Goal: Task Accomplishment & Management: Complete application form

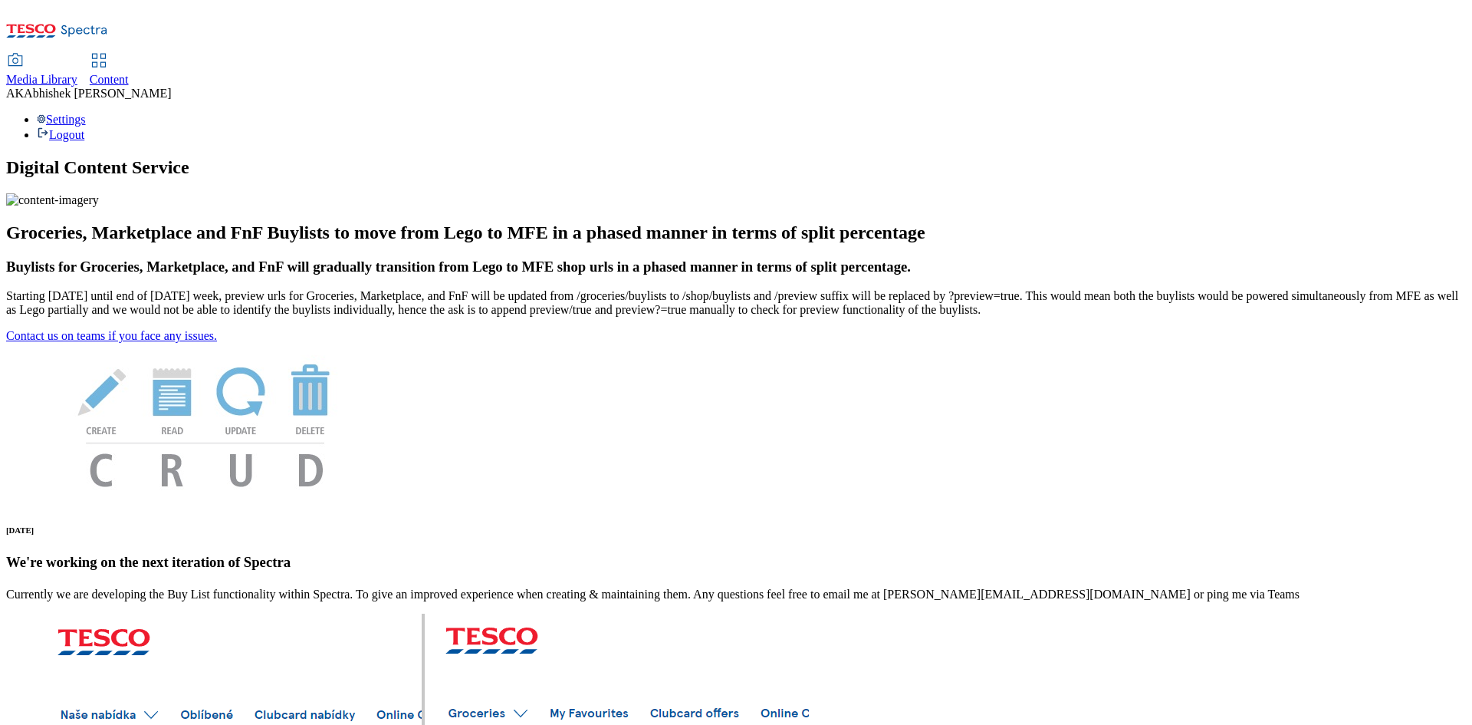
click at [129, 73] on span "Content" at bounding box center [109, 79] width 39 height 13
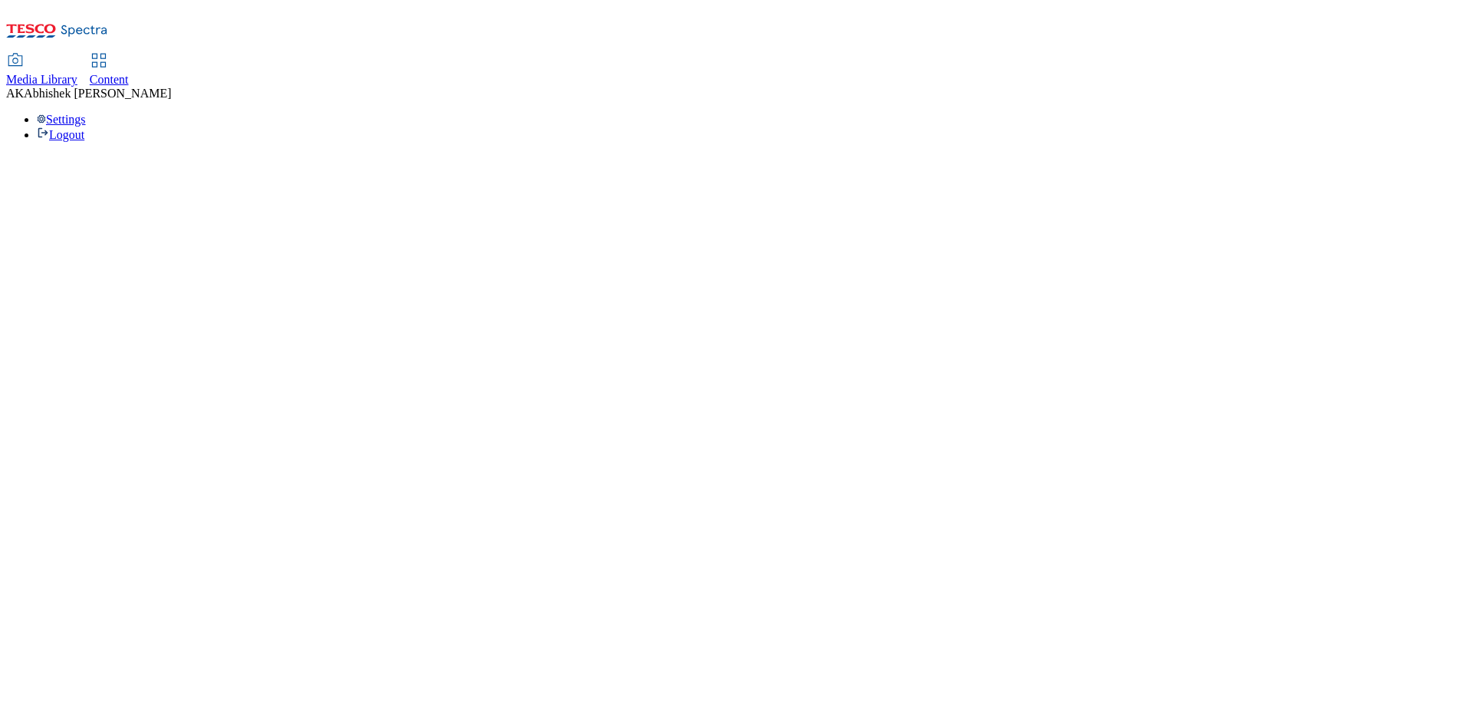
select select "ghs-uk"
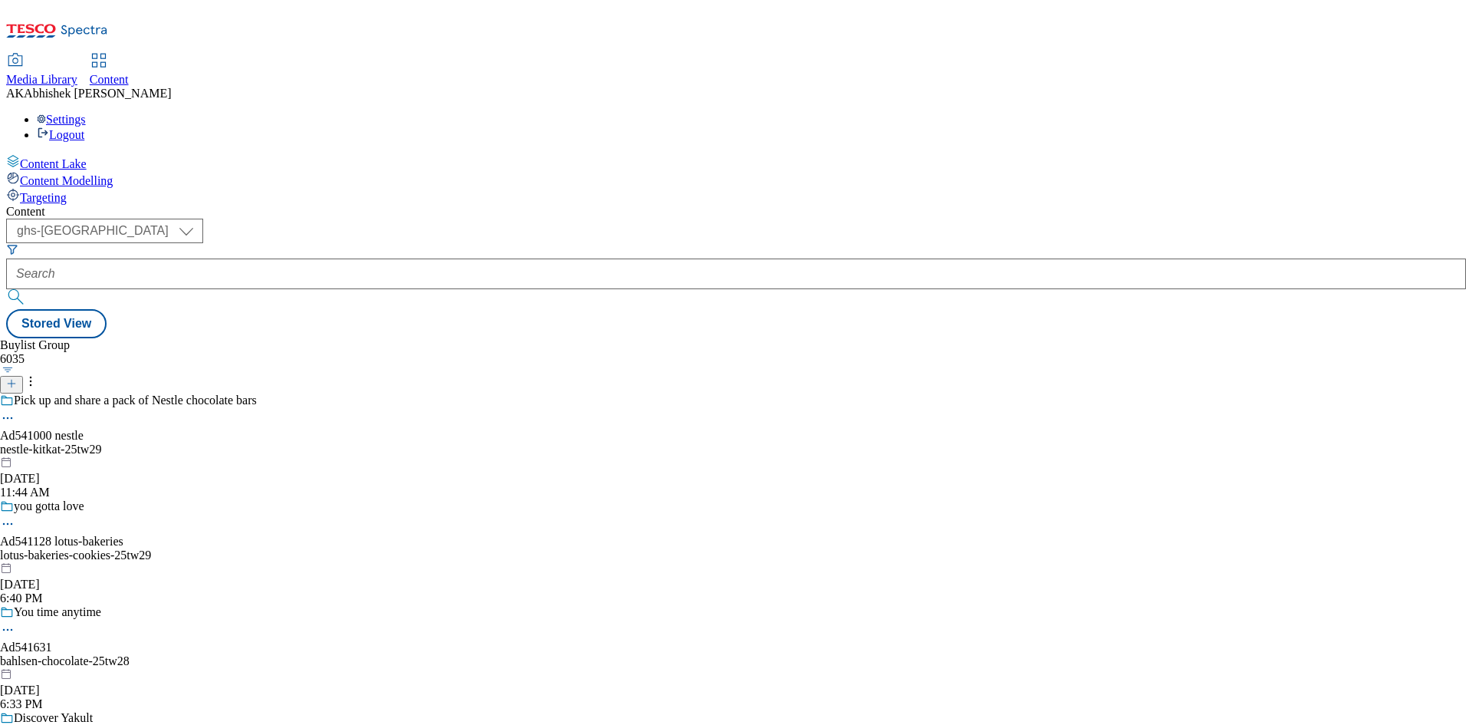
click at [12, 380] on line at bounding box center [12, 384] width 0 height 8
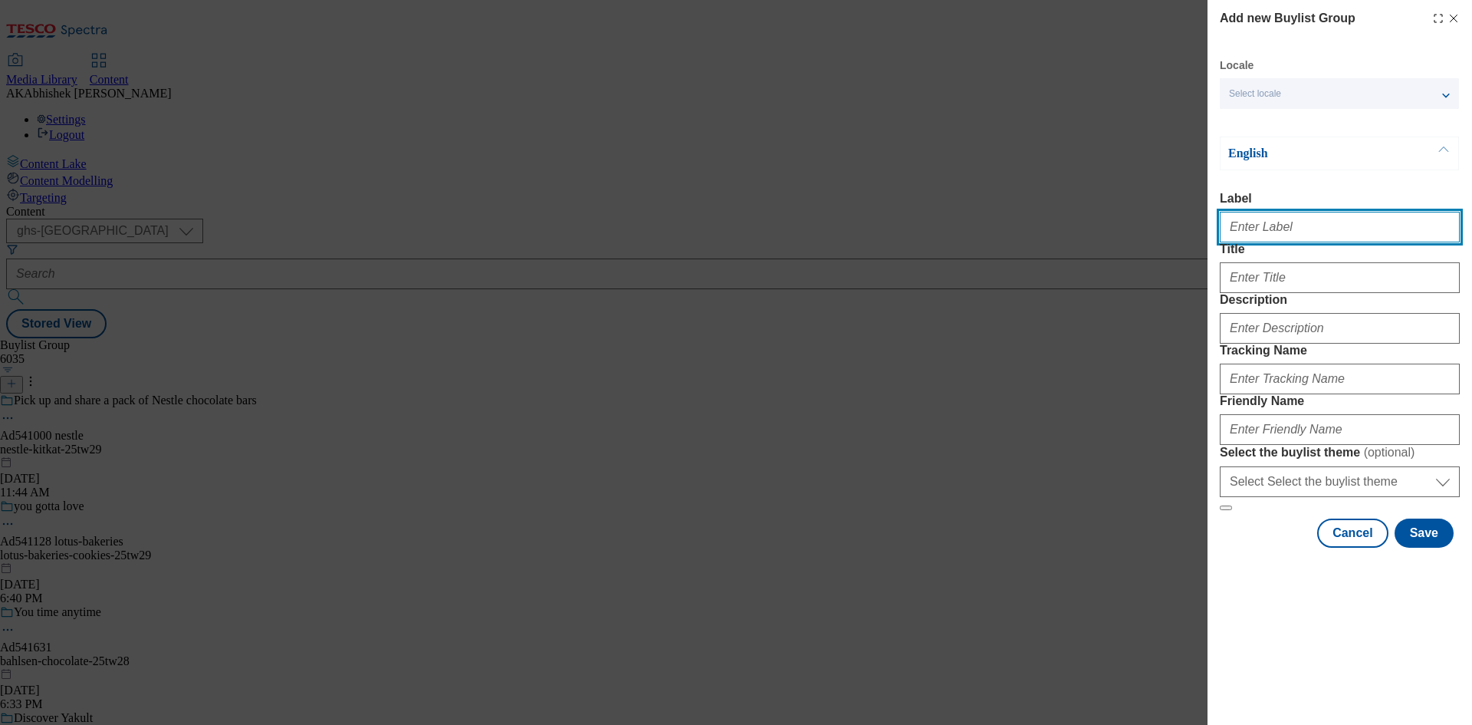
click at [1291, 231] on input "Label" at bounding box center [1340, 227] width 240 height 31
paste input "541913"
type input "Ad541913"
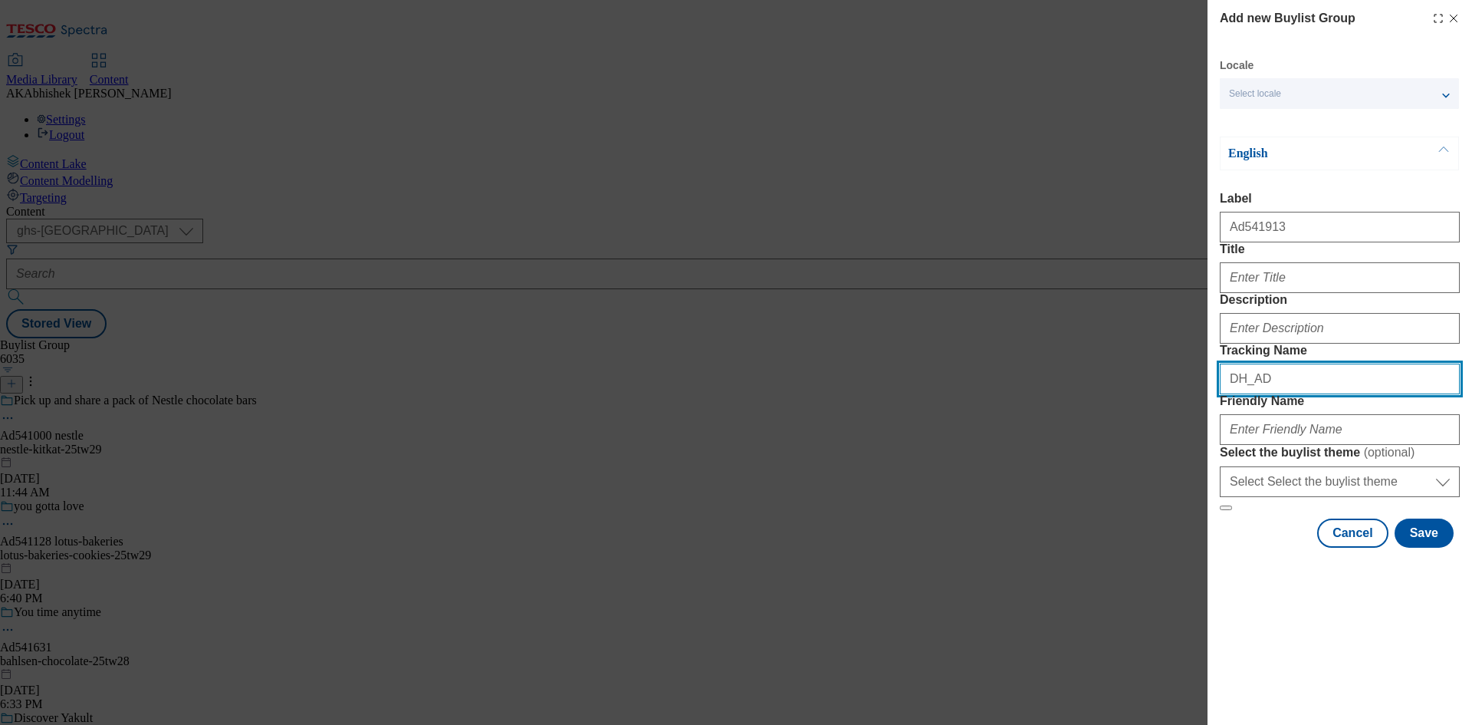
paste input "541913"
type input "DH_AD541913"
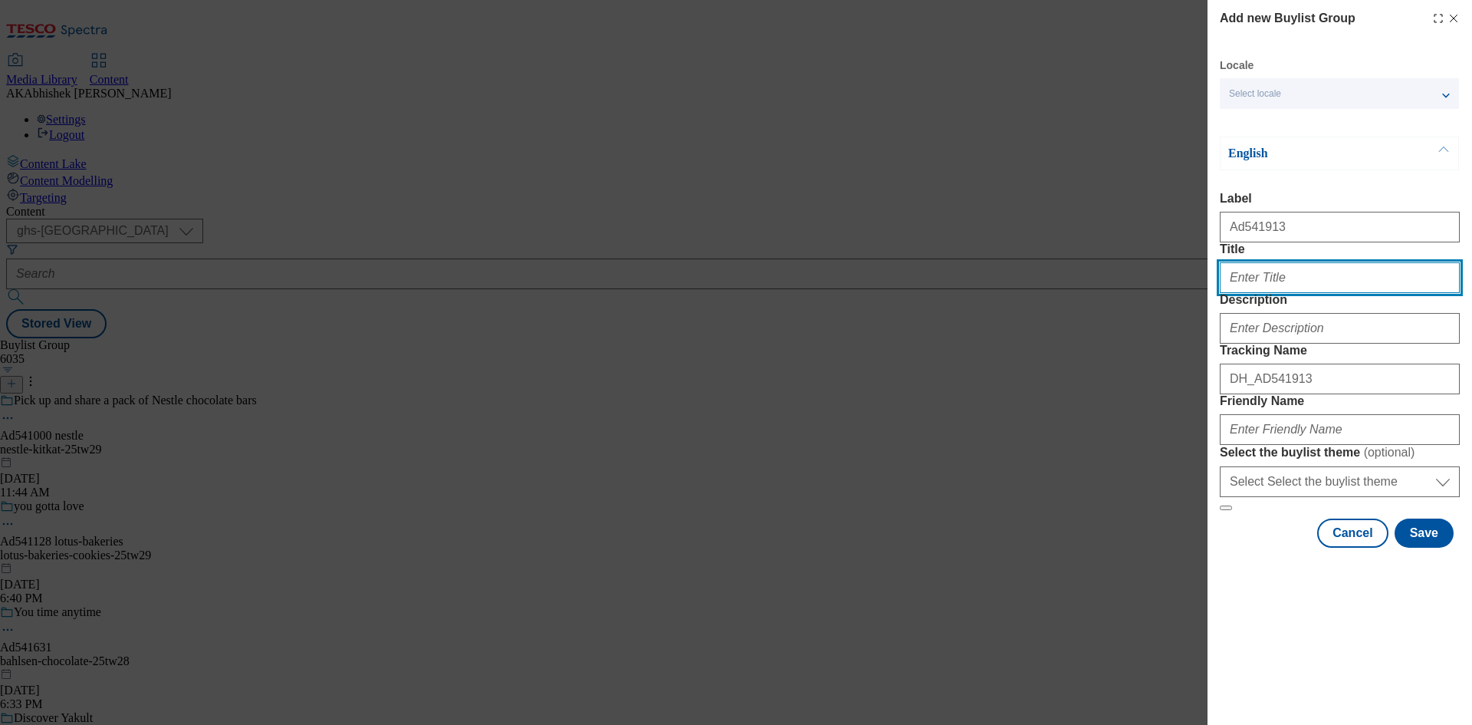
click at [1287, 293] on input "Title" at bounding box center [1340, 277] width 240 height 31
type input "90% of us need more vitamin D"
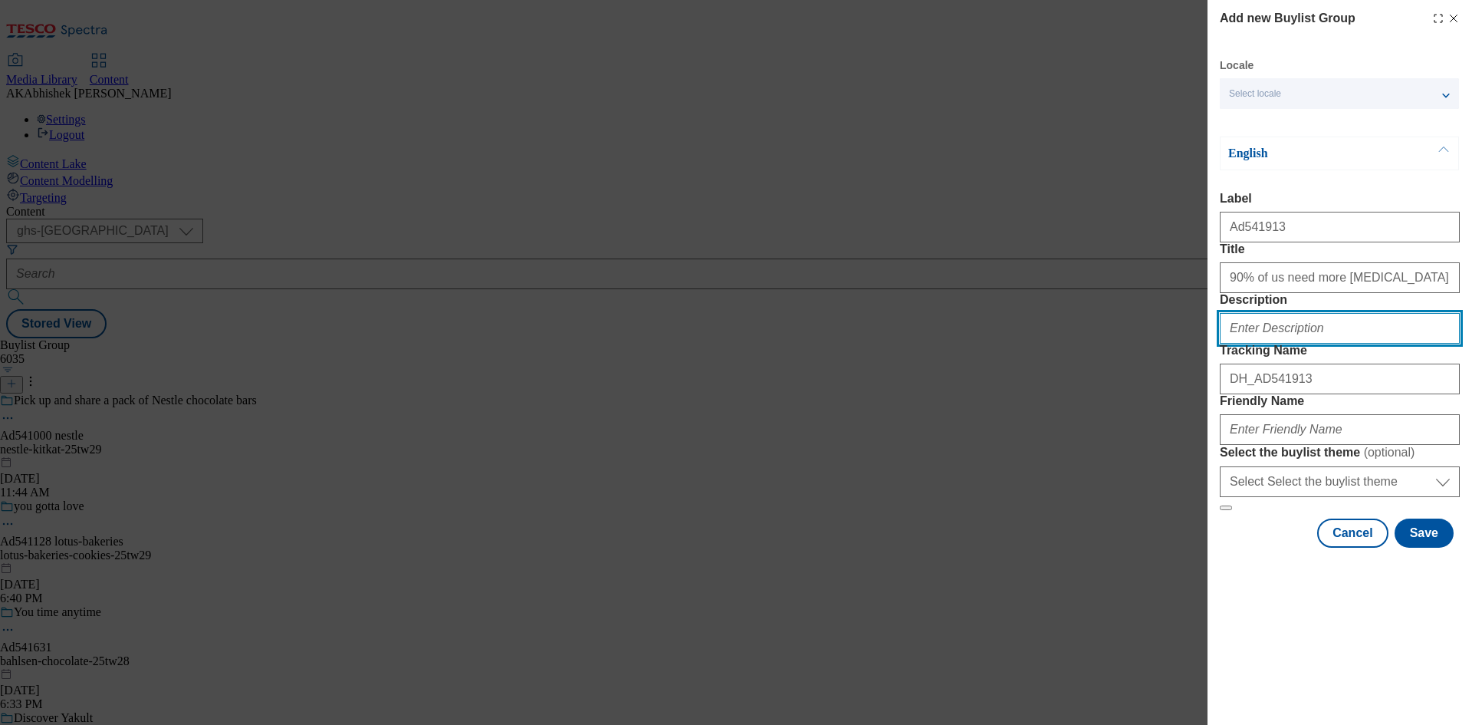
click at [1314, 343] on input "Description" at bounding box center [1340, 328] width 240 height 31
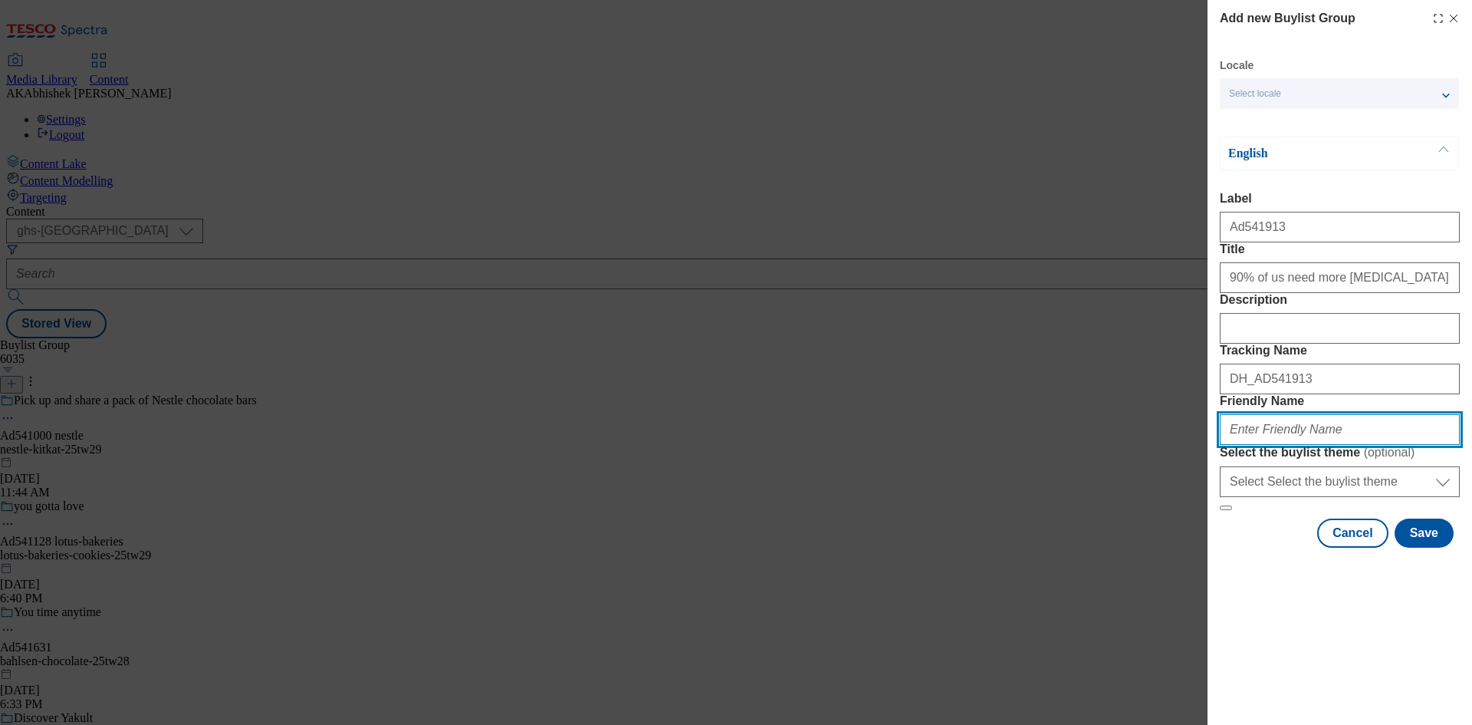
click at [1315, 445] on input "Friendly Name" at bounding box center [1340, 429] width 240 height 31
paste input "Tirln"
click at [1231, 445] on input "Tirln" at bounding box center [1340, 429] width 240 height 31
type input "tirln-avonmore-25tw27"
drag, startPoint x: 1326, startPoint y: 537, endPoint x: 1183, endPoint y: 537, distance: 142.6
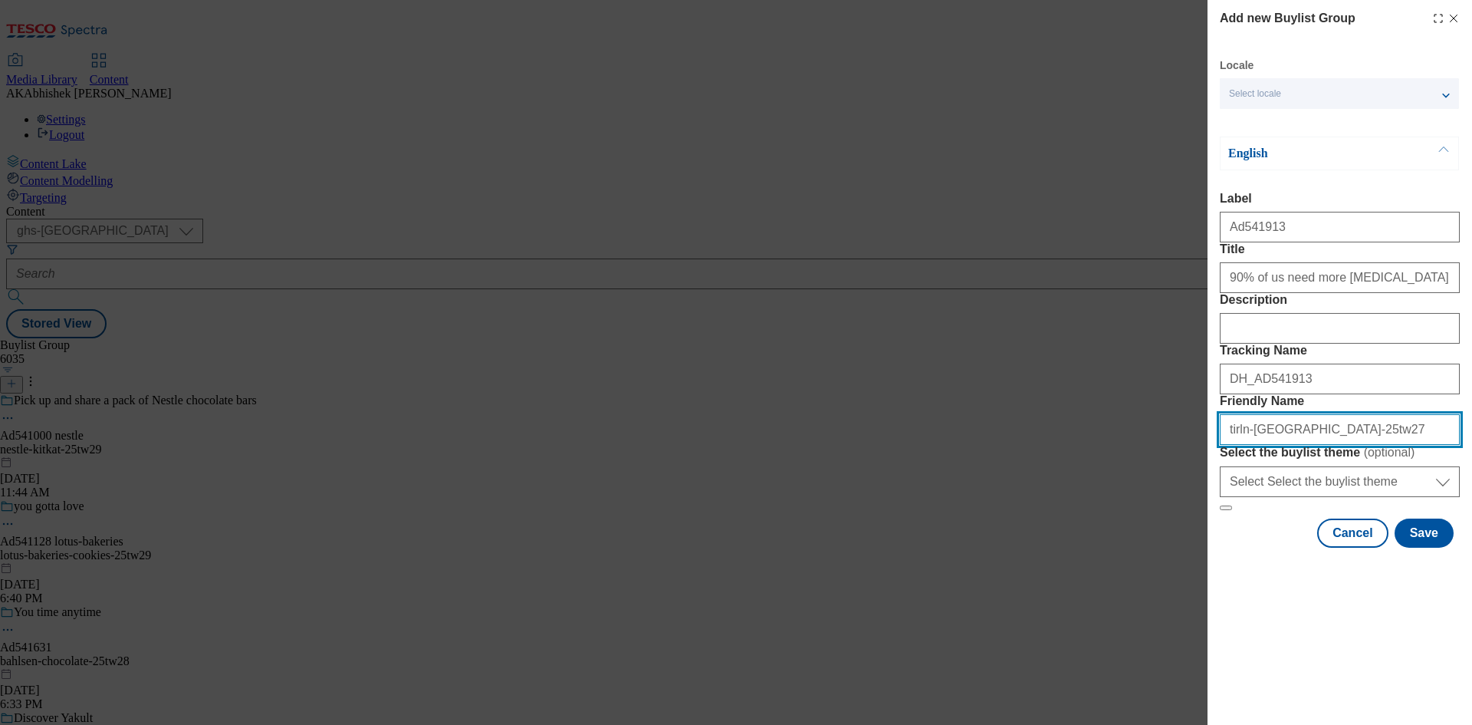
click at [1183, 537] on div "Add new Buylist Group Locale Select locale English Welsh English Label Ad541913…" at bounding box center [736, 362] width 1472 height 725
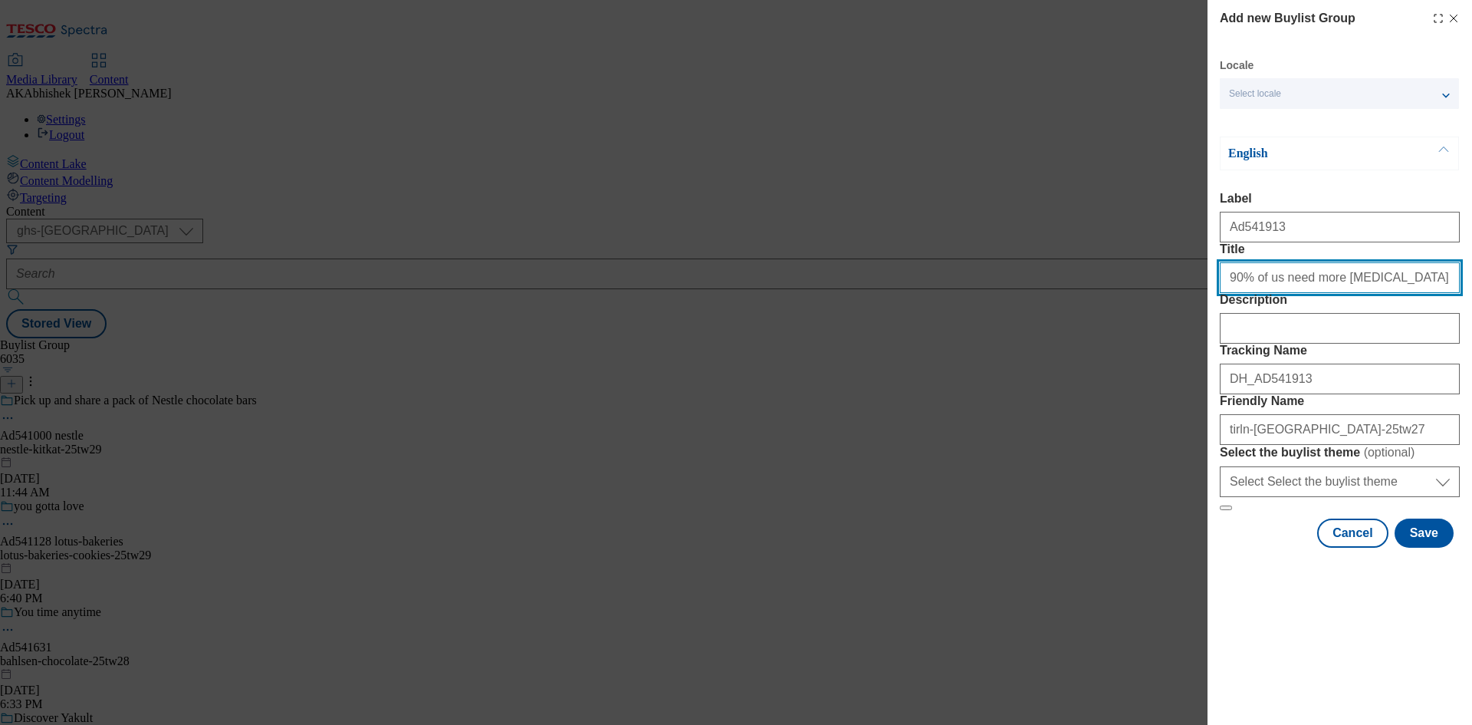
drag, startPoint x: 1403, startPoint y: 313, endPoint x: 1063, endPoint y: 327, distance: 340.0
click at [1063, 327] on div "Add new Buylist Group Locale Select locale English Welsh English Label Ad541913…" at bounding box center [736, 362] width 1472 height 725
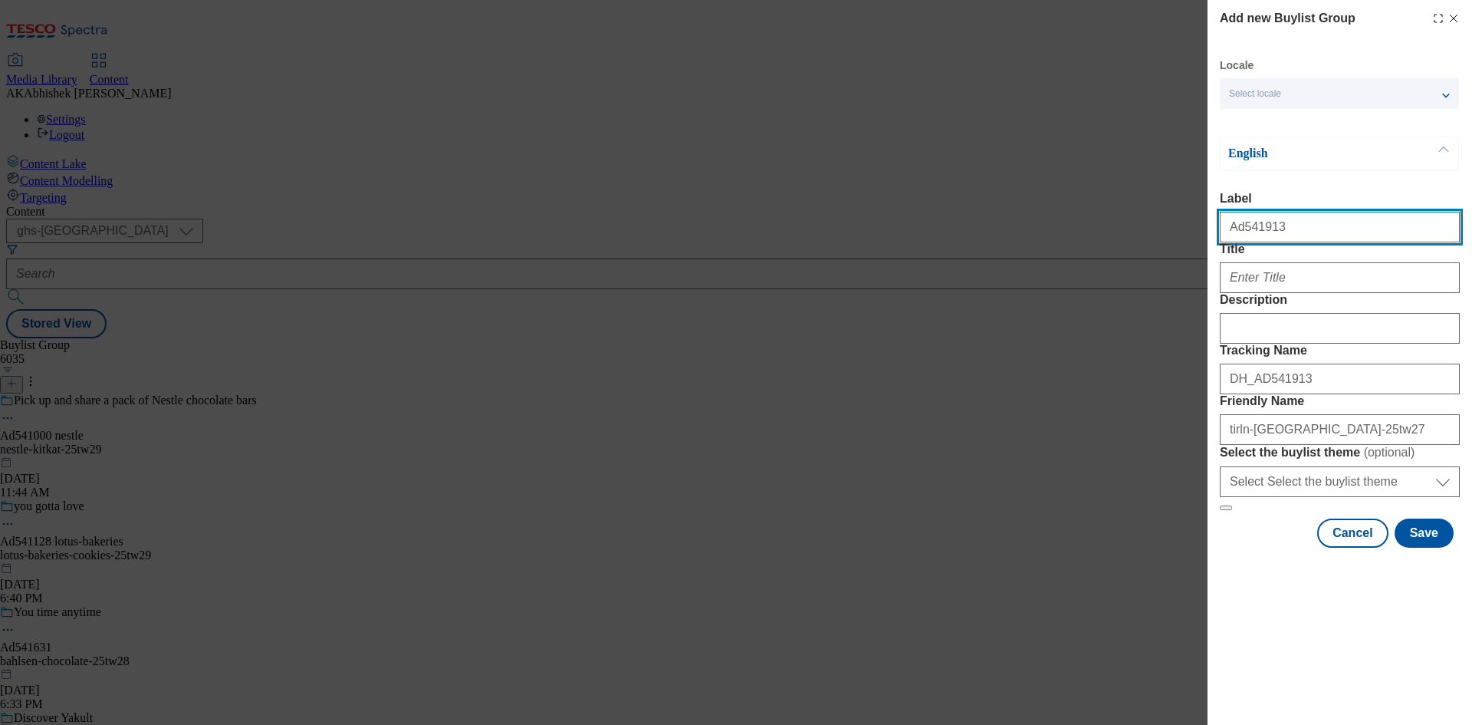
drag, startPoint x: 1293, startPoint y: 228, endPoint x: 1076, endPoint y: 223, distance: 217.0
click at [1077, 223] on div "Add new Buylist Group Locale Select locale English Welsh English Label Ad541913…" at bounding box center [736, 362] width 1472 height 725
click at [1328, 547] on button "Cancel" at bounding box center [1352, 532] width 71 height 29
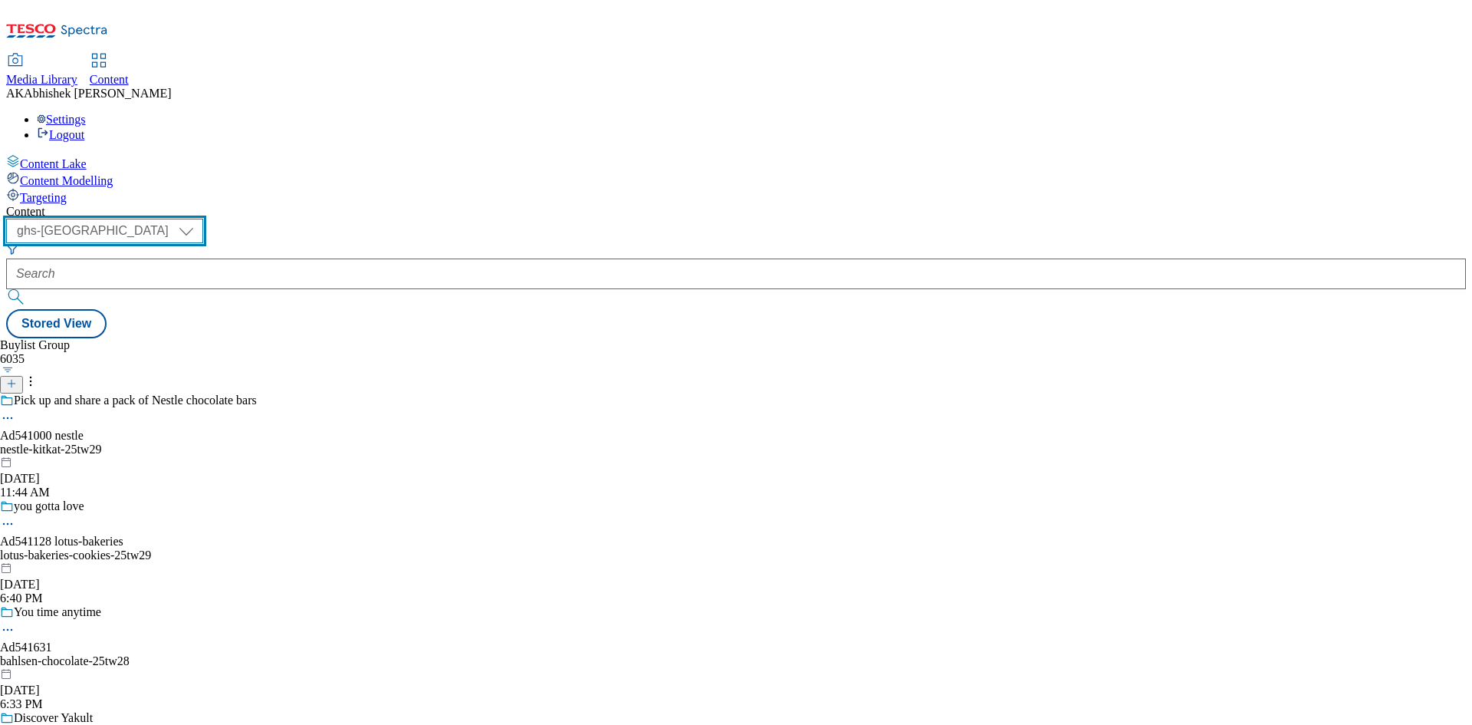
click at [203, 219] on select "ghs-roi ghs-uk" at bounding box center [104, 231] width 197 height 25
select select "ghs-roi"
click at [199, 219] on select "ghs-roi ghs-uk" at bounding box center [104, 231] width 197 height 25
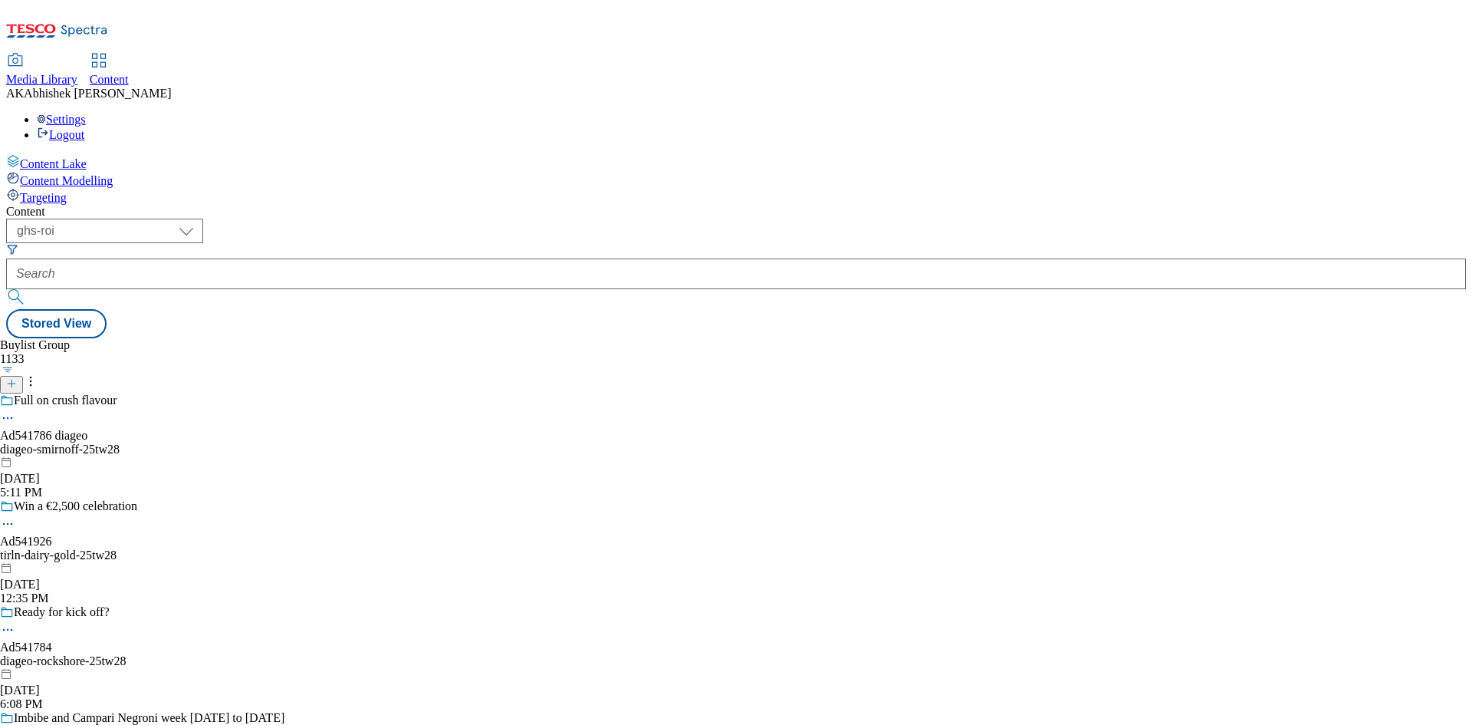
click at [15, 383] on line at bounding box center [12, 383] width 8 height 0
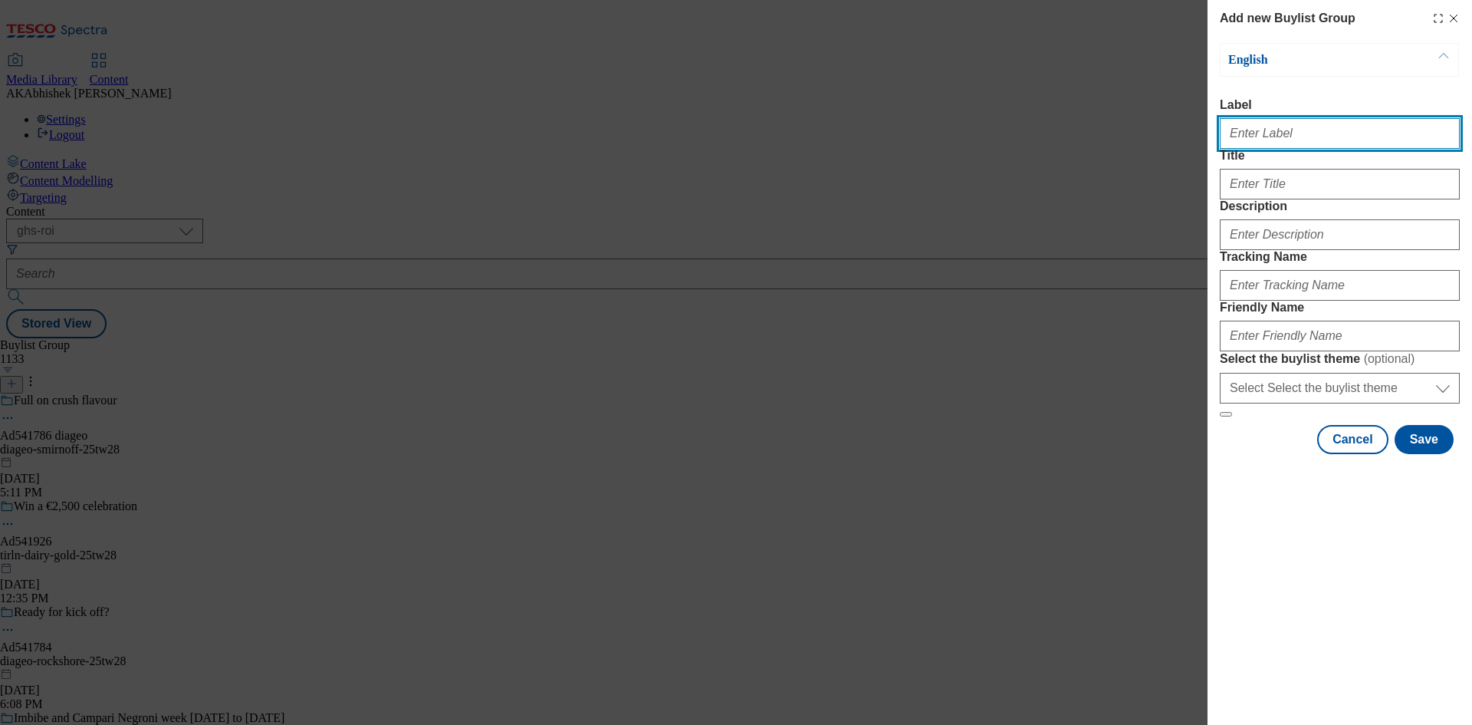
click at [1247, 130] on input "Label" at bounding box center [1340, 133] width 240 height 31
paste input "Ad541913"
type input "Ad541913"
click at [1282, 301] on div "Modal" at bounding box center [1340, 282] width 240 height 37
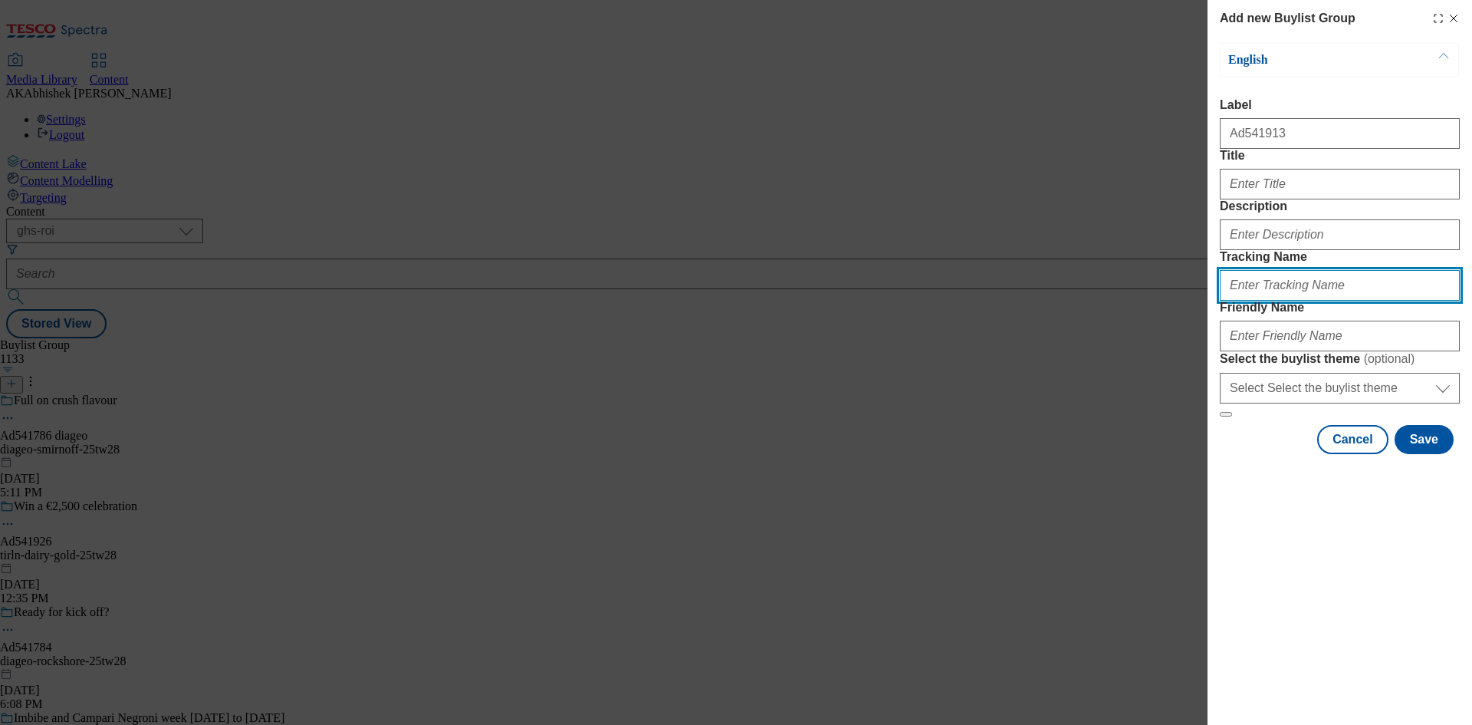
click at [1329, 301] on input "Tracking Name" at bounding box center [1340, 285] width 240 height 31
paste input "Ad541913"
click at [1227, 301] on input "Ad541913" at bounding box center [1340, 285] width 240 height 31
type input "DH_AD541913"
drag, startPoint x: 1333, startPoint y: 463, endPoint x: 1323, endPoint y: 456, distance: 12.1
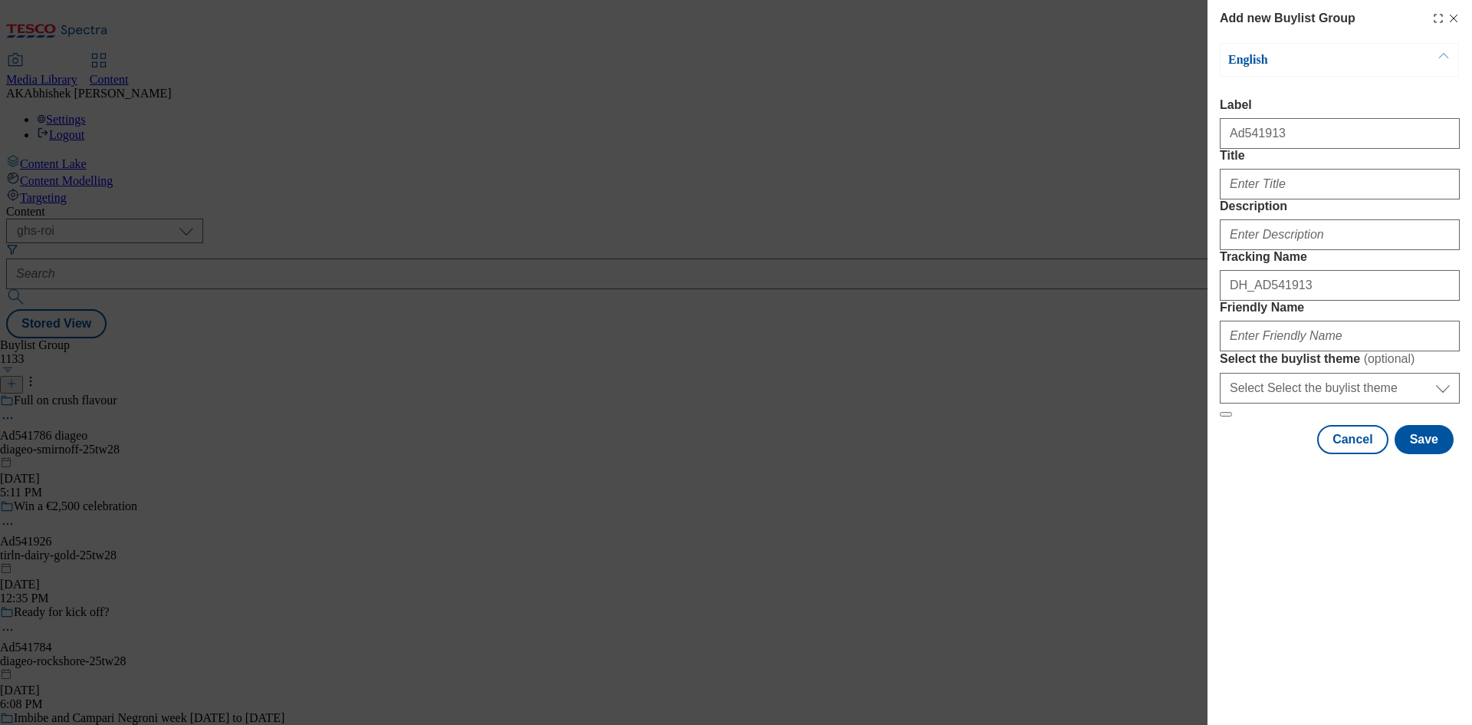
click at [1330, 351] on div "Modal" at bounding box center [1340, 332] width 240 height 37
click at [1298, 351] on input "Friendly Name" at bounding box center [1340, 335] width 240 height 31
paste input "tirln-avonmore-25tw27"
type input "tirln-avonmore-25tw27"
click at [1260, 237] on form "Label Ad541913 Title Description Tracking Name DH_AD541913 Friendly Name tirln-…" at bounding box center [1340, 257] width 240 height 319
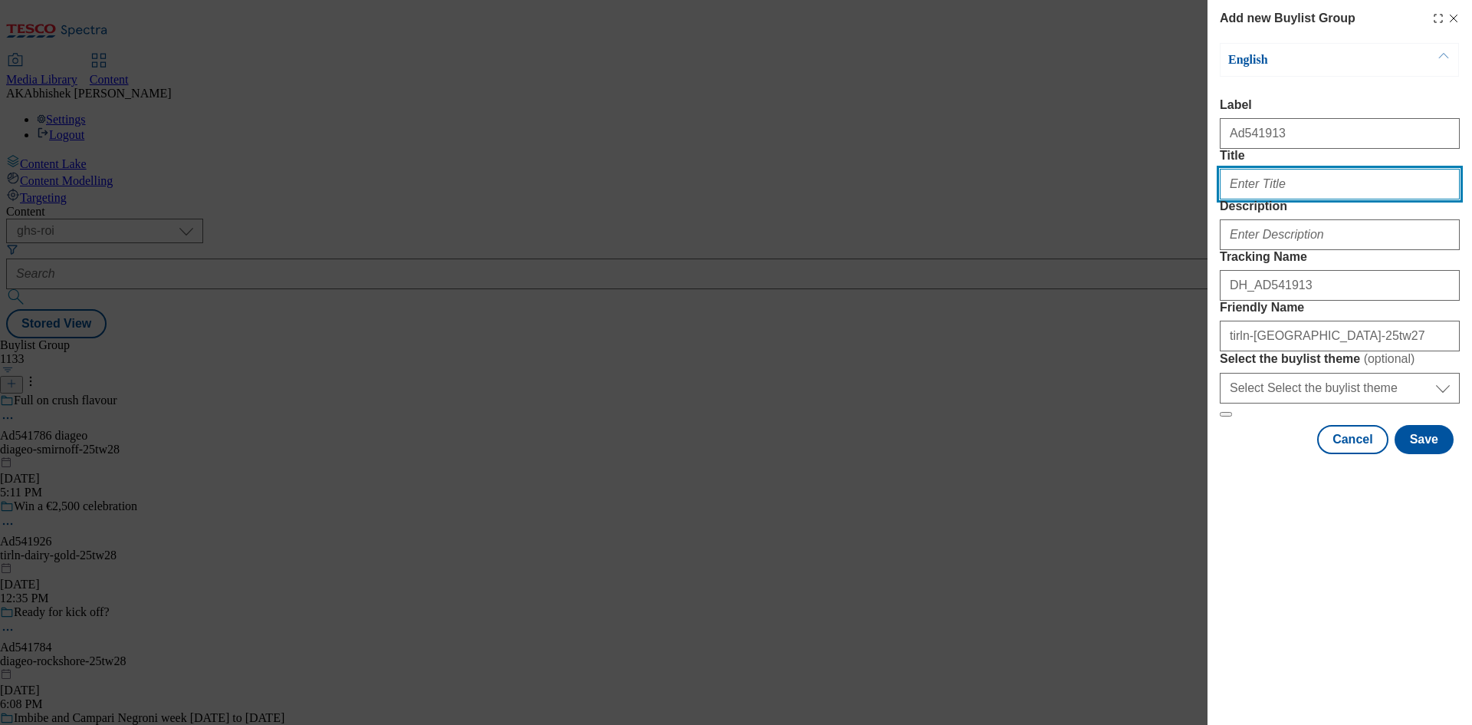
click at [1253, 199] on input "Title" at bounding box center [1340, 184] width 240 height 31
paste input "tirln-avonmore-25tw27"
click at [1346, 199] on input "tirln-avonmore-25tw27" at bounding box center [1340, 184] width 240 height 31
paste input "90% of us need more vitamin D"
type input "90% of us need more vitamin D"
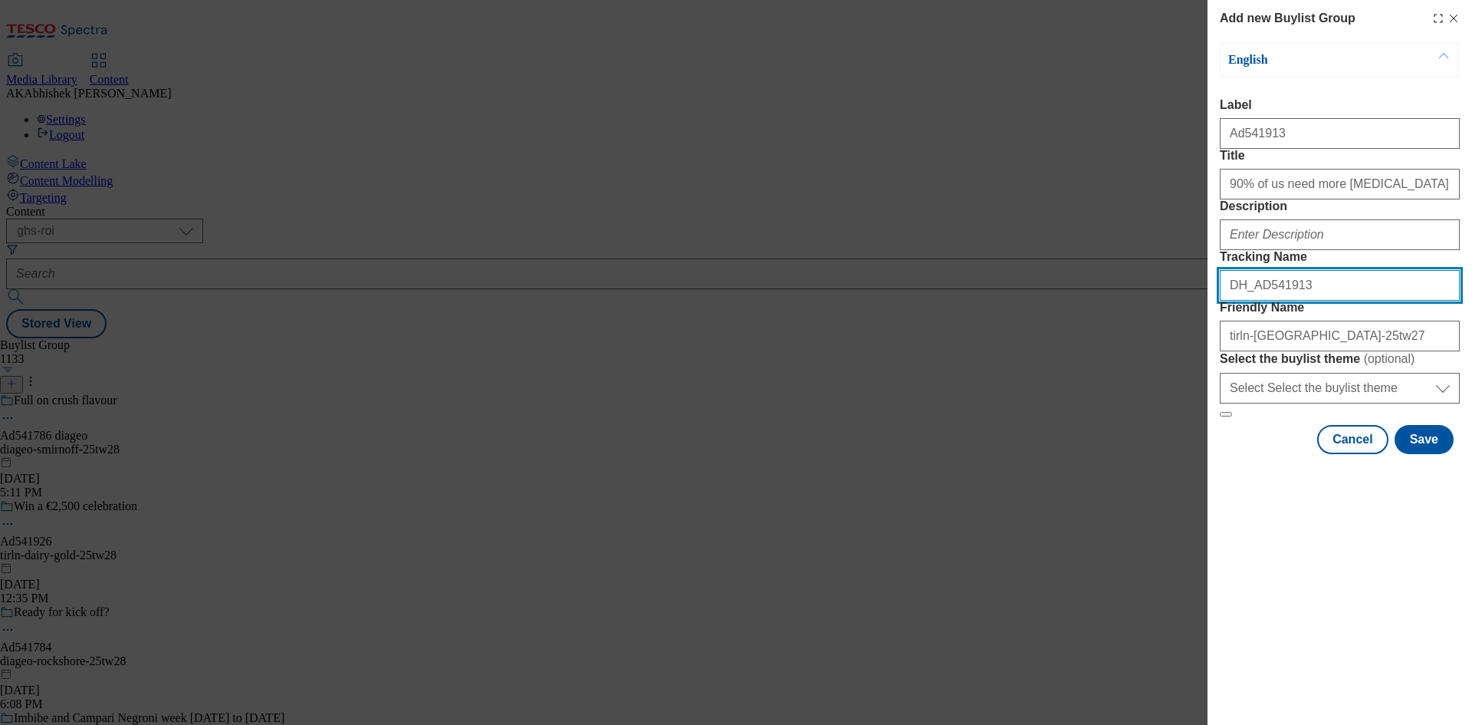
drag, startPoint x: 1304, startPoint y: 373, endPoint x: 777, endPoint y: 371, distance: 526.7
click at [787, 371] on div "Add new Buylist Group English Label Ad541913 Title 90% of us need more vitamin …" at bounding box center [736, 362] width 1472 height 725
drag, startPoint x: 1425, startPoint y: 565, endPoint x: 1428, endPoint y: 578, distance: 13.4
click at [1425, 454] on div "English Label Ad541913 Title 90% of us need more vitamin D Description Tracking…" at bounding box center [1340, 248] width 240 height 411
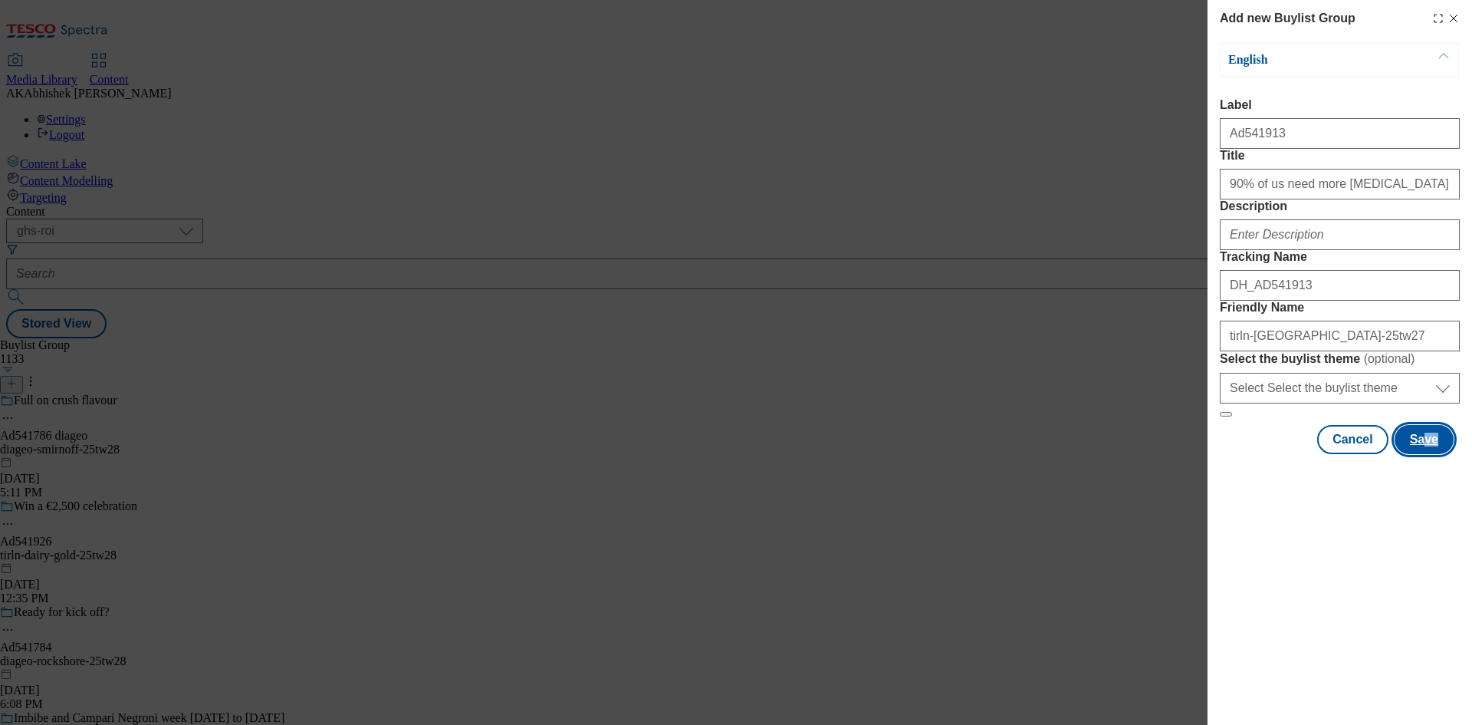
click at [1428, 454] on button "Save" at bounding box center [1424, 439] width 59 height 29
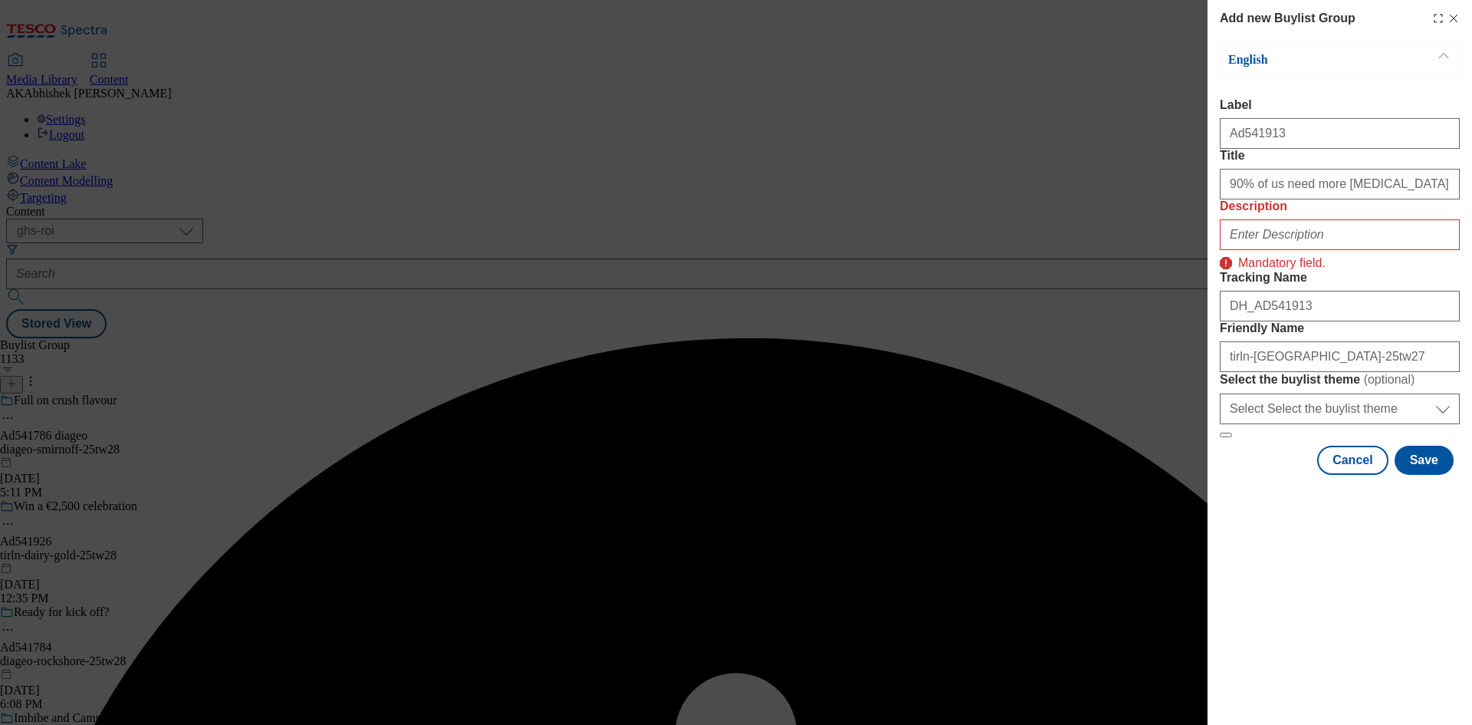
drag, startPoint x: 1294, startPoint y: 275, endPoint x: 1293, endPoint y: 289, distance: 13.8
click at [1293, 250] on div "Modal" at bounding box center [1340, 231] width 240 height 37
click at [1293, 250] on input "Description" at bounding box center [1340, 234] width 240 height 31
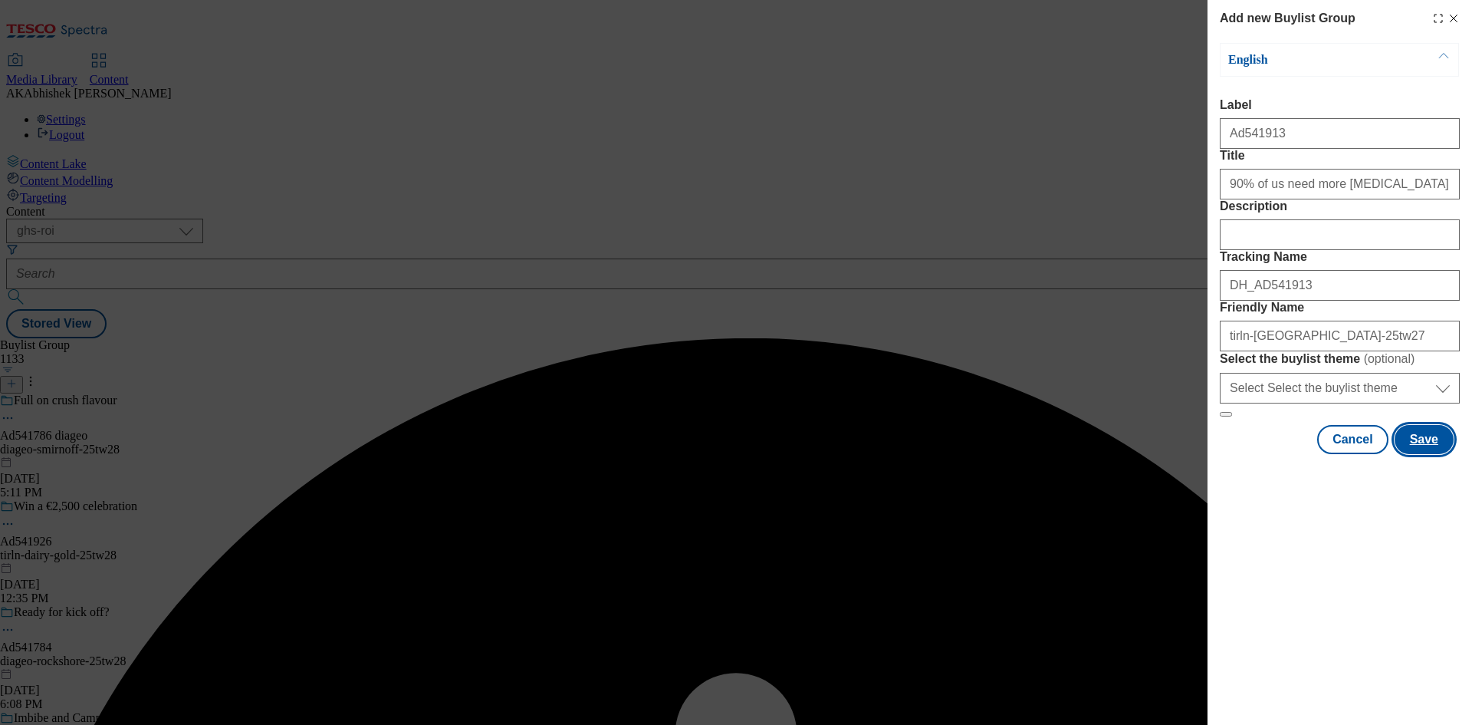
click at [1427, 454] on button "Save" at bounding box center [1424, 439] width 59 height 29
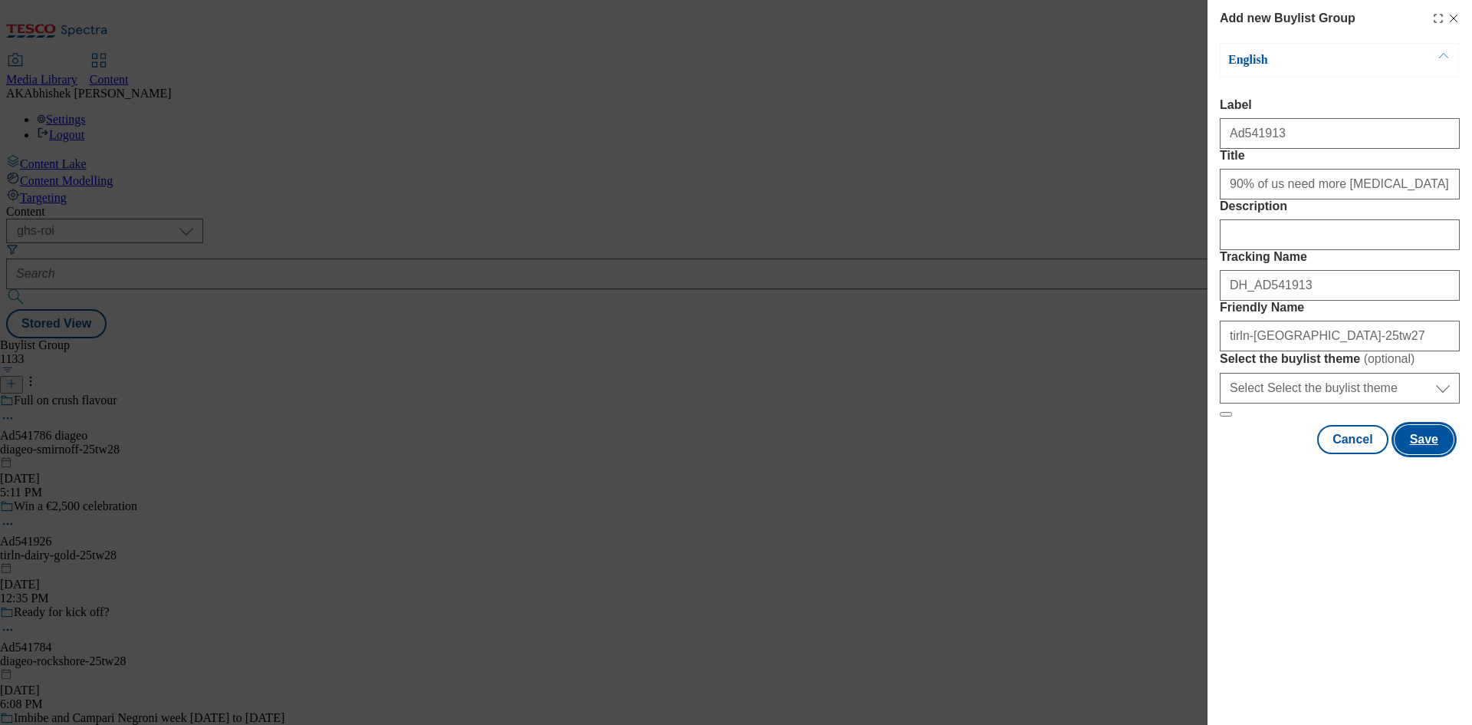
click at [1418, 454] on button "Save" at bounding box center [1424, 439] width 59 height 29
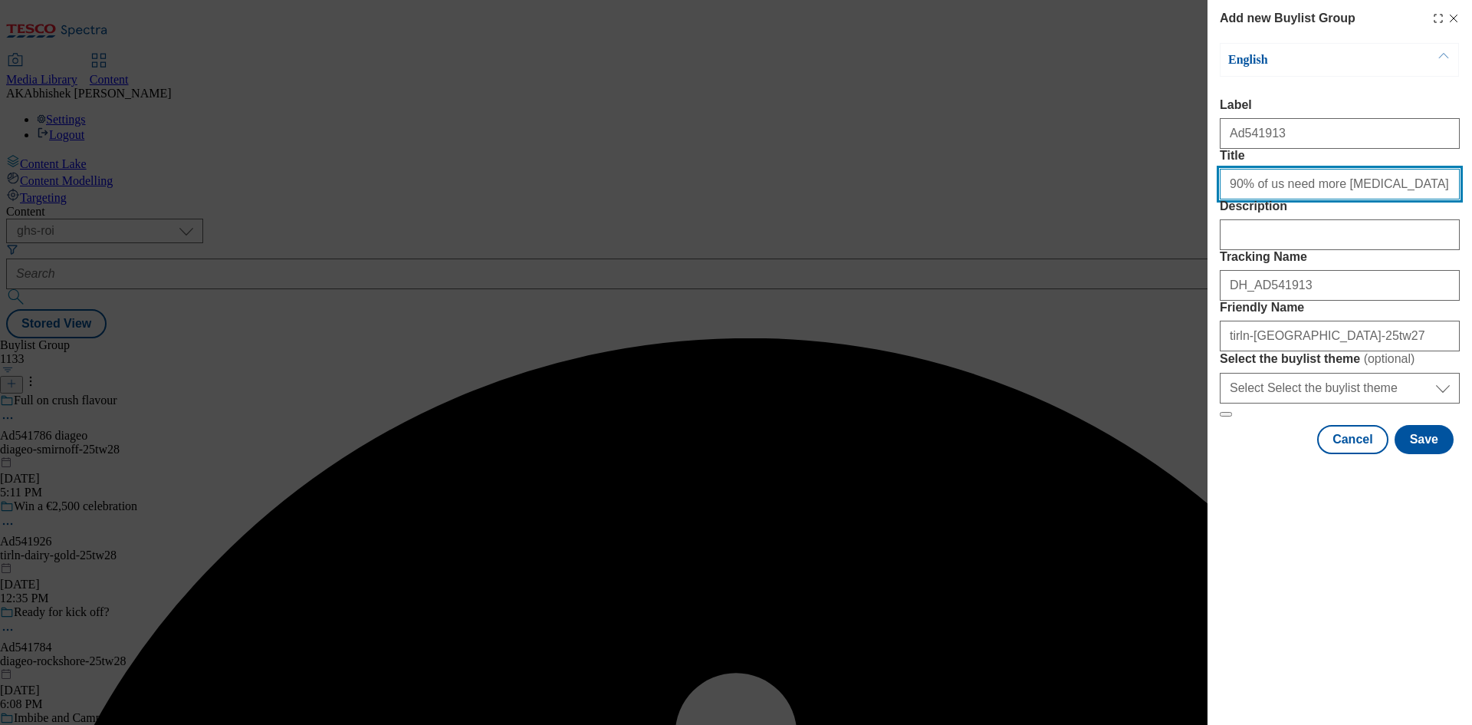
click at [1374, 199] on input "90% of us need more vitamin D" at bounding box center [1340, 184] width 240 height 31
type input "90% of us need more vitamin D"
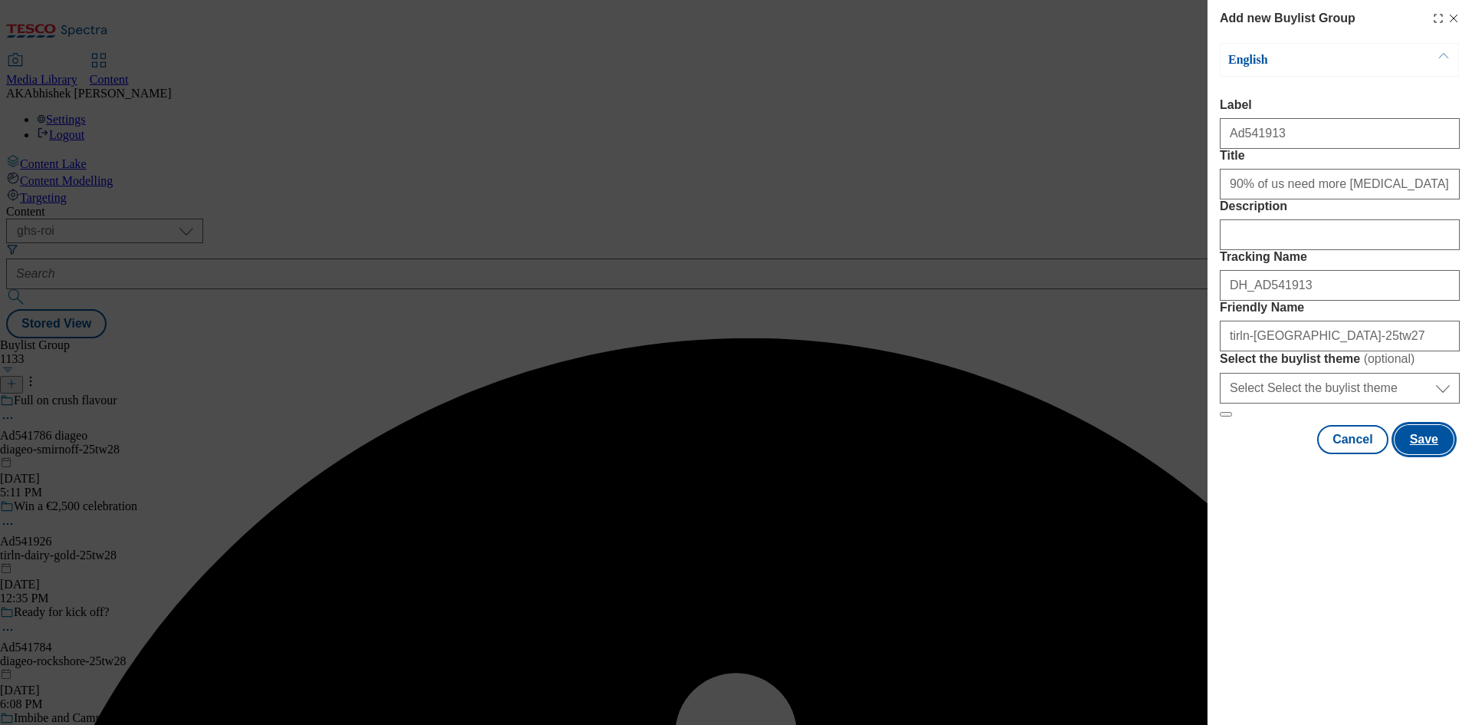
click at [1419, 454] on button "Save" at bounding box center [1424, 439] width 59 height 29
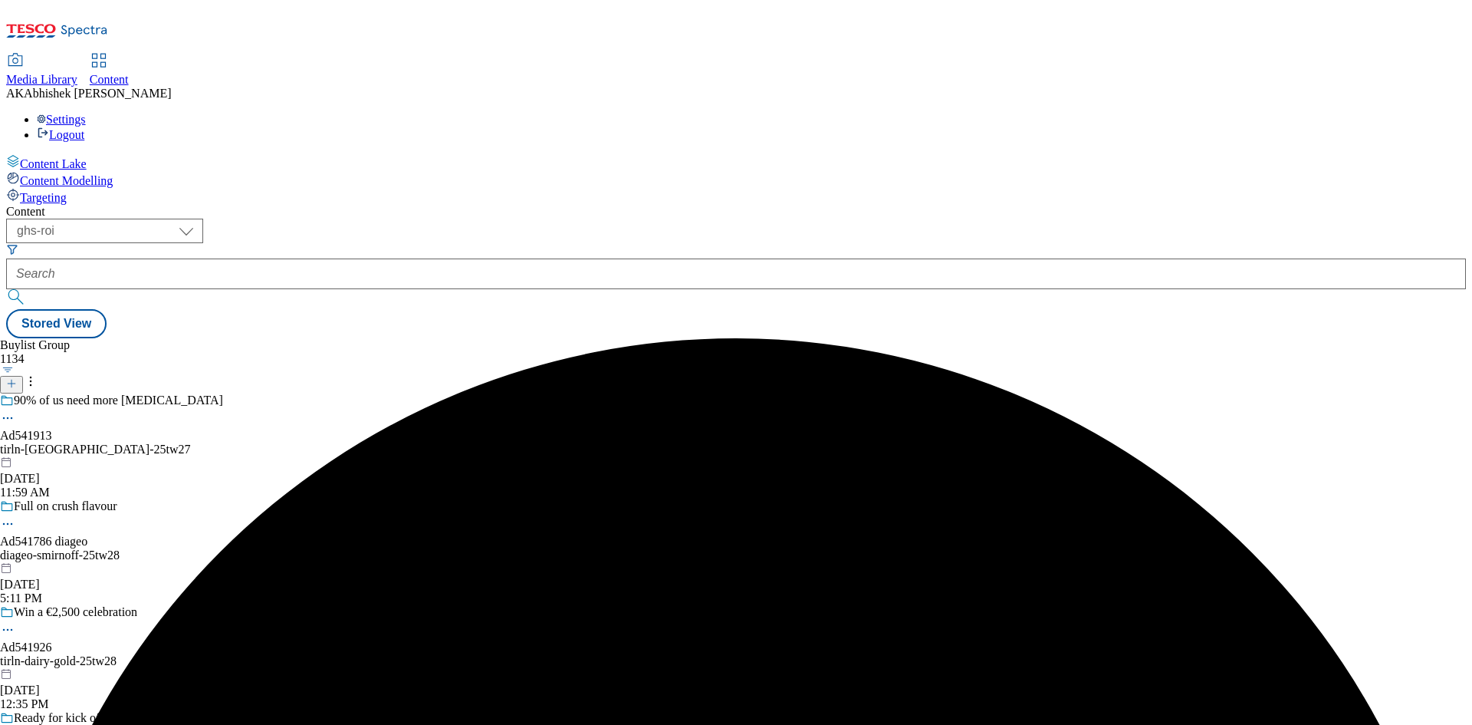
click at [320, 393] on div "90% of us need more vitamin D Ad541913 tirln-avonmore-25tw27 Aug 25, 2025 11:59…" at bounding box center [160, 446] width 320 height 106
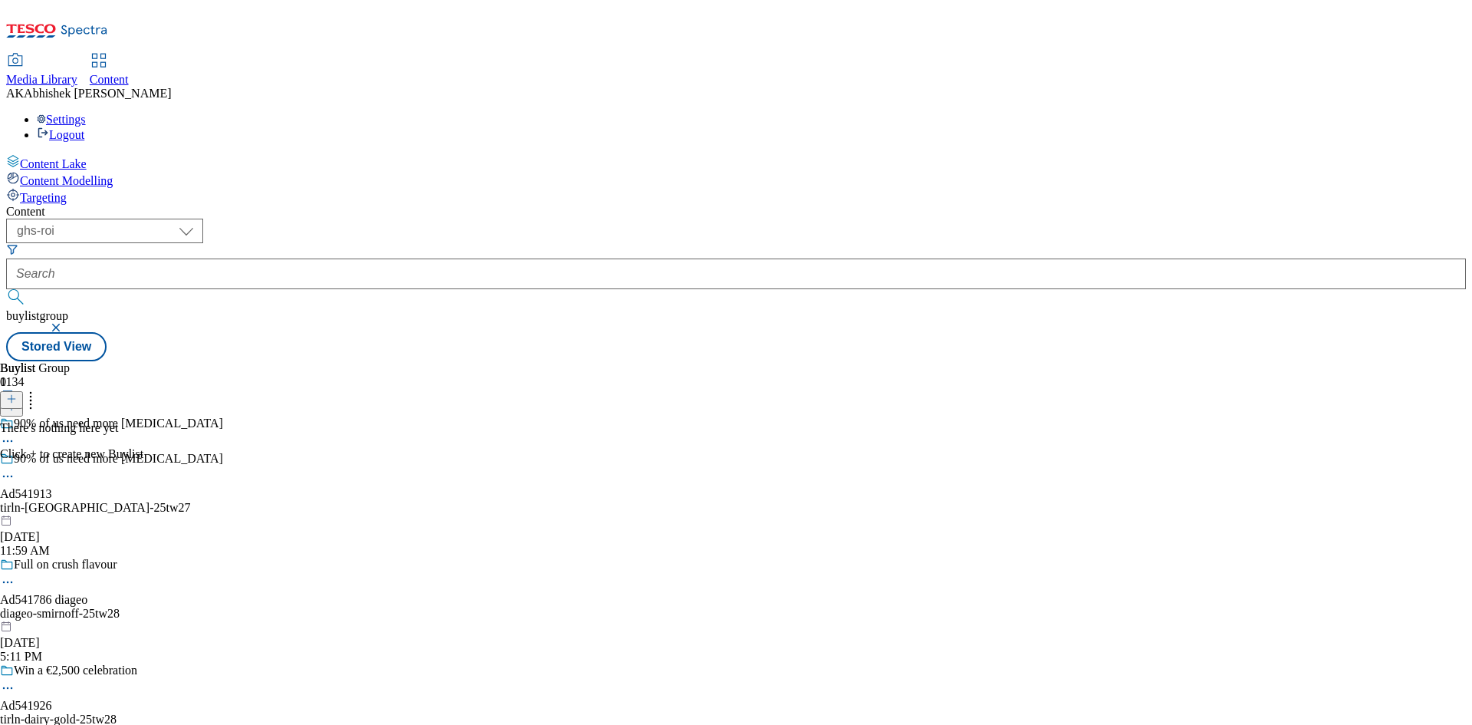
click at [23, 391] on button at bounding box center [11, 400] width 23 height 18
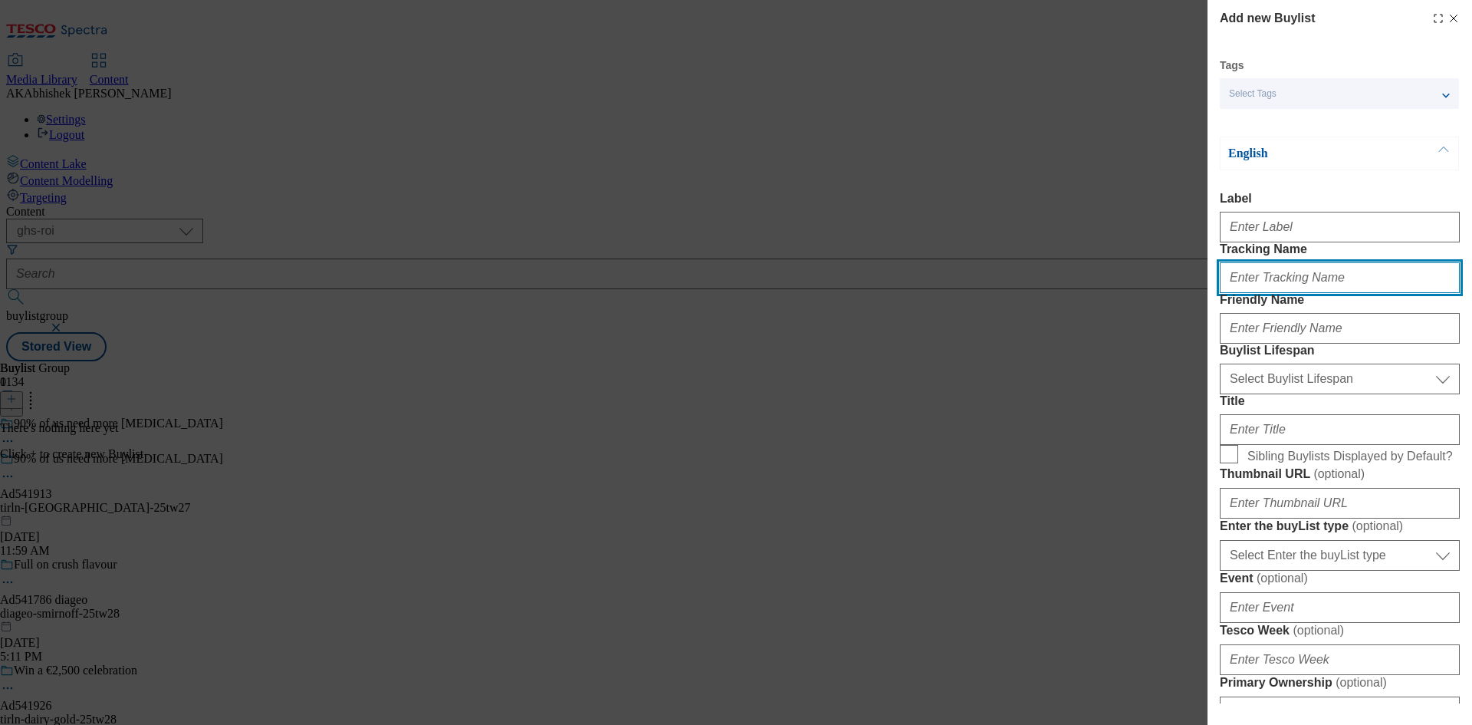
click at [1290, 293] on input "Tracking Name" at bounding box center [1340, 277] width 240 height 31
paste input "DH_AD541913"
click at [1253, 293] on input "DH_AD541913" at bounding box center [1340, 277] width 240 height 31
type input "DH_AD541913"
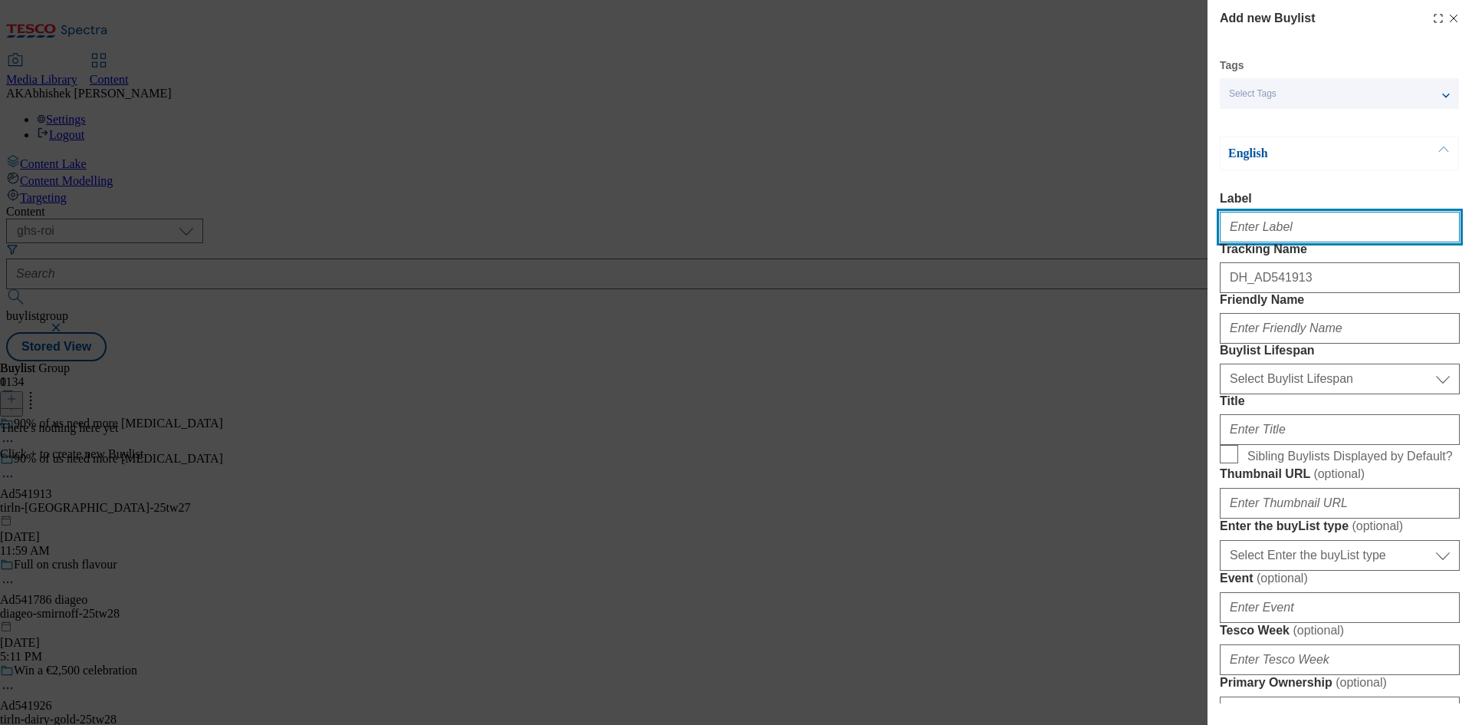
click at [1254, 238] on input "Label" at bounding box center [1340, 227] width 240 height 31
type input "a"
paste input "D541913"
type input "Ad541913"
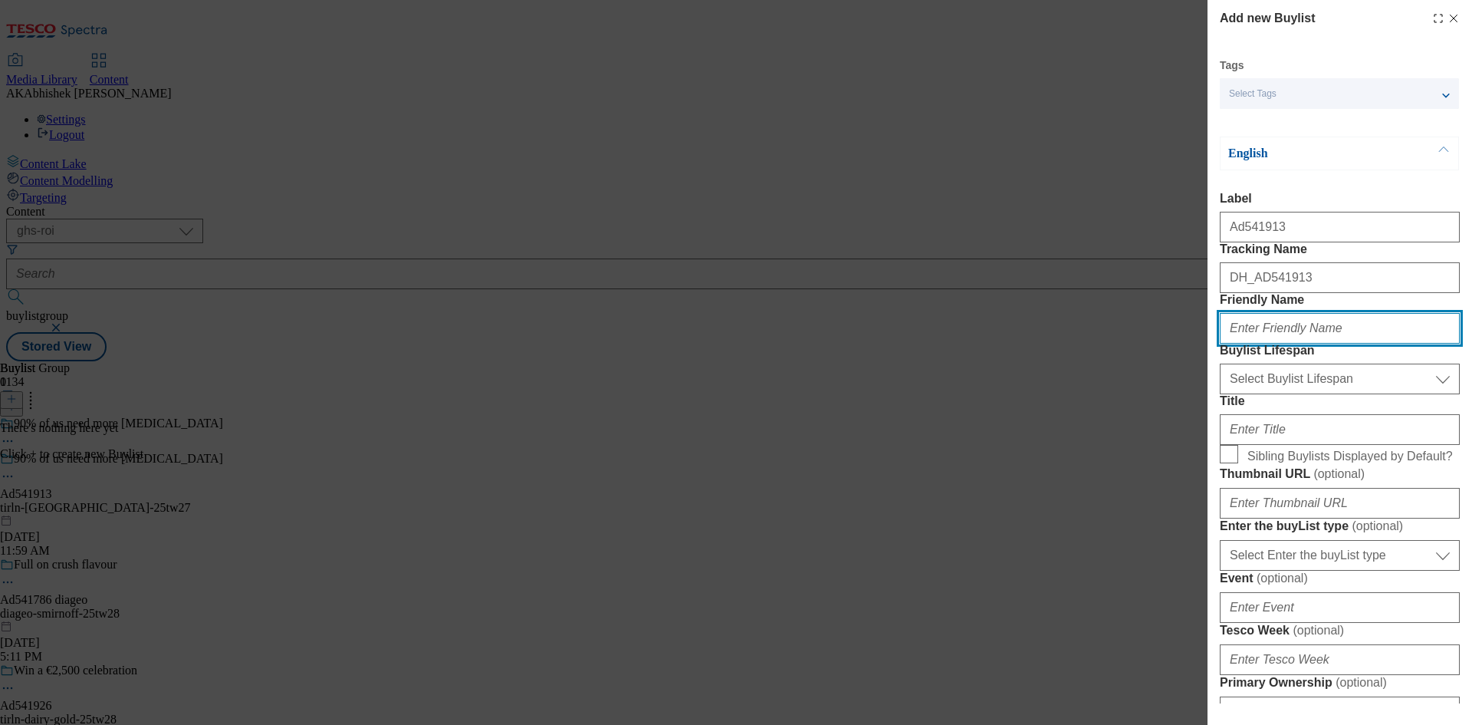
click at [1272, 343] on input "Friendly Name" at bounding box center [1340, 328] width 240 height 31
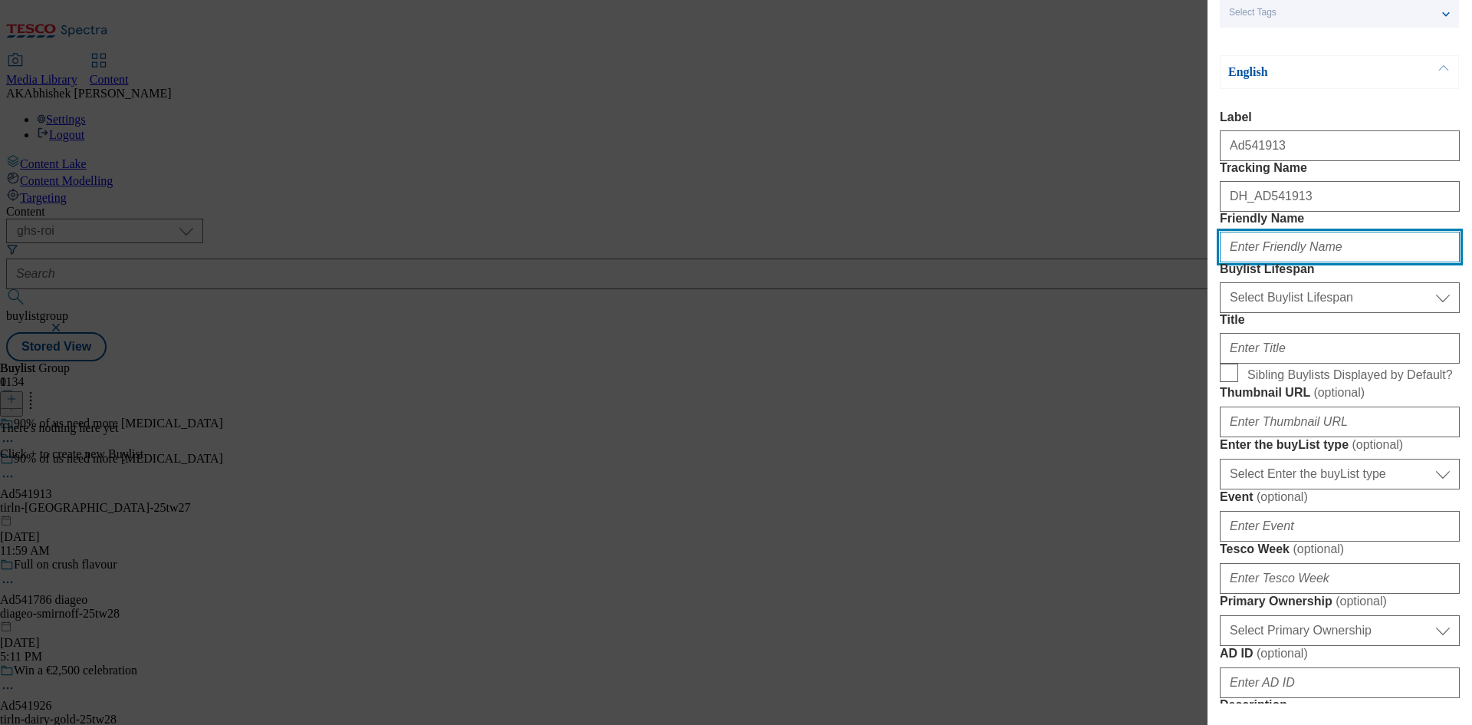
scroll to position [77, 0]
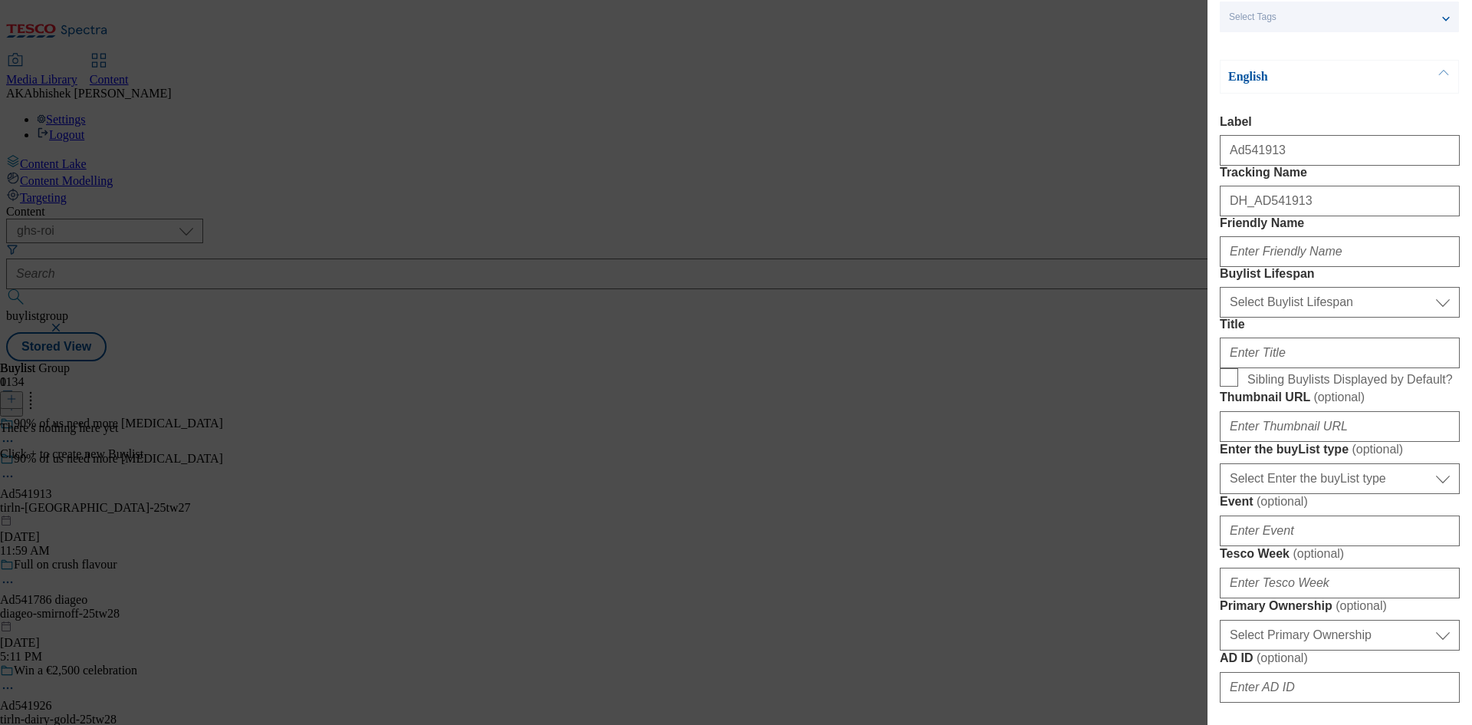
click at [1272, 213] on div "DH_AD541913" at bounding box center [1340, 197] width 240 height 37
click at [1277, 267] on input "Friendly Name" at bounding box center [1340, 251] width 240 height 31
paste input "tirln"
type input "tirln"
drag, startPoint x: 1241, startPoint y: 158, endPoint x: 1313, endPoint y: 166, distance: 73.2
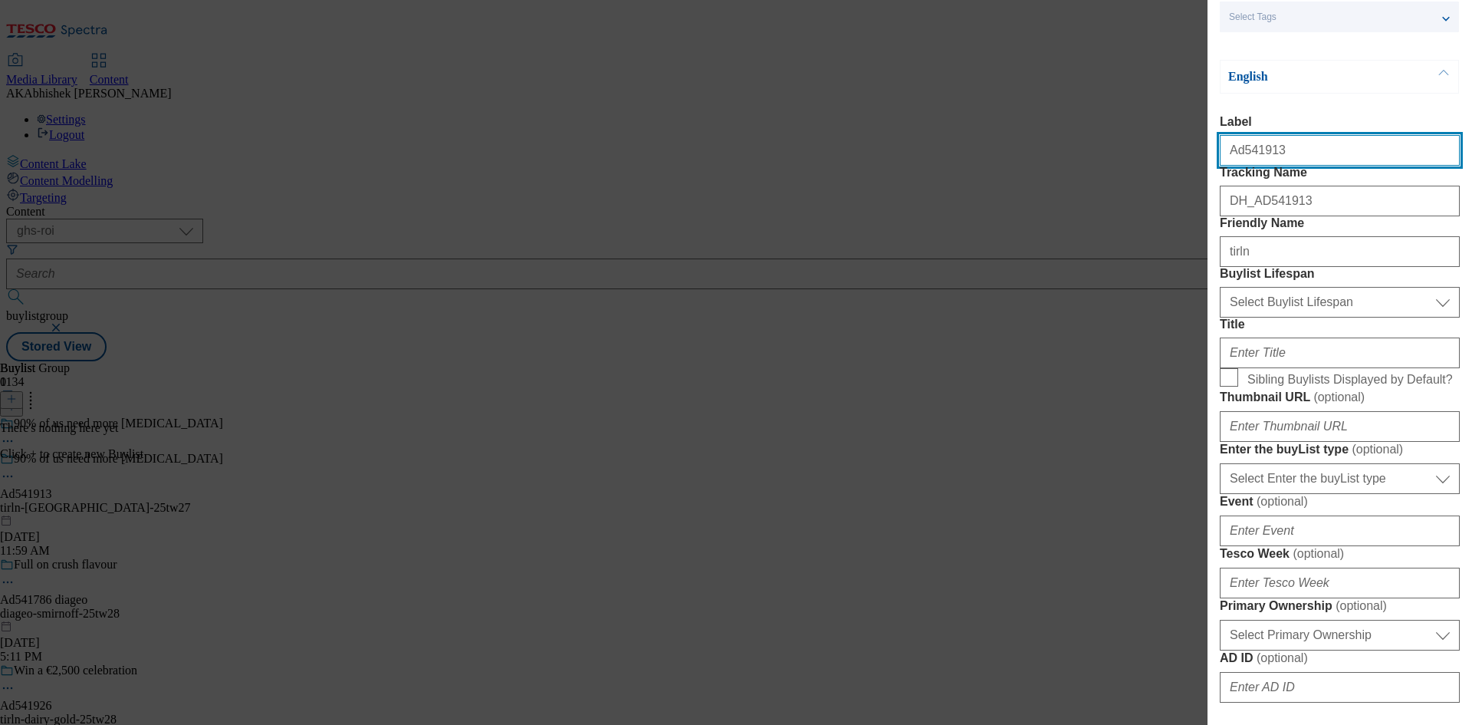
click at [1313, 166] on input "Ad541913" at bounding box center [1340, 150] width 240 height 31
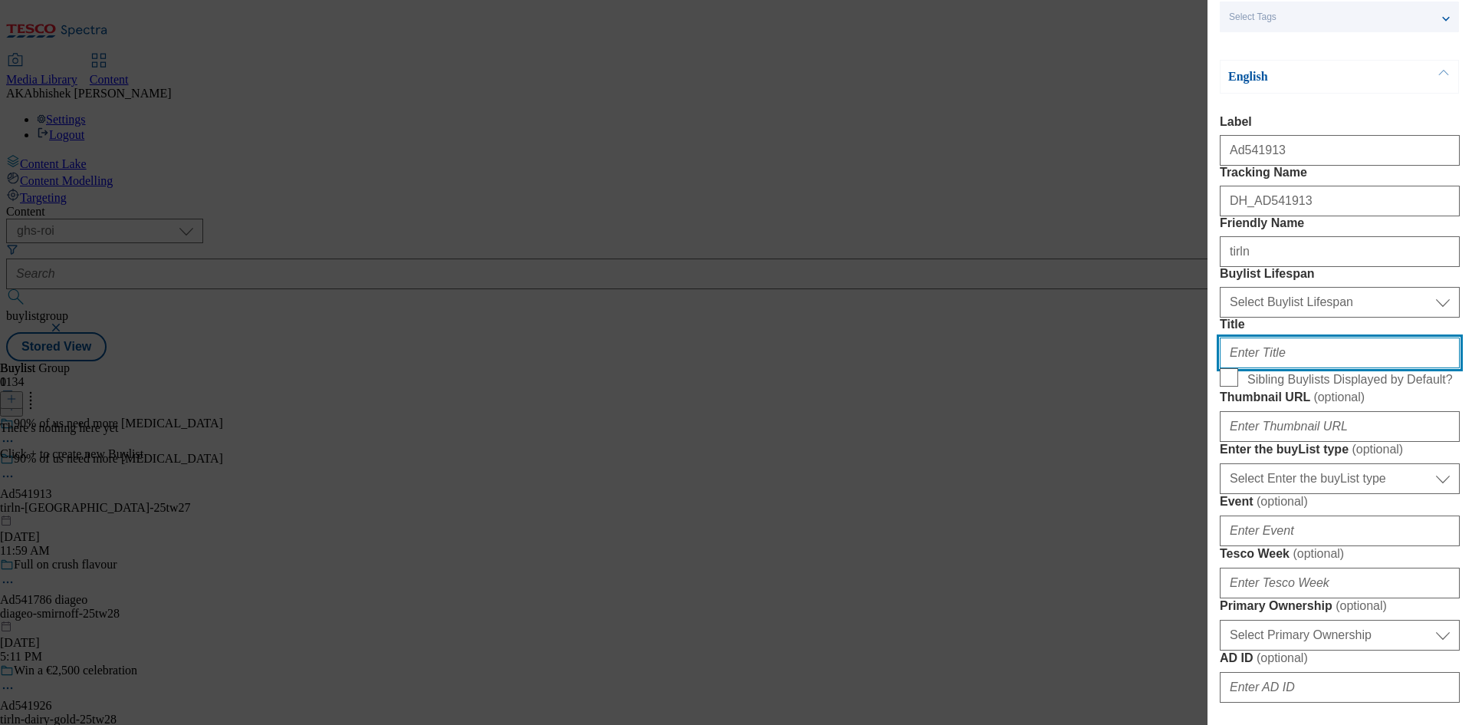
drag, startPoint x: 1277, startPoint y: 459, endPoint x: 1339, endPoint y: 455, distance: 62.2
click at [1277, 368] on input "Title" at bounding box center [1340, 352] width 240 height 31
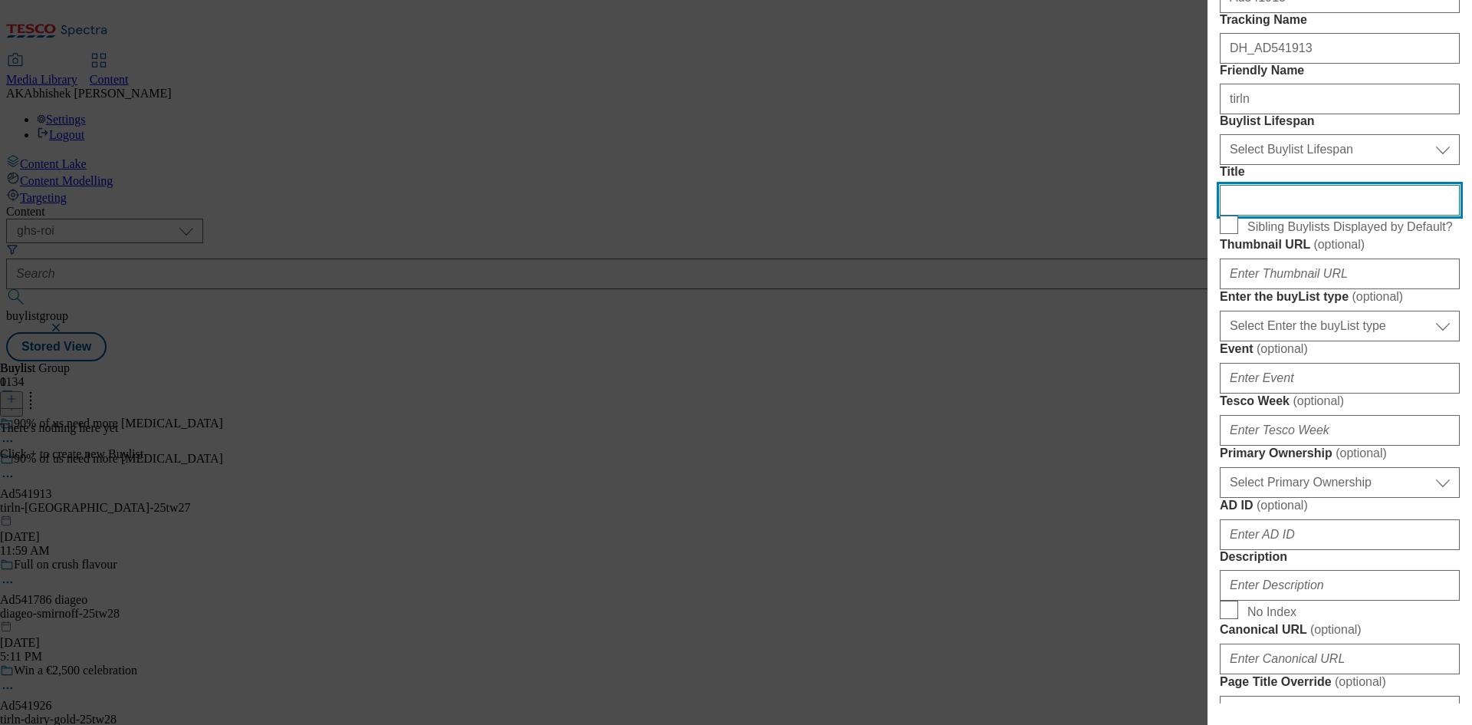
scroll to position [230, 0]
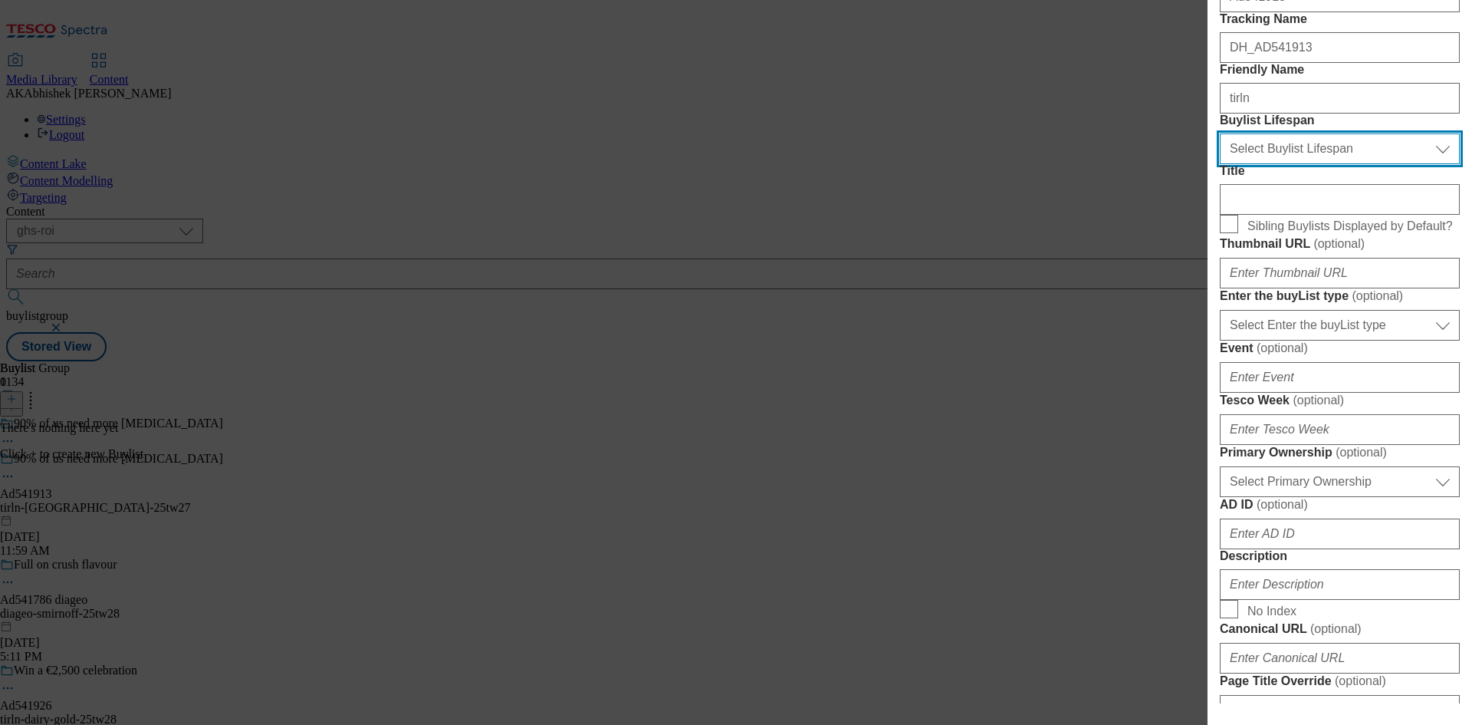
drag, startPoint x: 1285, startPoint y: 235, endPoint x: 1293, endPoint y: 235, distance: 7.7
click at [1285, 164] on select "Select Buylist Lifespan evergreen seasonal tactical" at bounding box center [1340, 148] width 240 height 31
select select "tactical"
click at [1220, 164] on select "Select Buylist Lifespan evergreen seasonal tactical" at bounding box center [1340, 148] width 240 height 31
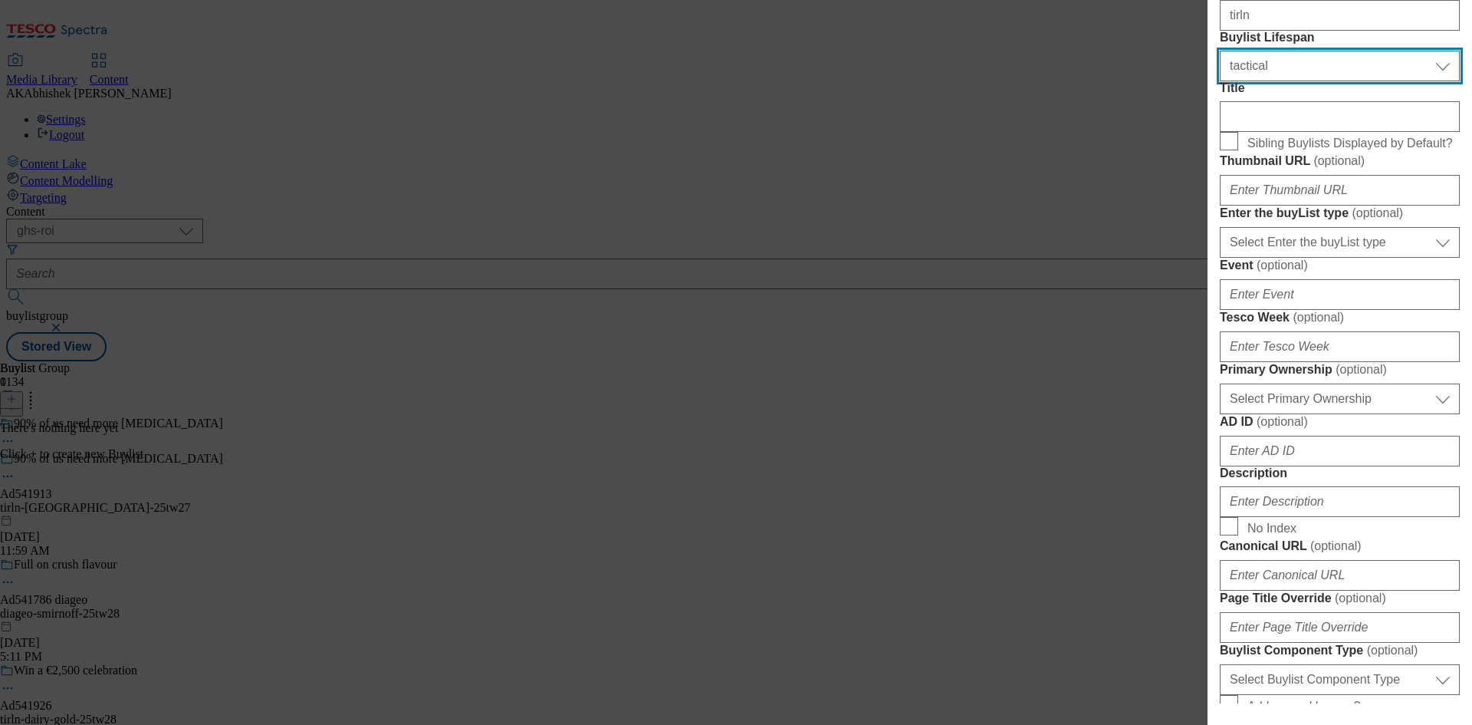
scroll to position [460, 0]
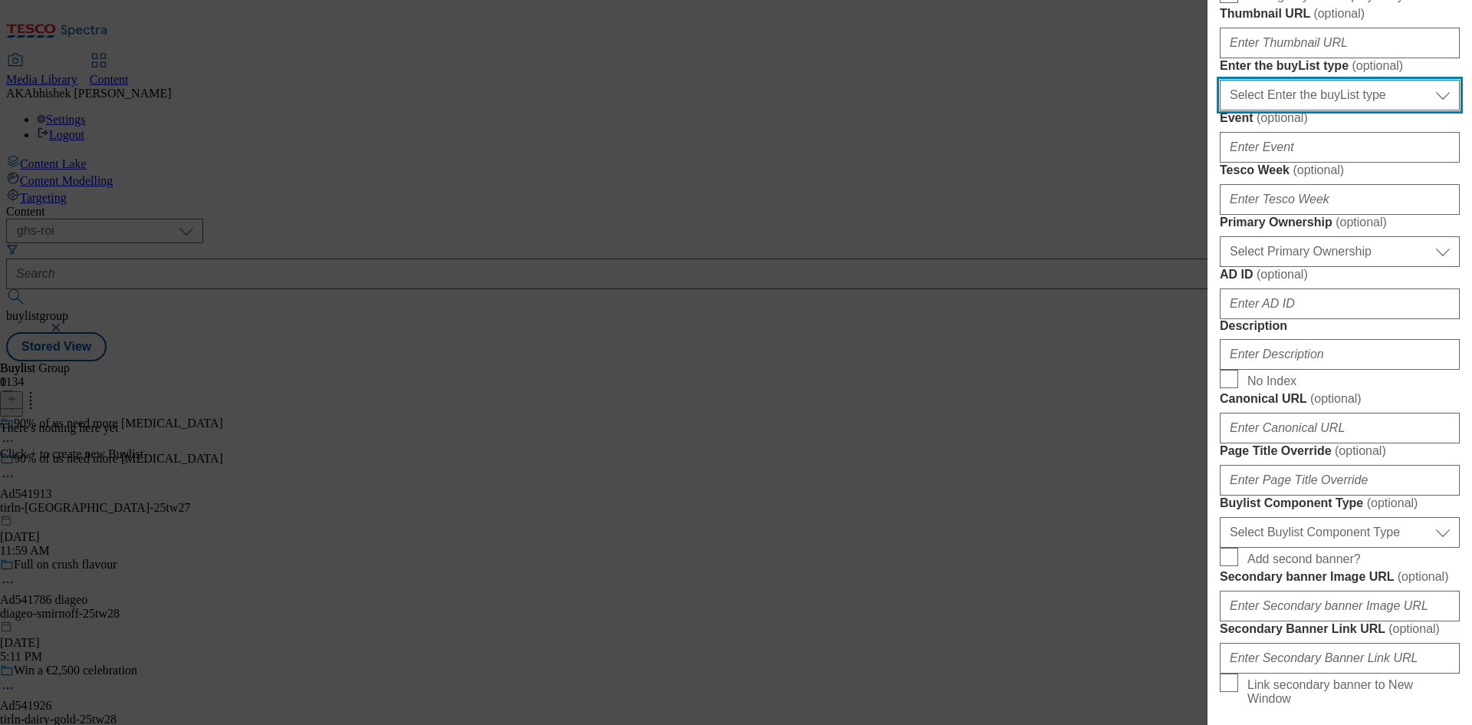
click at [1289, 110] on select "Select Enter the buyList type event supplier funded long term >4 weeks supplier…" at bounding box center [1340, 95] width 240 height 31
select select "supplier funded short term 1-3 weeks"
click at [1220, 110] on select "Select Enter the buyList type event supplier funded long term >4 weeks supplier…" at bounding box center [1340, 95] width 240 height 31
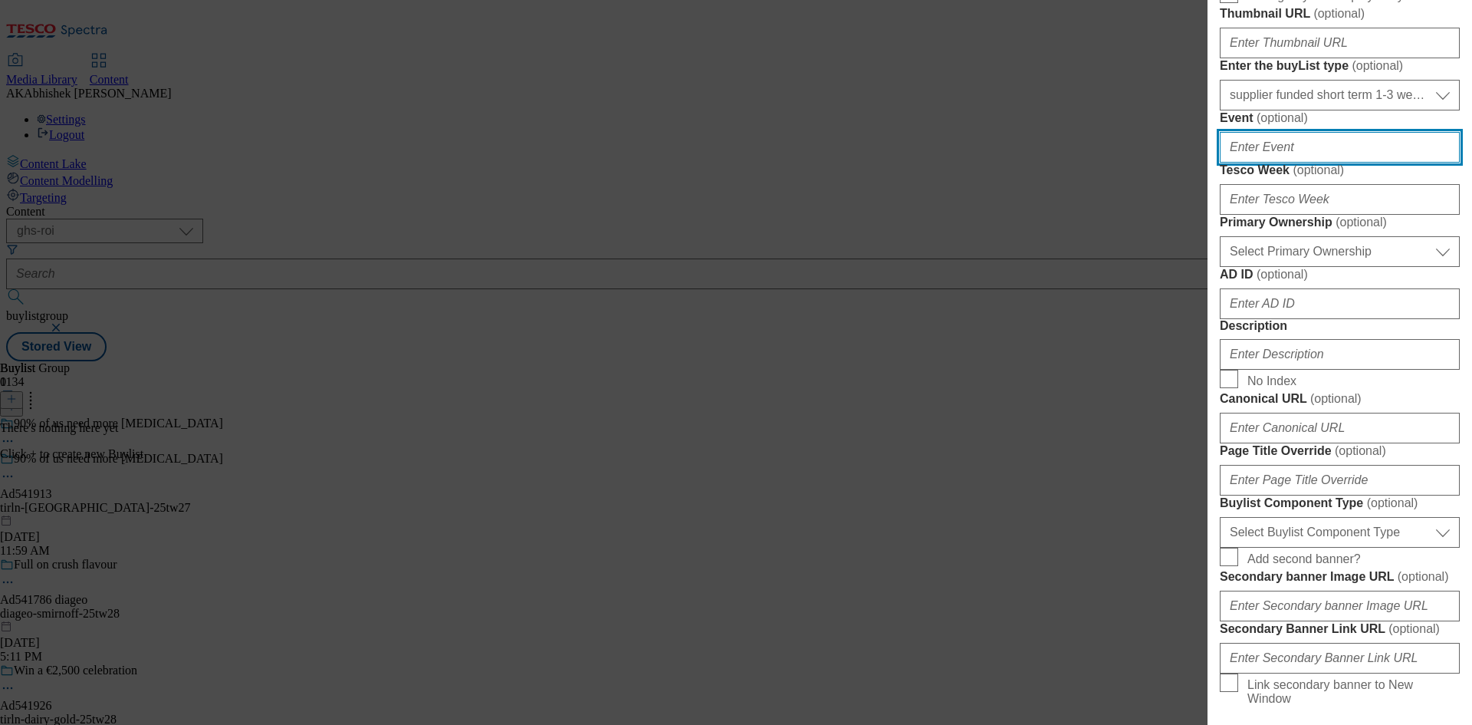
click at [1296, 163] on input "Event ( optional )" at bounding box center [1340, 147] width 240 height 31
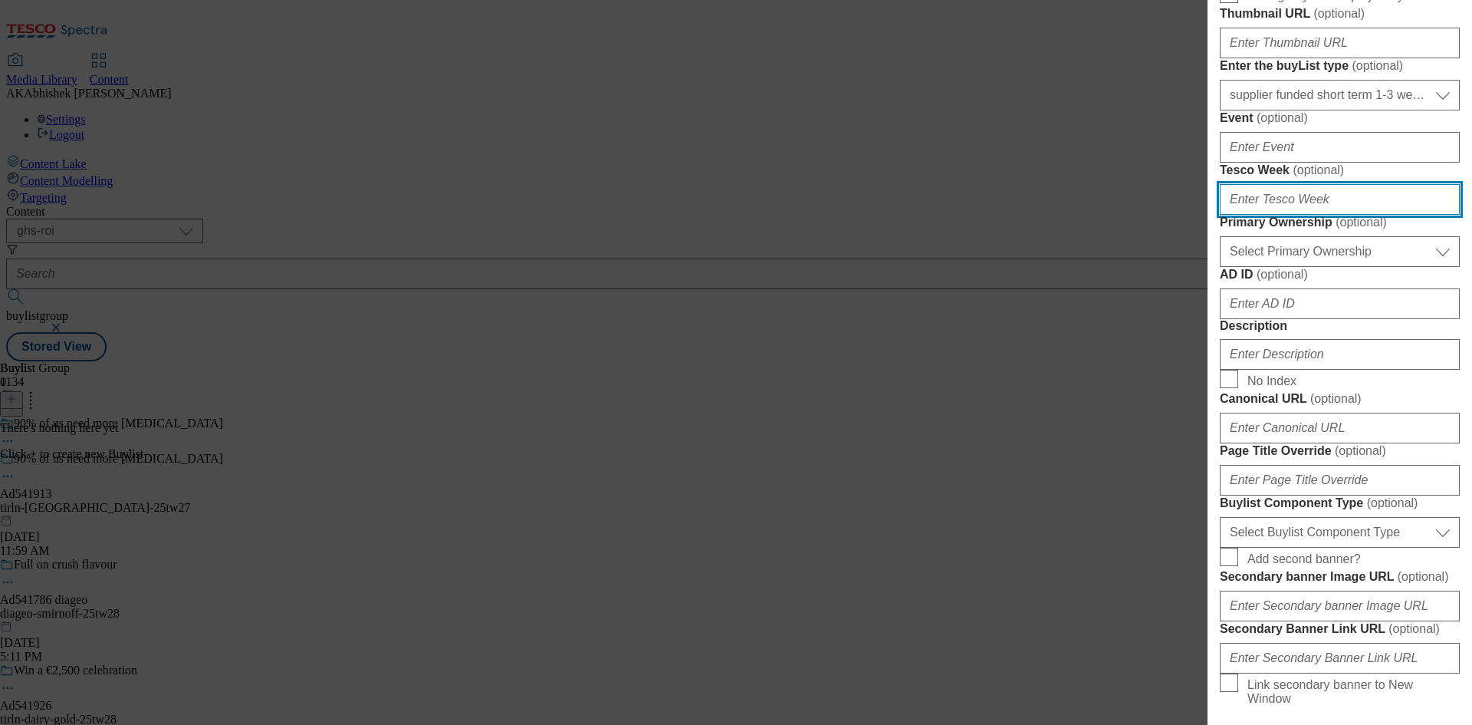
click at [1300, 215] on input "Tesco Week ( optional )" at bounding box center [1340, 199] width 240 height 31
type input "27"
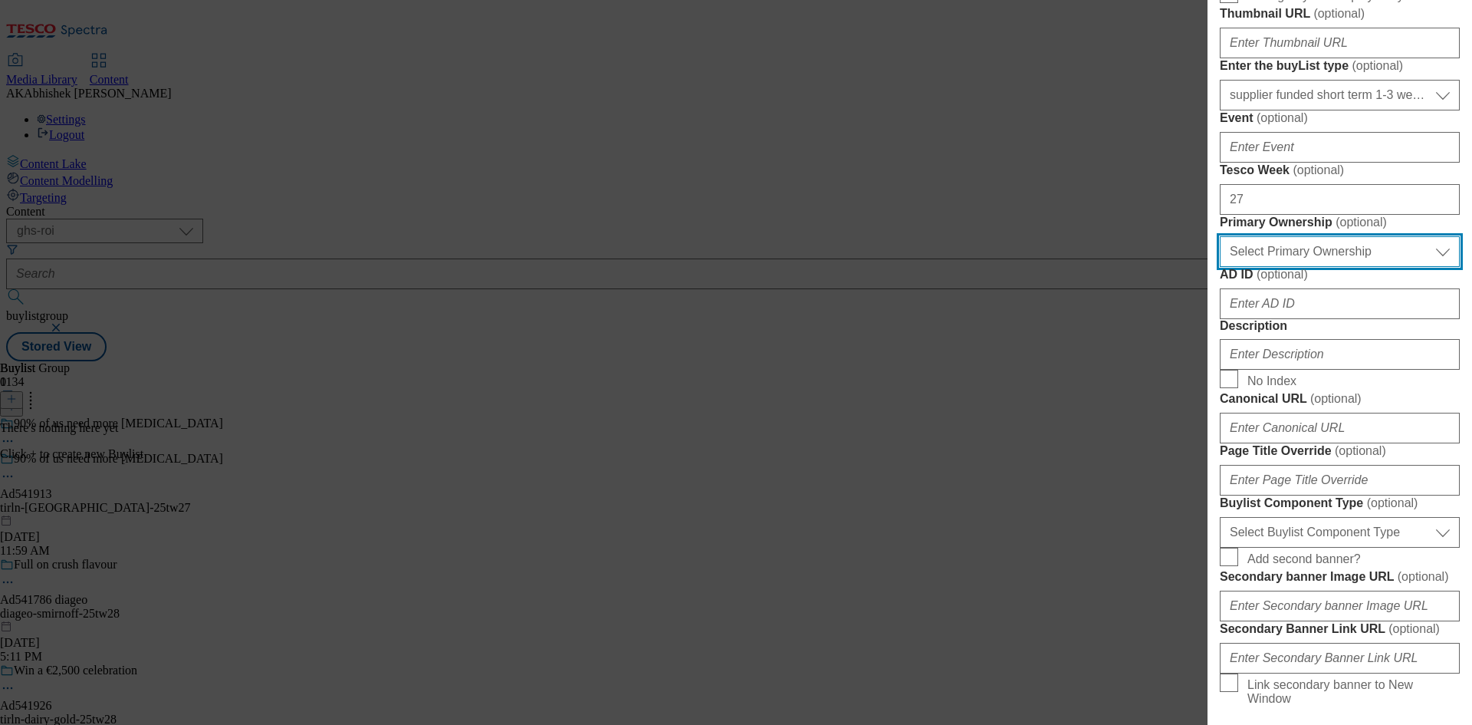
click at [1321, 267] on select "Select Primary Ownership tesco dunnhumby" at bounding box center [1340, 251] width 240 height 31
select select "dunnhumby"
click at [1220, 267] on select "Select Primary Ownership tesco dunnhumby" at bounding box center [1340, 251] width 240 height 31
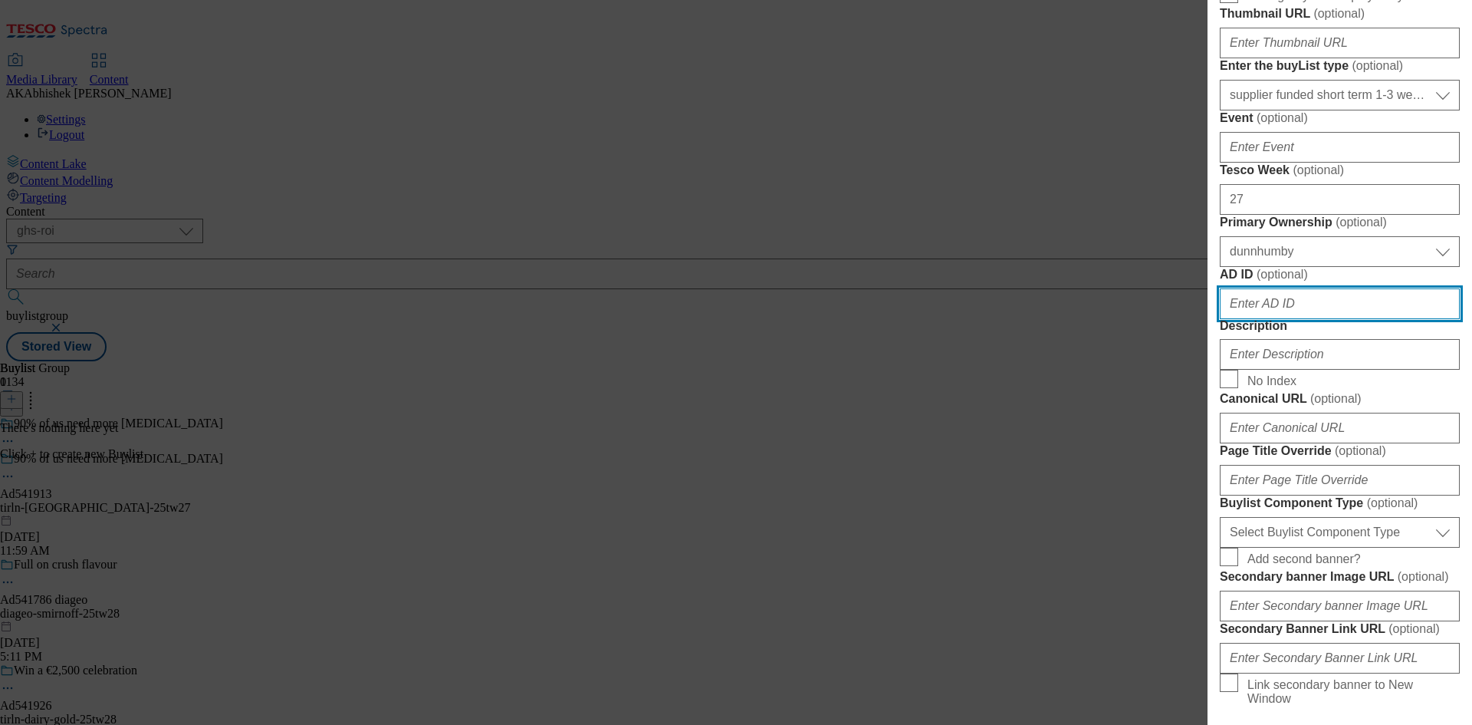
click at [1328, 319] on input "AD ID ( optional )" at bounding box center [1340, 303] width 240 height 31
paste input "541913"
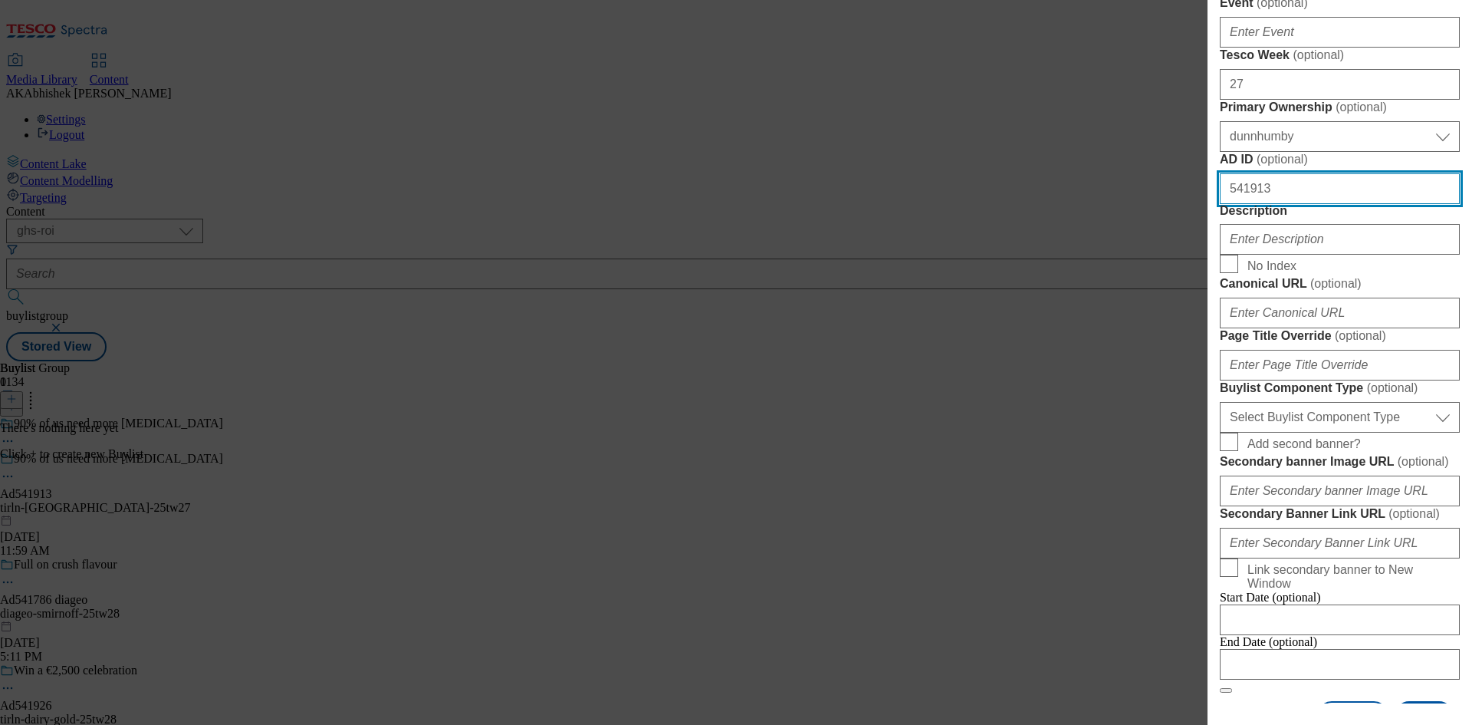
scroll to position [767, 0]
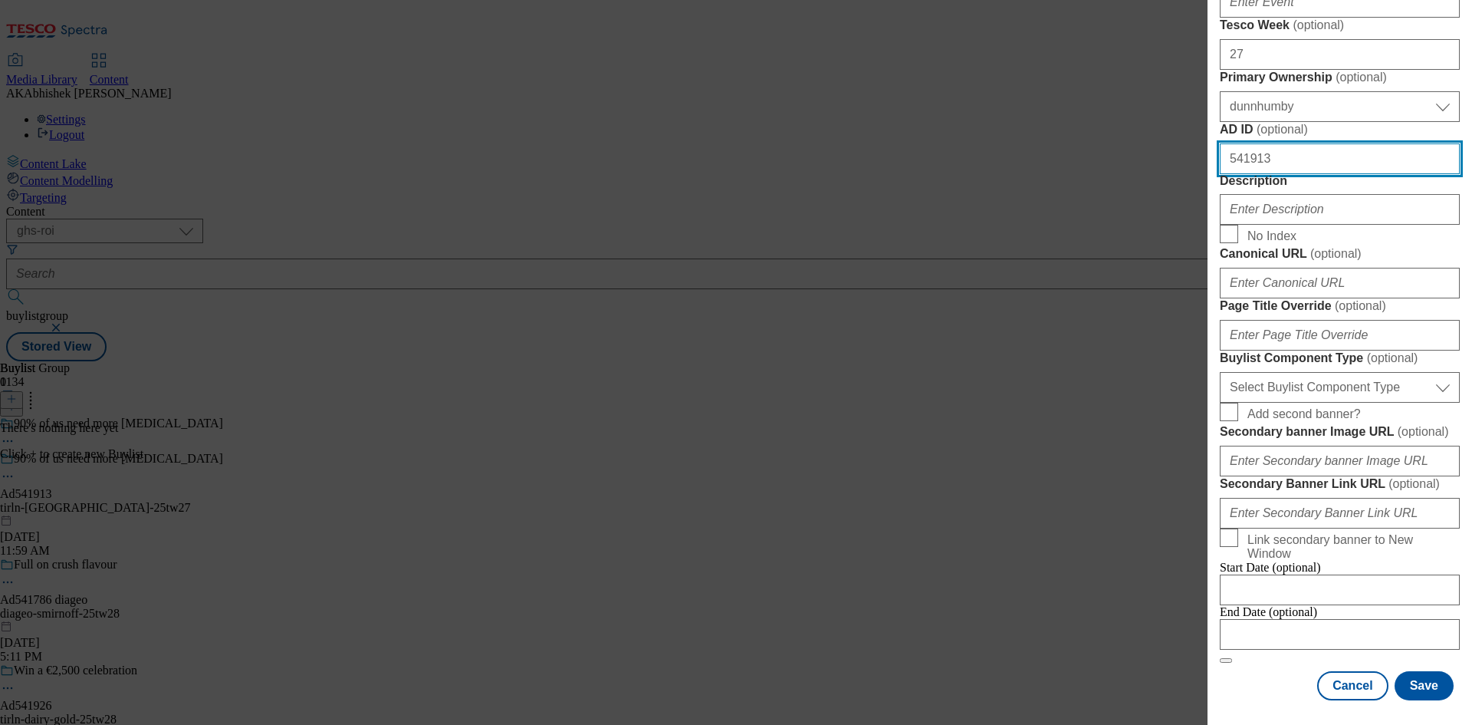
type input "541913"
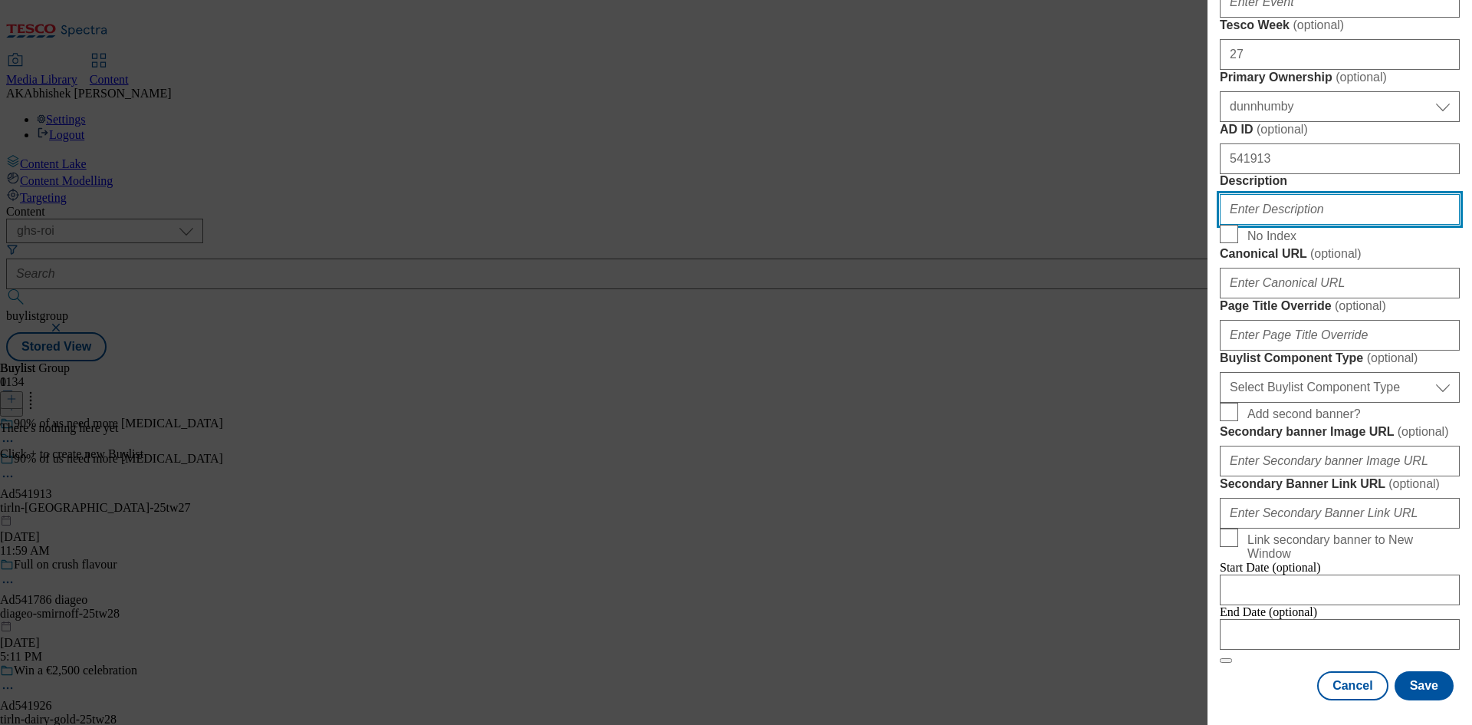
click at [1282, 225] on input "Description" at bounding box center [1340, 209] width 240 height 31
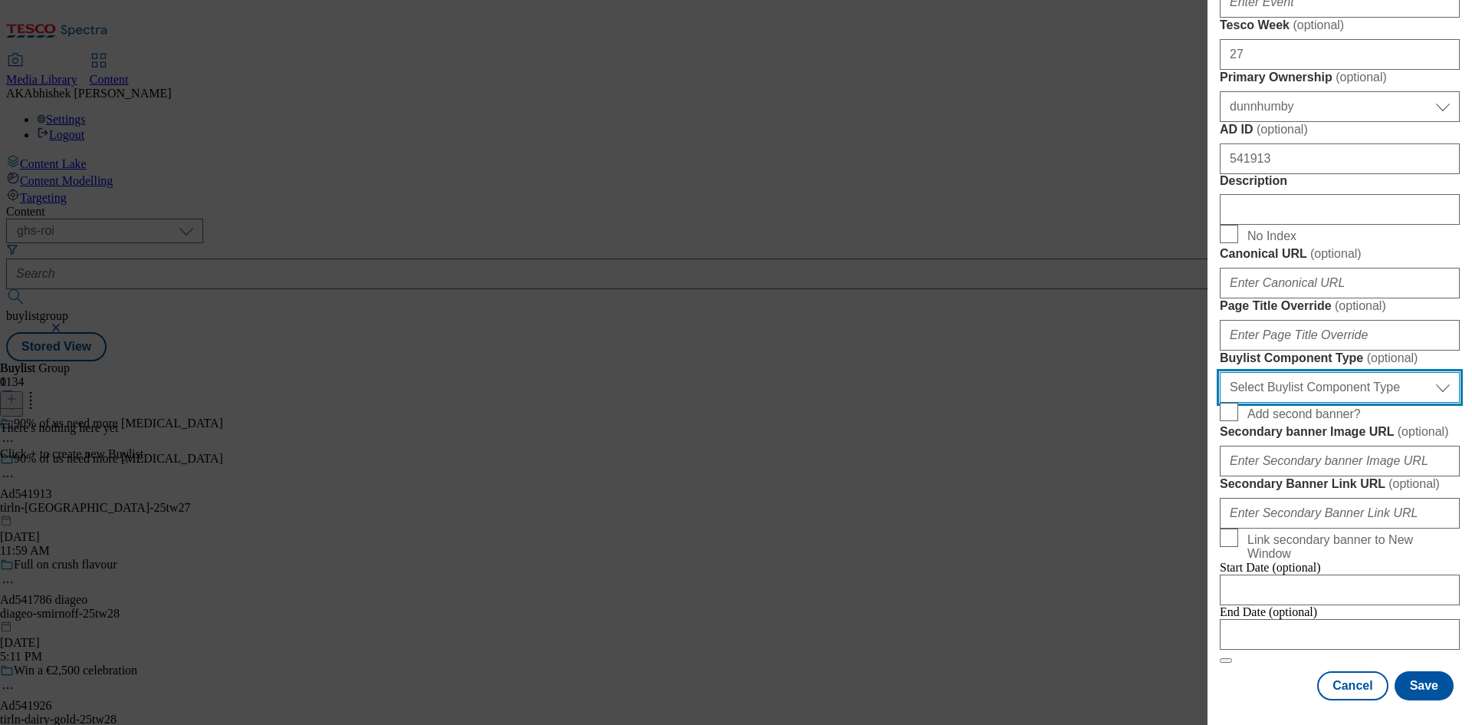
click at [1353, 398] on select "Select Buylist Component Type Banner Competition Header Meal" at bounding box center [1340, 387] width 240 height 31
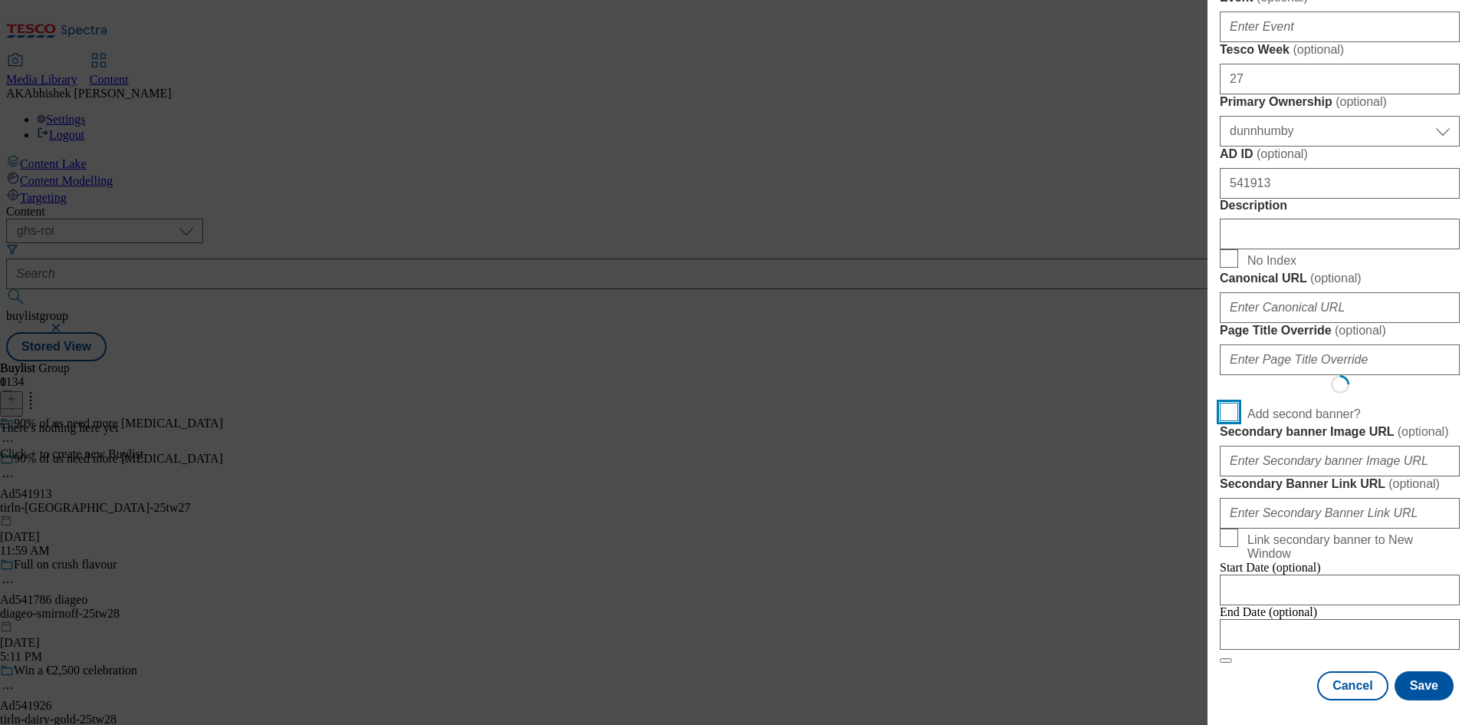
scroll to position [1114, 0]
select select "Banner"
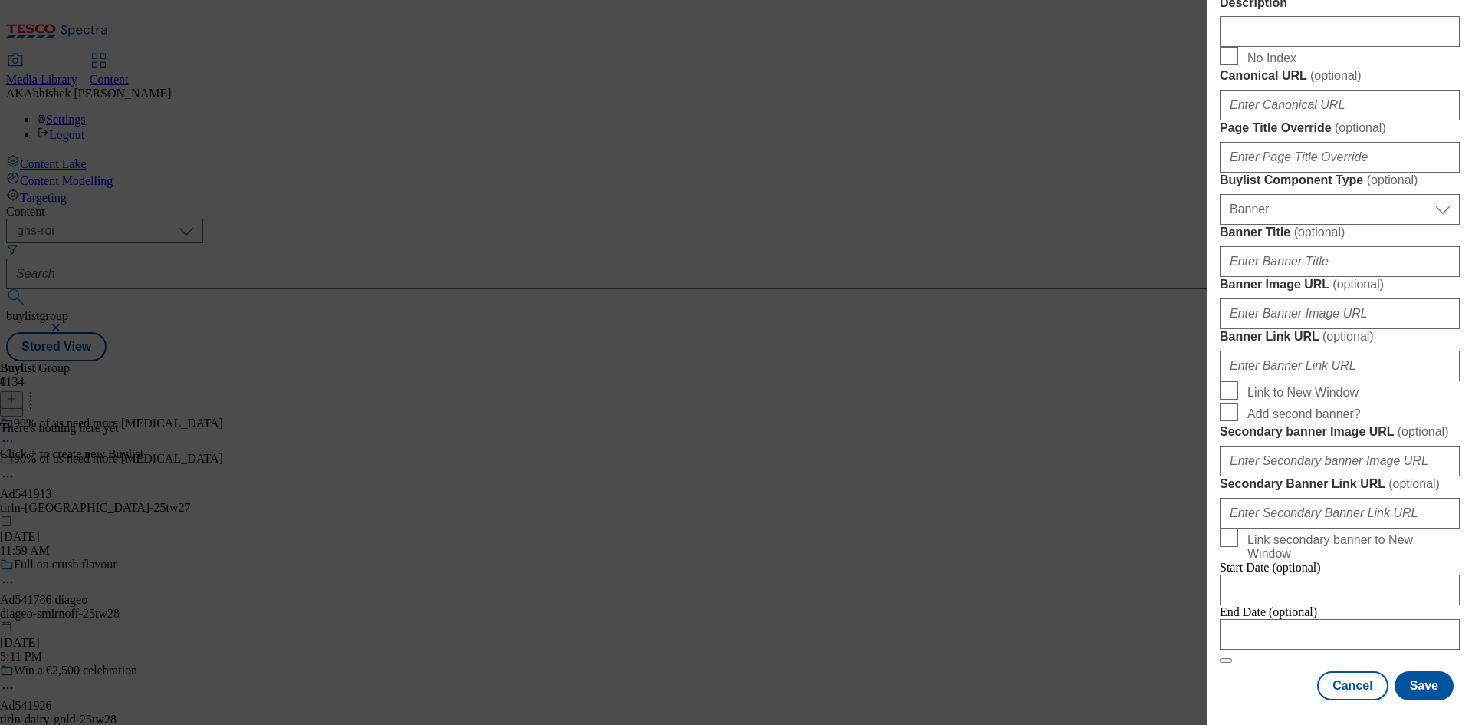
scroll to position [1438, 0]
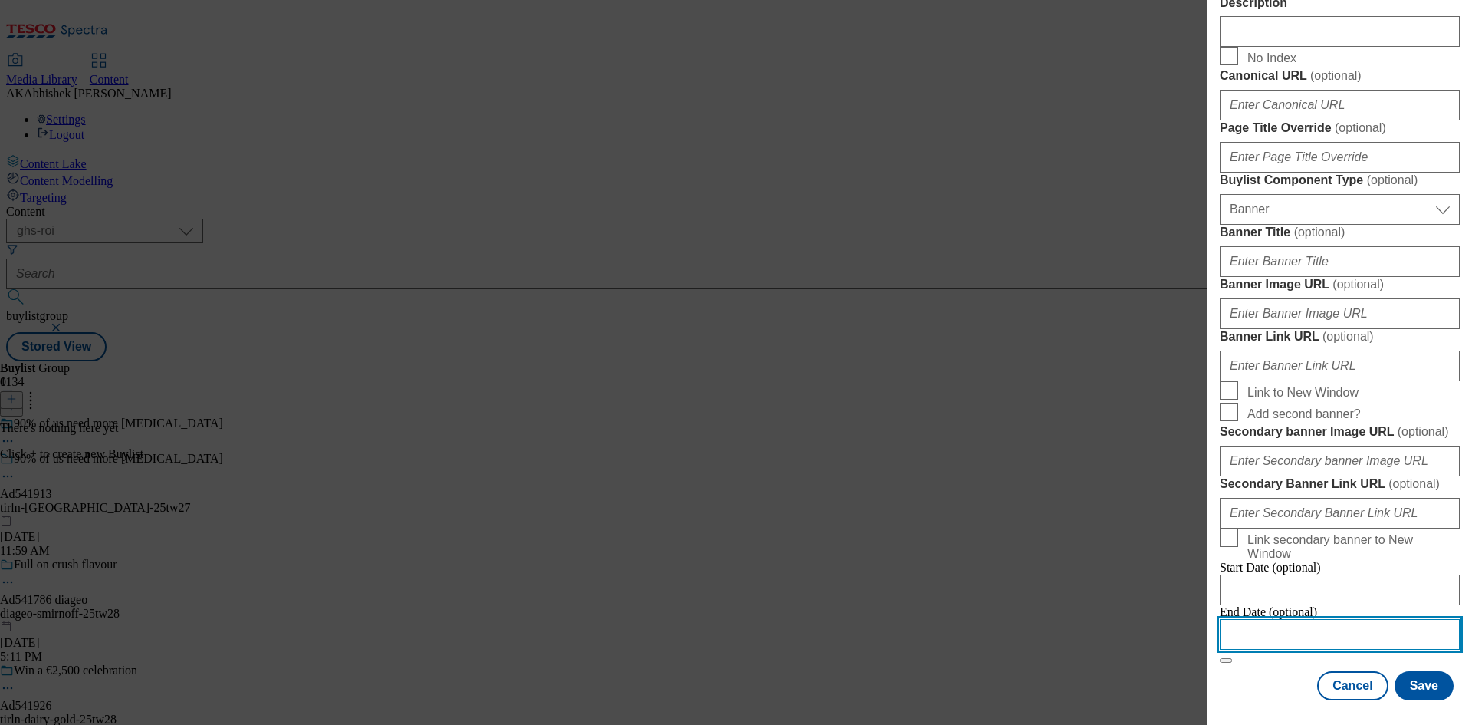
click at [1371, 619] on input "Modal" at bounding box center [1340, 634] width 240 height 31
select select "2025"
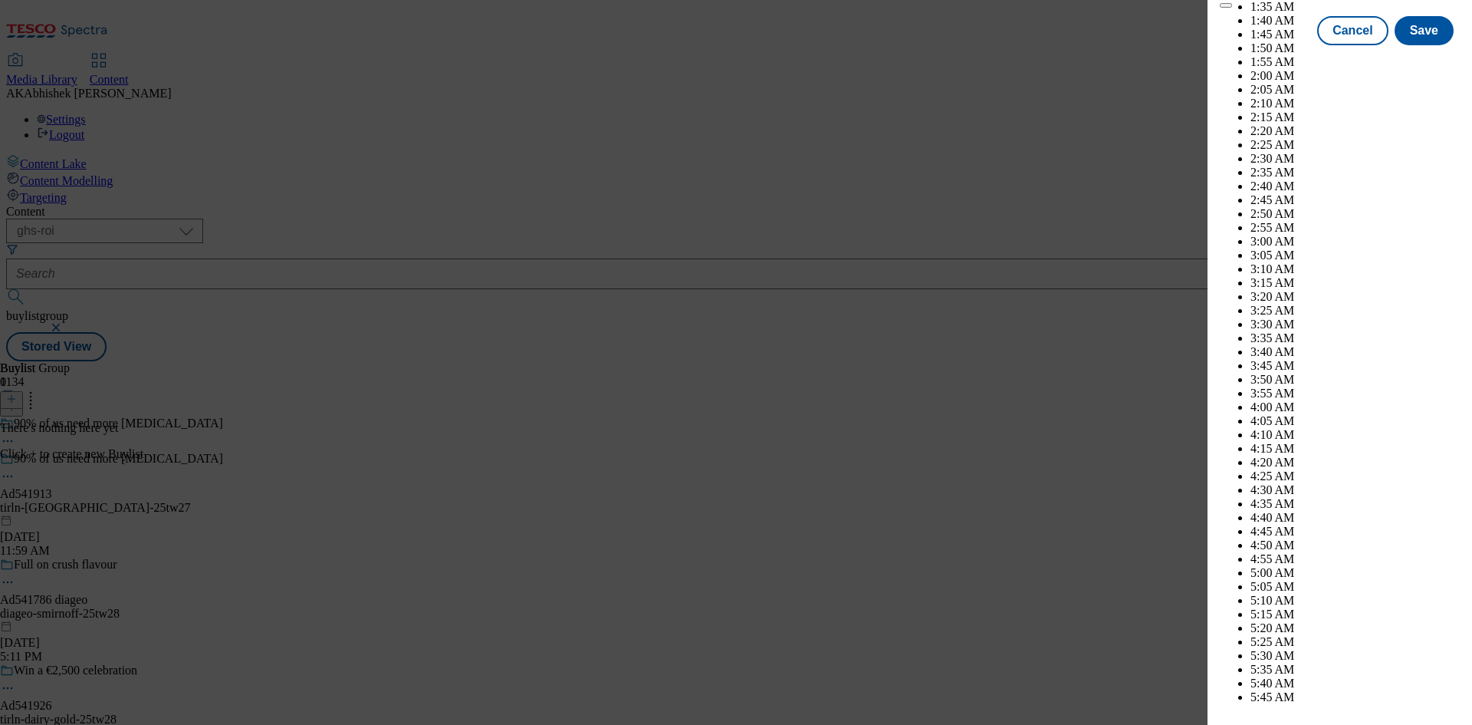
scroll to position [4071, 0]
select select "November"
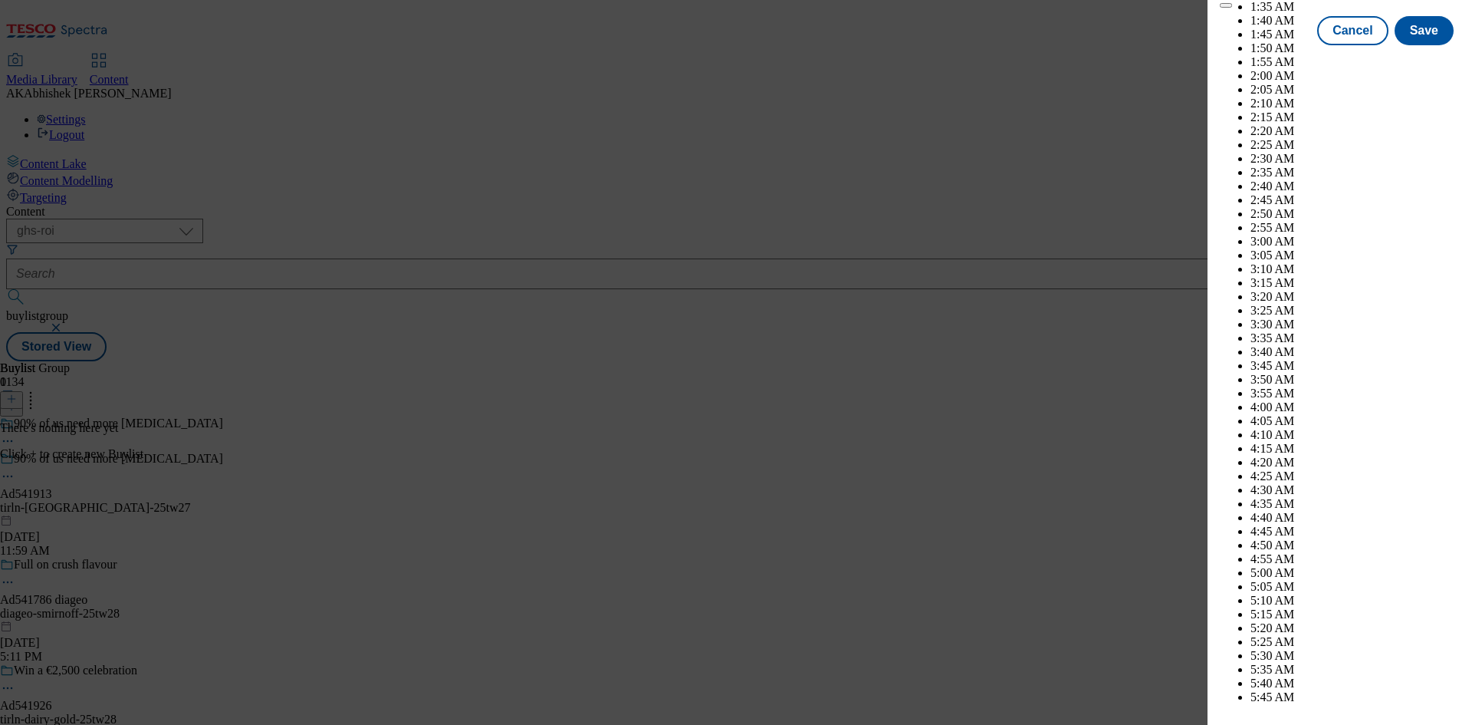
click at [1418, 59] on button "Save" at bounding box center [1424, 44] width 59 height 29
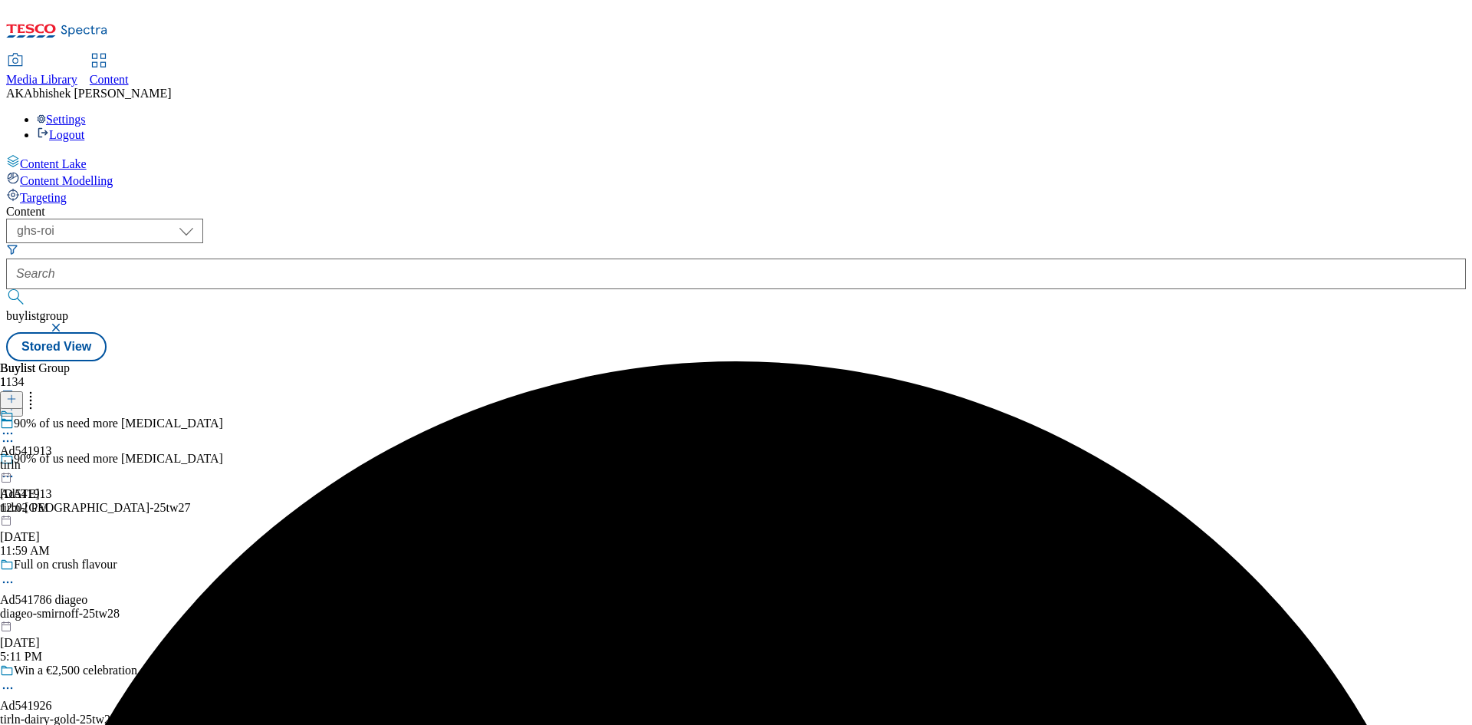
click at [52, 458] on div "tirln" at bounding box center [26, 465] width 52 height 14
click at [17, 393] on icon at bounding box center [11, 398] width 11 height 11
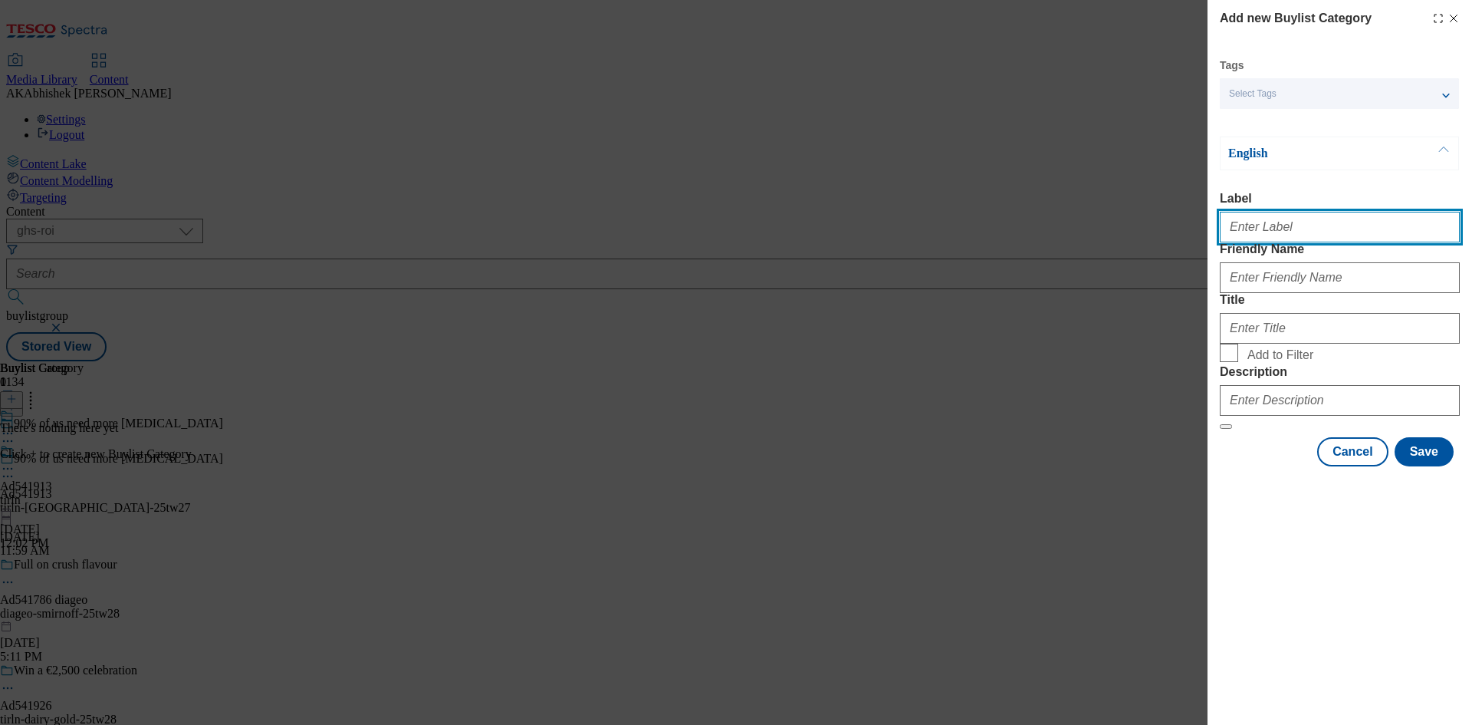
click at [1257, 223] on input "Label" at bounding box center [1340, 227] width 240 height 31
paste input "541913"
type input "Ad541913"
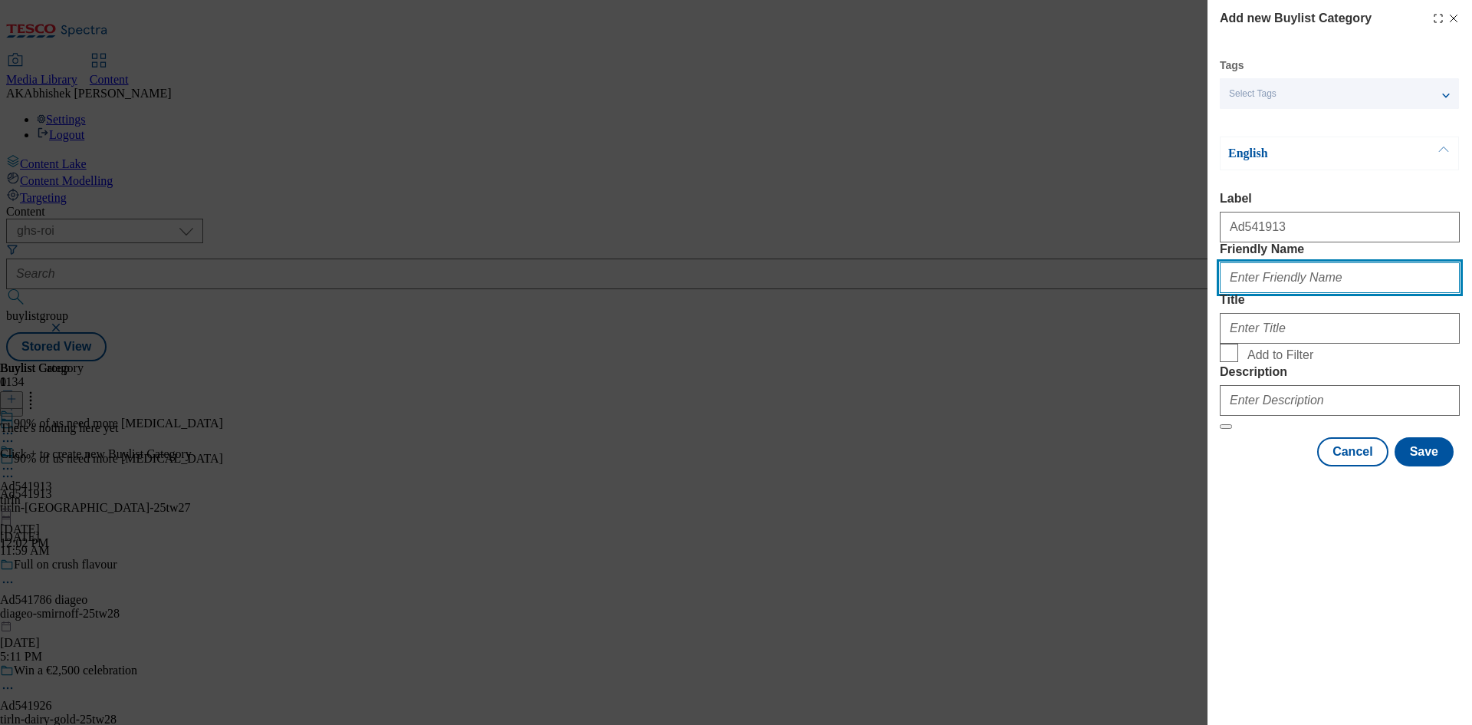
click at [1292, 293] on input "Friendly Name" at bounding box center [1340, 277] width 240 height 31
paste input "tirln-avonmore"
type input "tirln-avonmore"
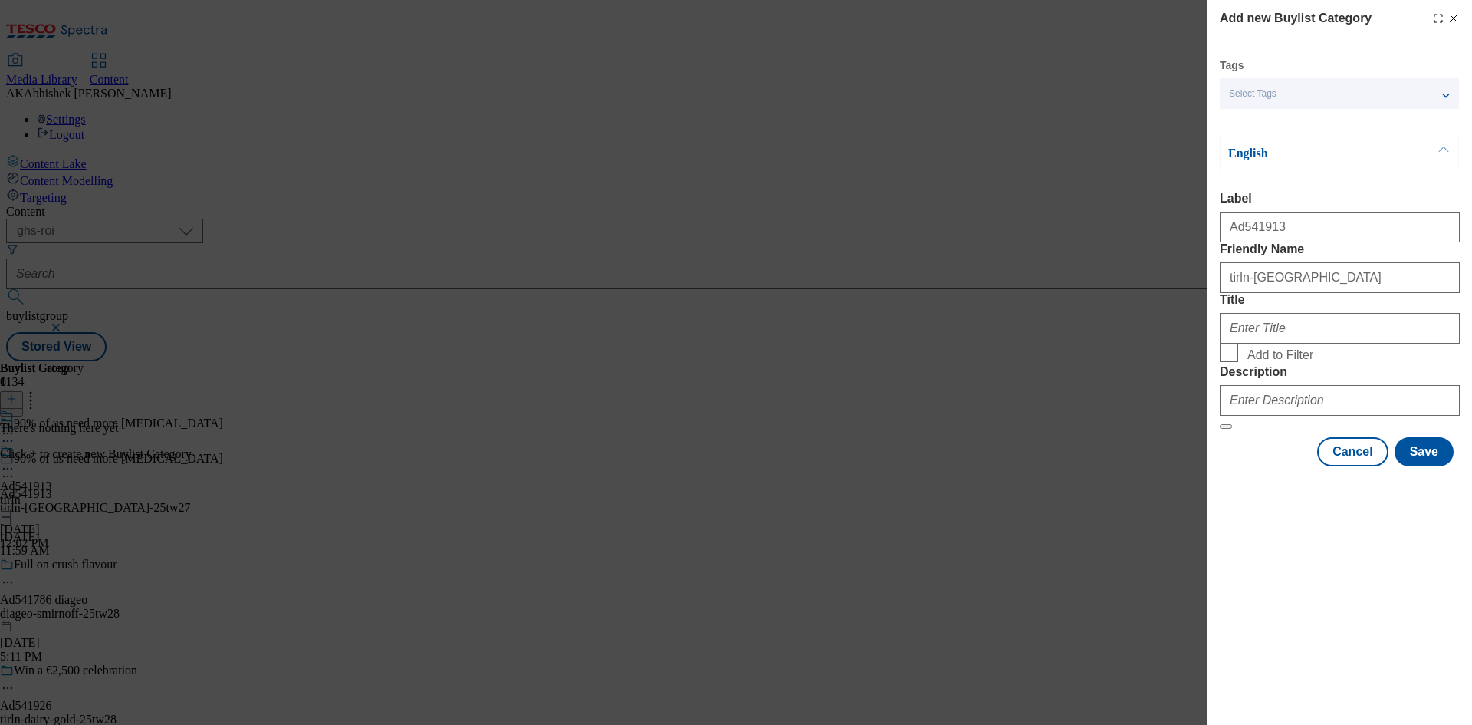
click at [1293, 343] on div "Title" at bounding box center [1340, 318] width 240 height 51
click at [1310, 343] on input "Title" at bounding box center [1340, 328] width 240 height 31
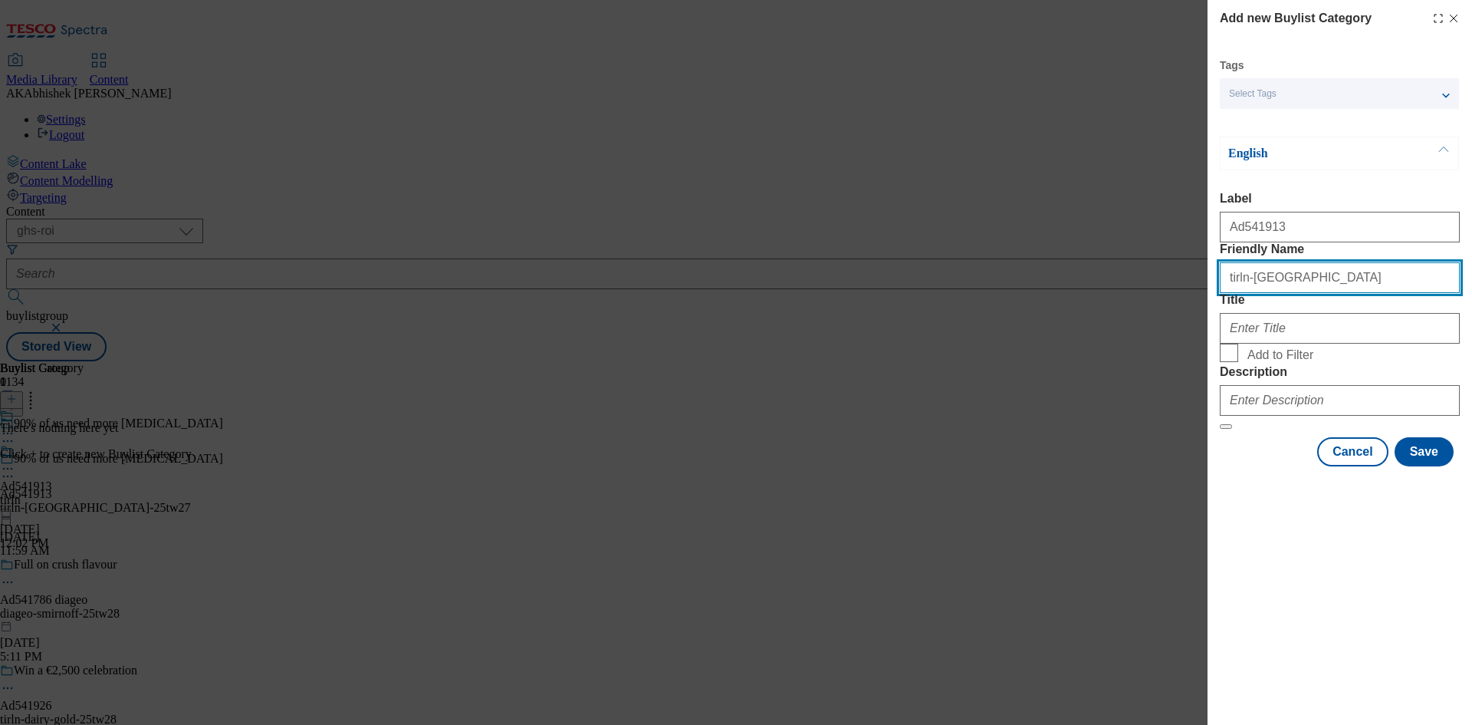
drag, startPoint x: 1245, startPoint y: 312, endPoint x: 1165, endPoint y: 312, distance: 79.7
click at [1165, 312] on div "Add new Buylist Category Tags Select Tags fnf marketplace whoosh ghs English La…" at bounding box center [736, 362] width 1472 height 725
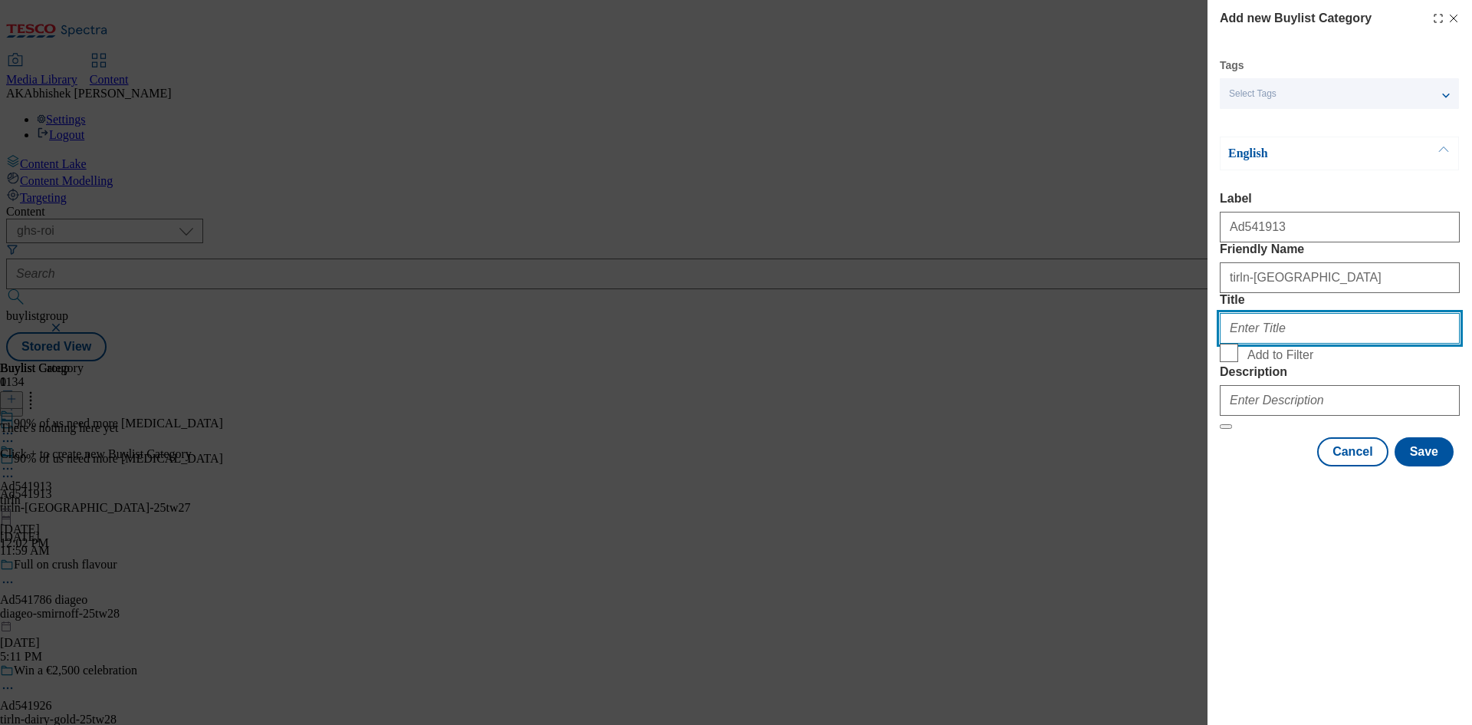
click at [1288, 343] on input "Title" at bounding box center [1340, 328] width 240 height 31
paste input "tirln"
click at [1232, 343] on input "tirln" at bounding box center [1340, 328] width 240 height 31
type input "Tirln"
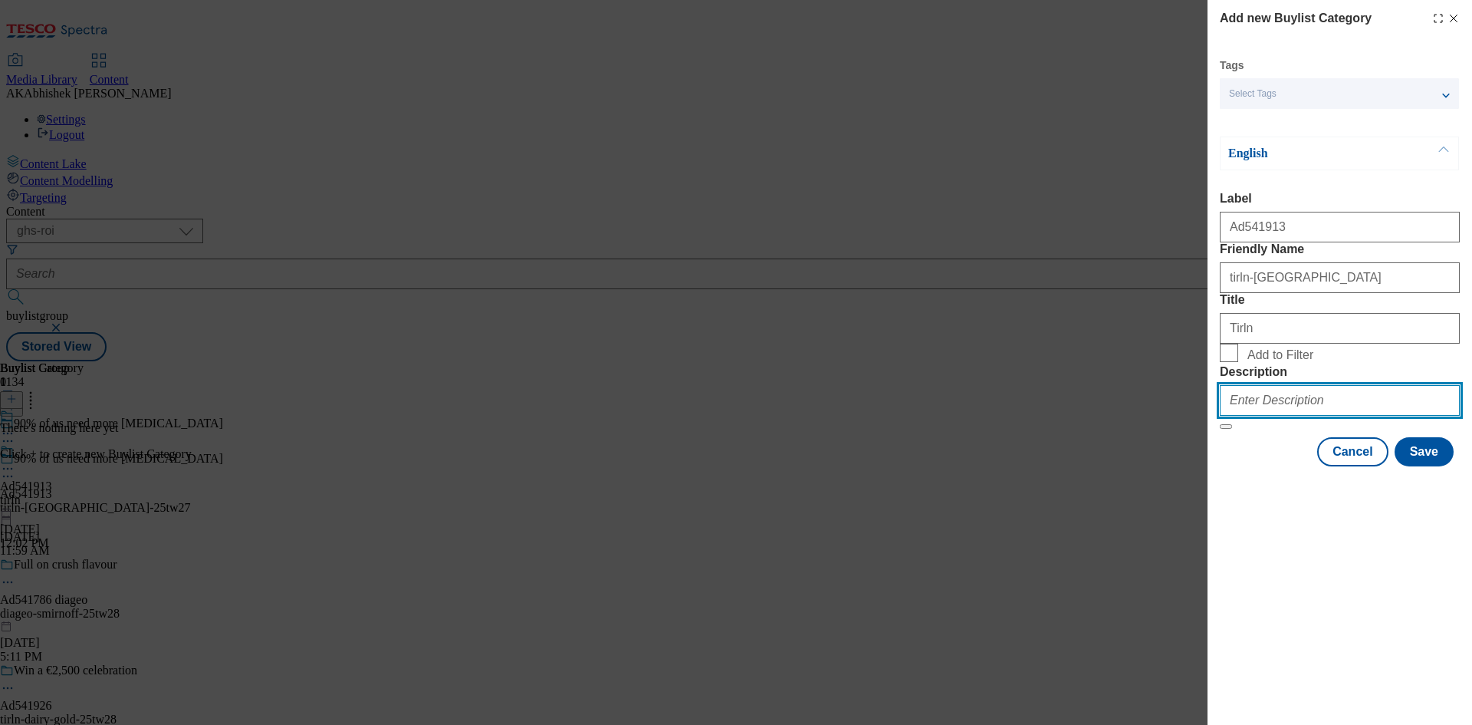
click at [1257, 416] on input "Description" at bounding box center [1340, 400] width 240 height 31
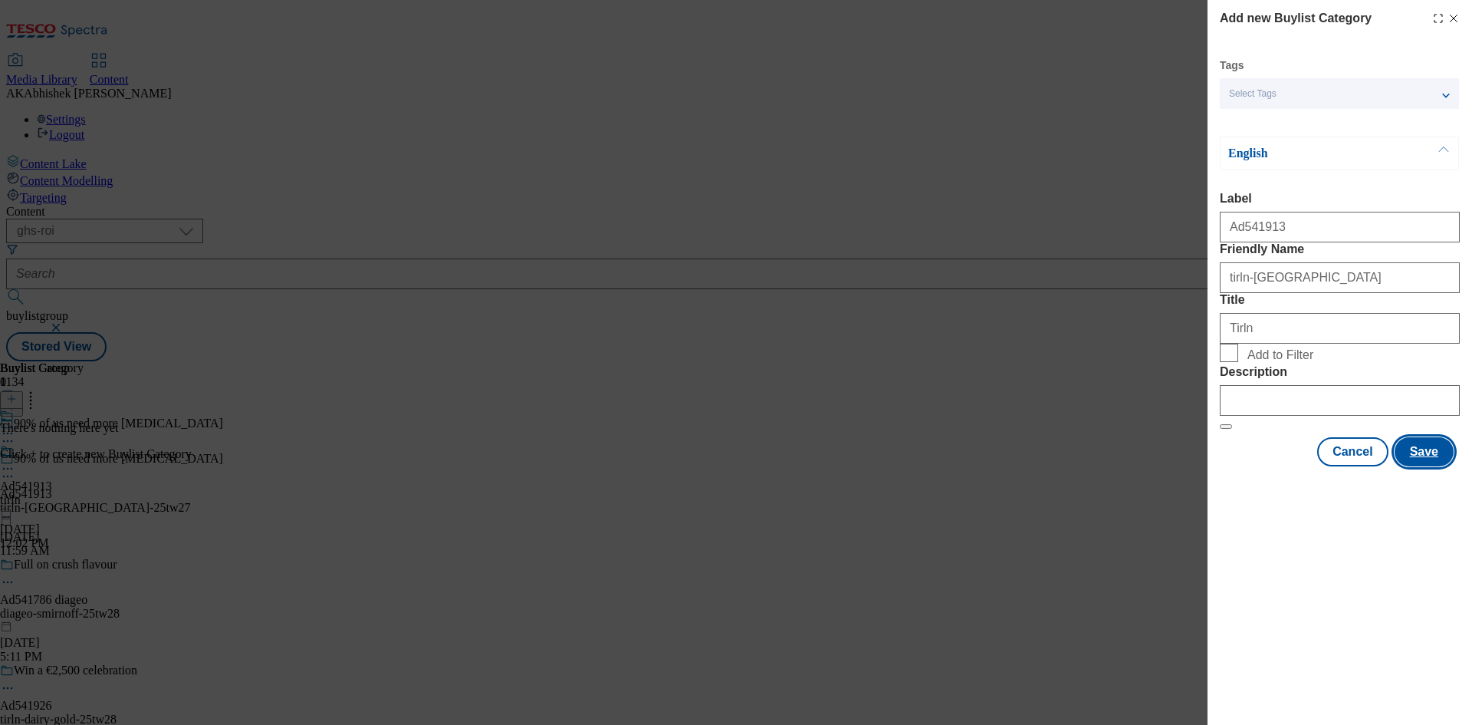
click at [1418, 466] on button "Save" at bounding box center [1424, 451] width 59 height 29
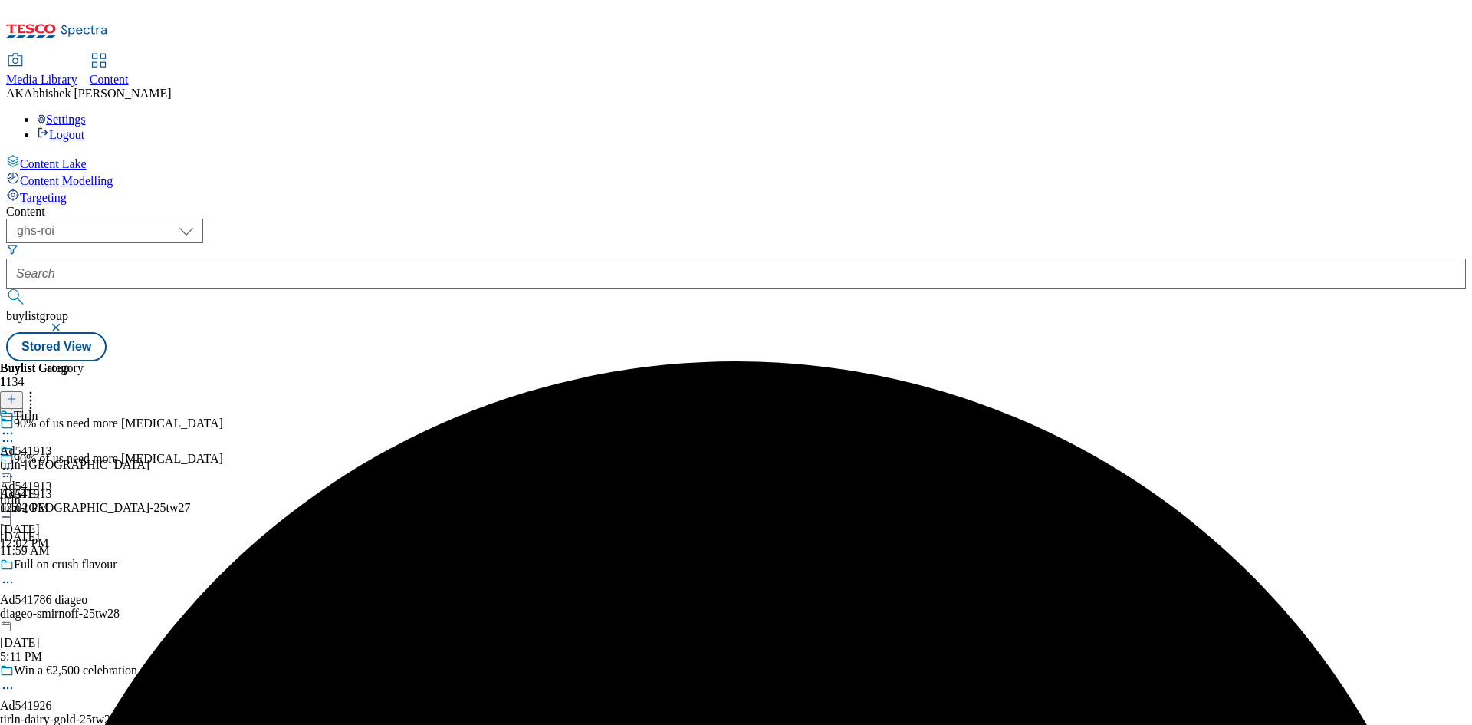
click at [150, 458] on div "tirln-avonmore" at bounding box center [75, 465] width 150 height 14
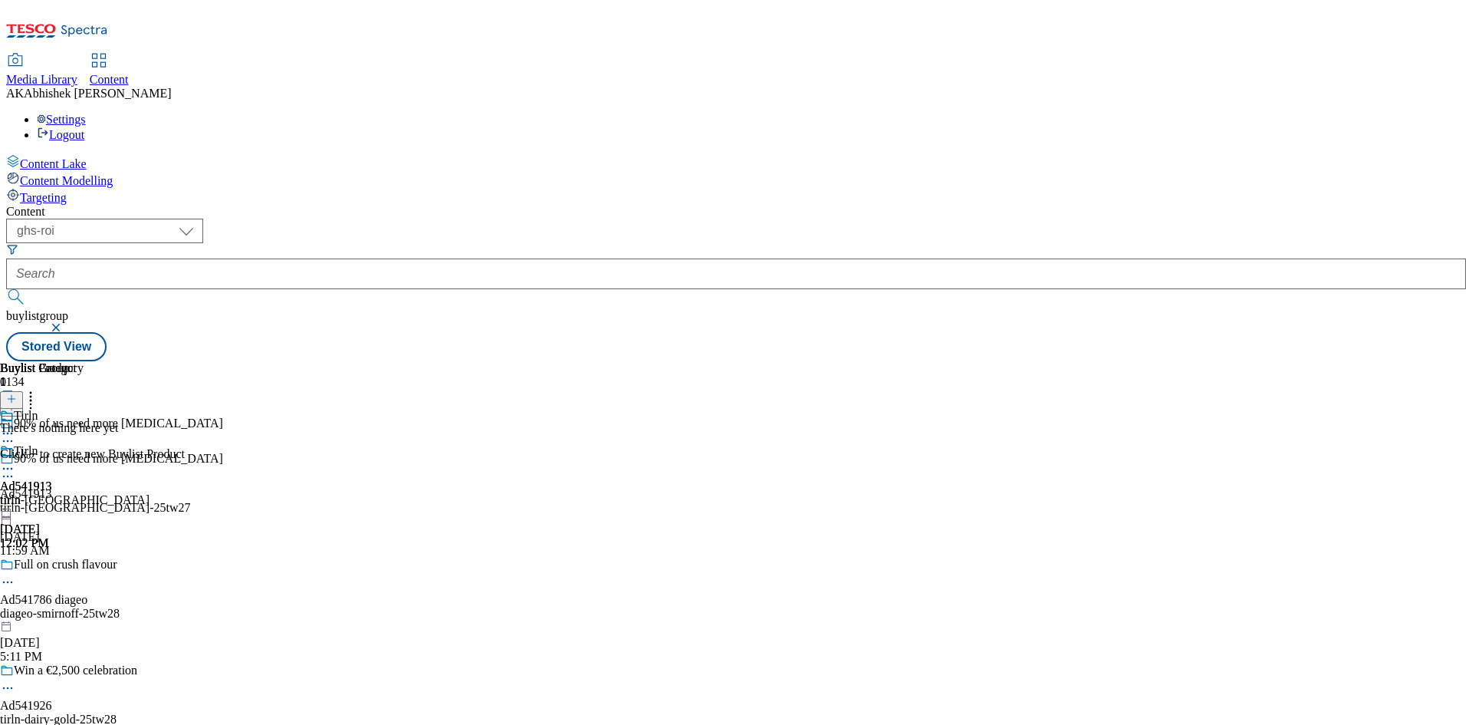
click at [17, 393] on icon at bounding box center [11, 398] width 11 height 11
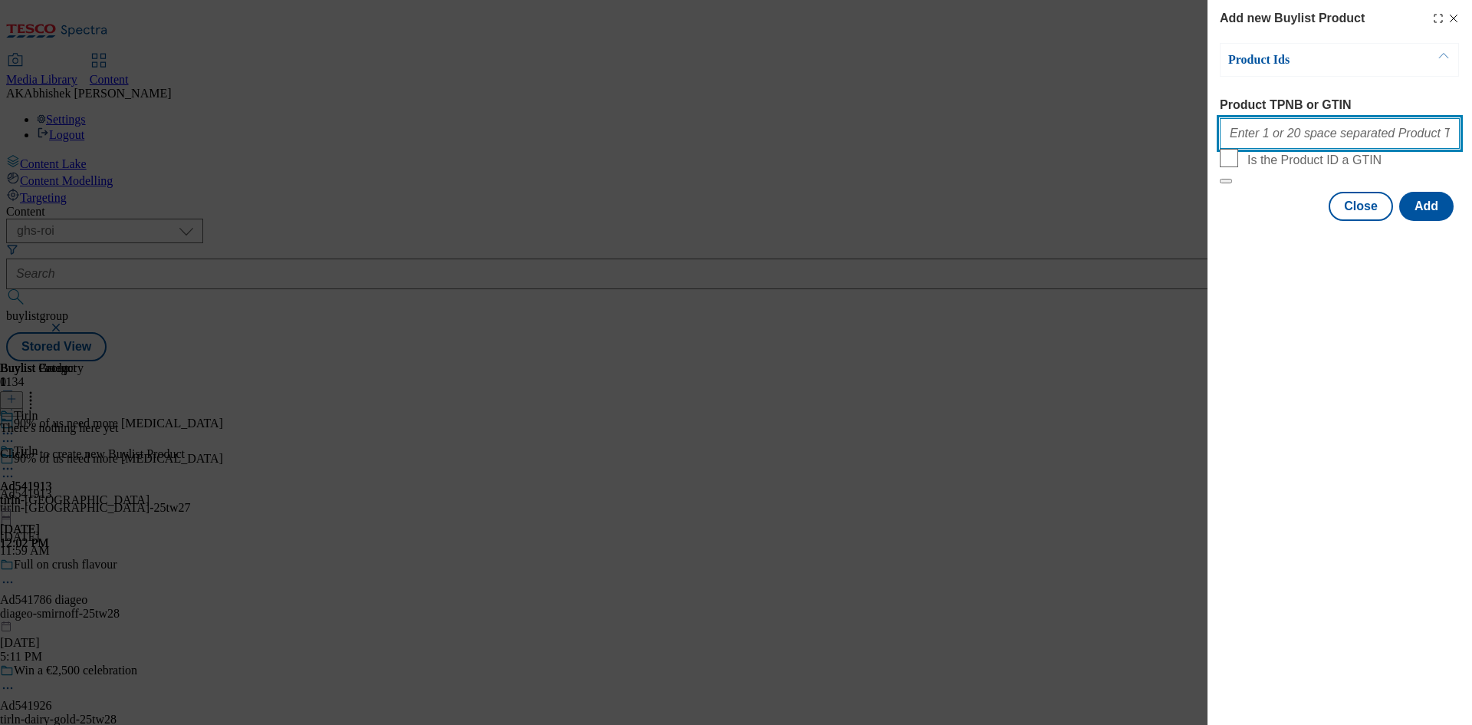
click at [1281, 142] on input "Product TPNB or GTIN" at bounding box center [1340, 133] width 240 height 31
paste input "64368861"
type input "64368861"
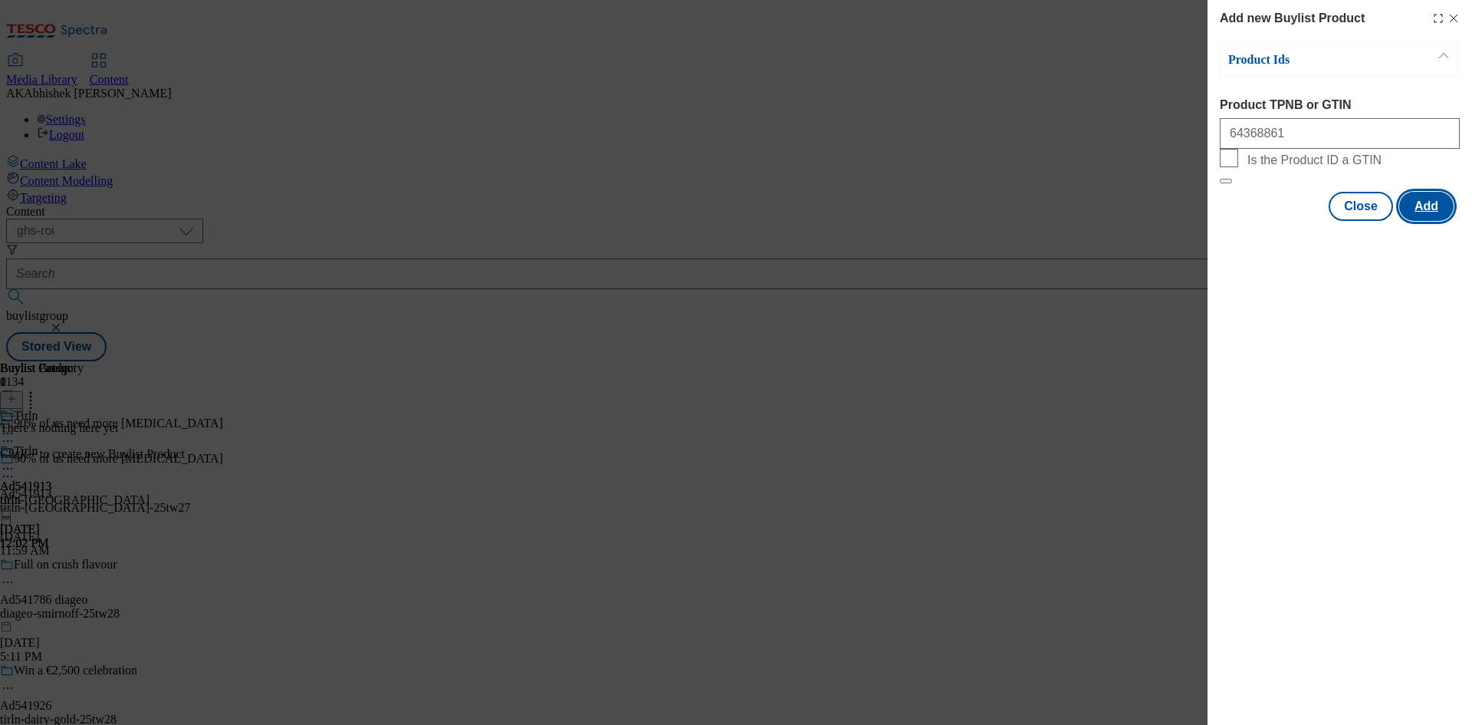
click at [1427, 221] on button "Add" at bounding box center [1426, 206] width 54 height 29
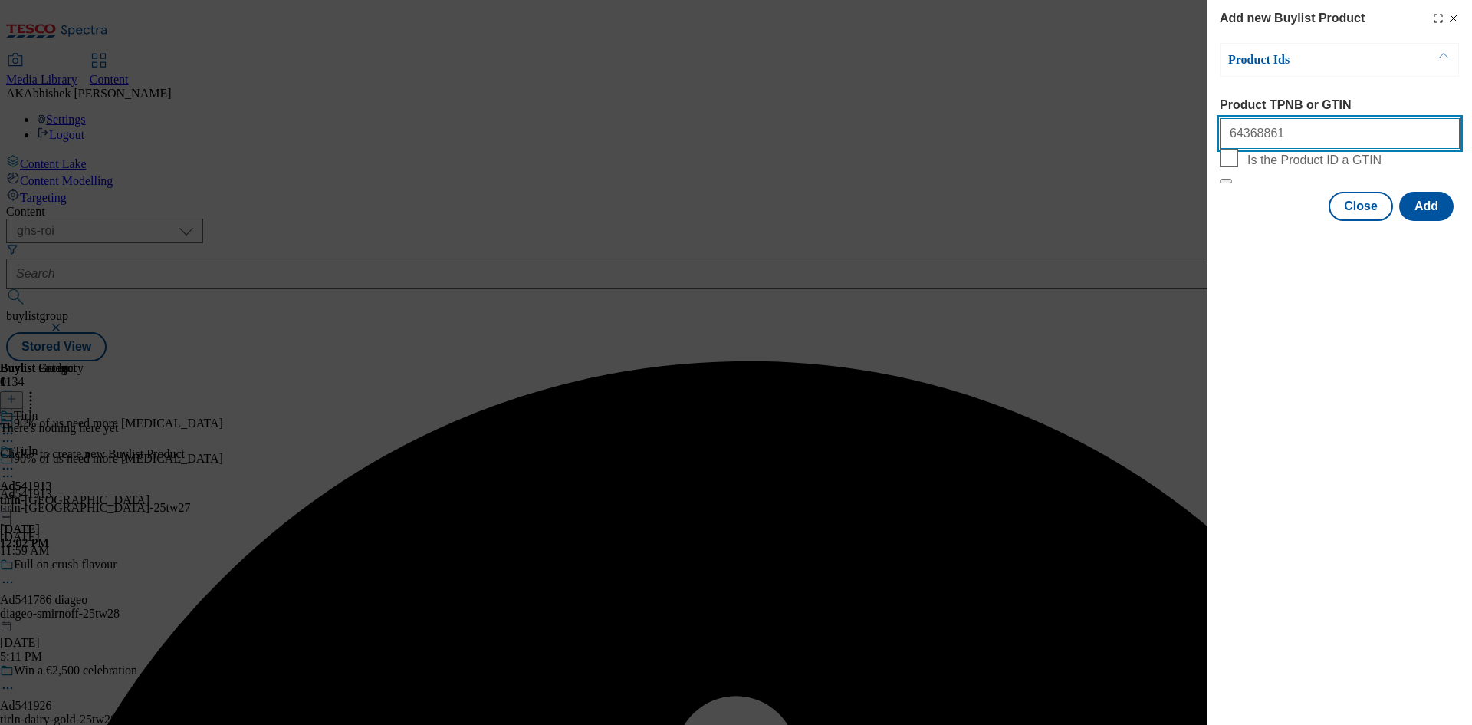
click at [1321, 143] on input "64368861" at bounding box center [1340, 133] width 240 height 31
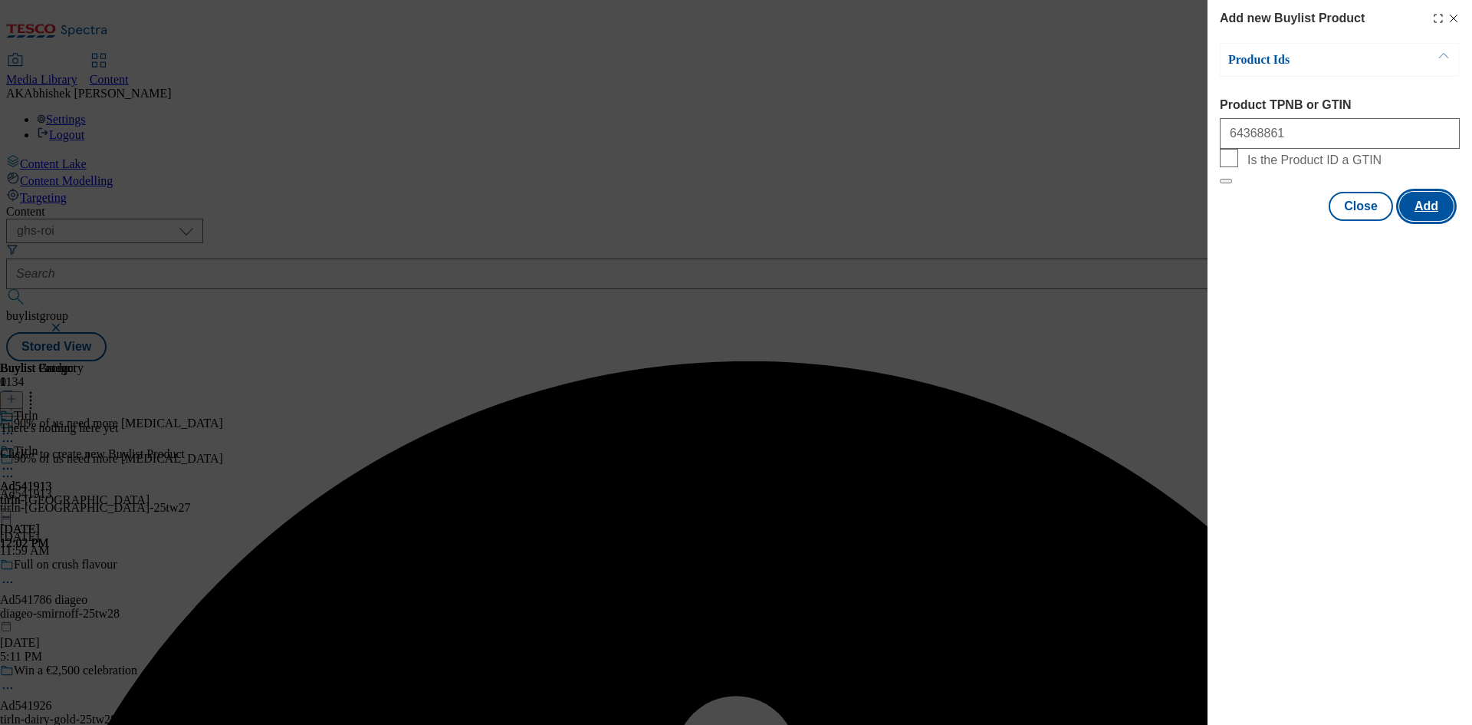
click at [1426, 221] on button "Add" at bounding box center [1426, 206] width 54 height 29
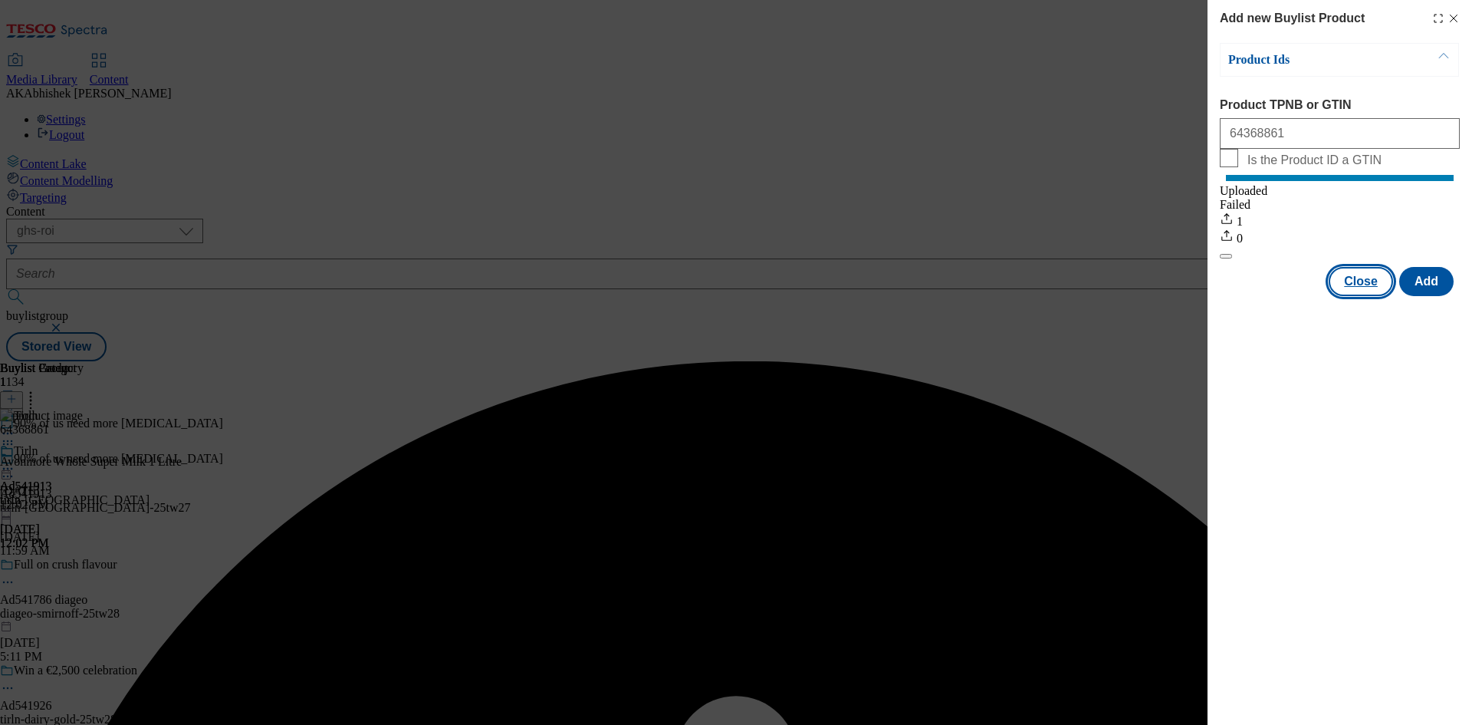
click at [1365, 296] on button "Close" at bounding box center [1361, 281] width 64 height 29
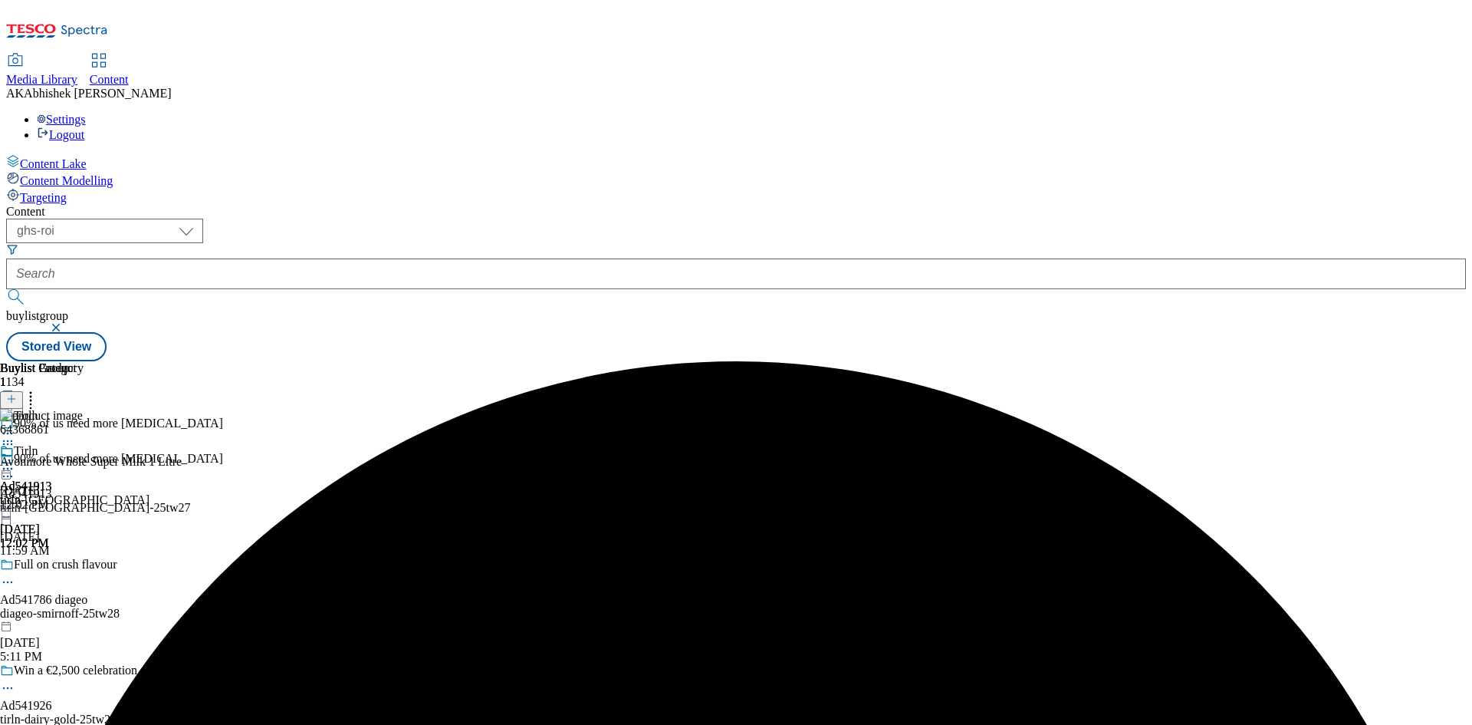
click at [15, 461] on icon at bounding box center [7, 468] width 15 height 15
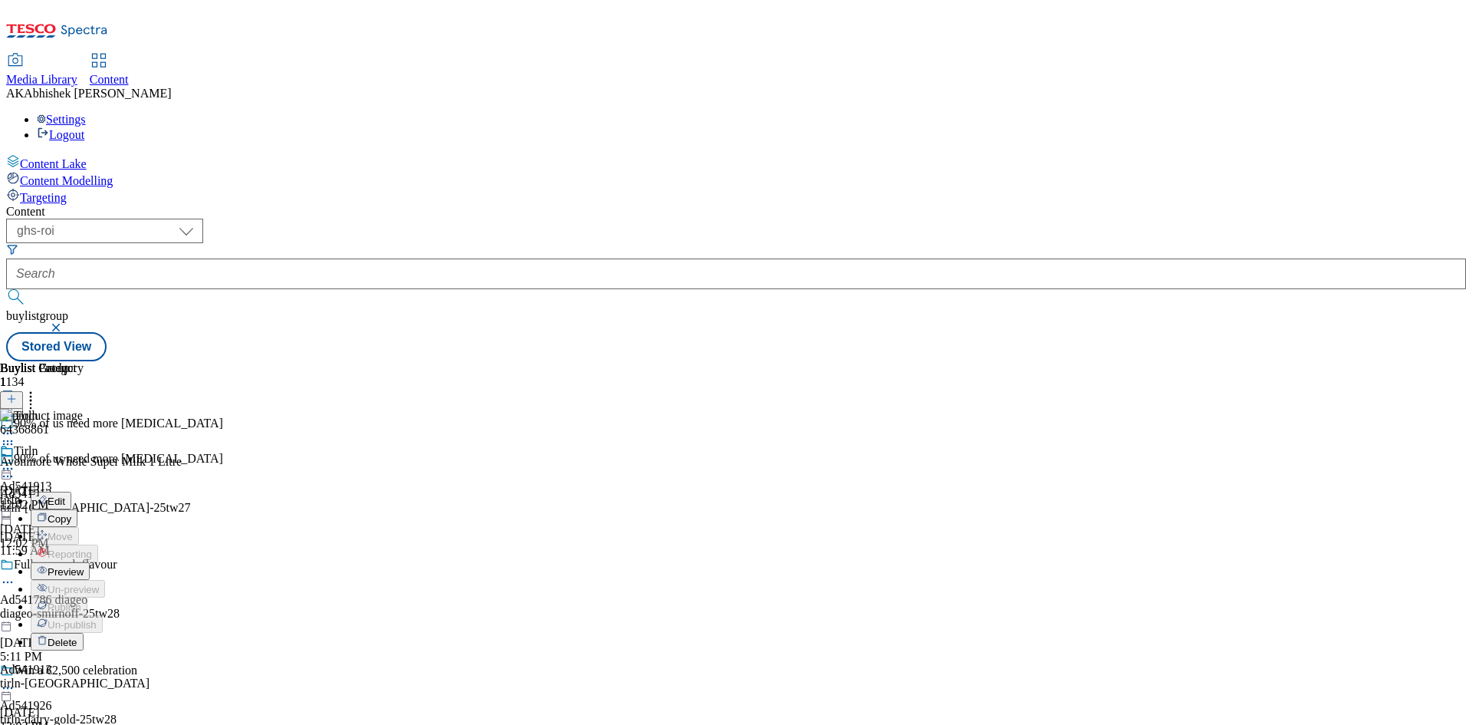
click at [90, 562] on button "Preview" at bounding box center [60, 571] width 59 height 18
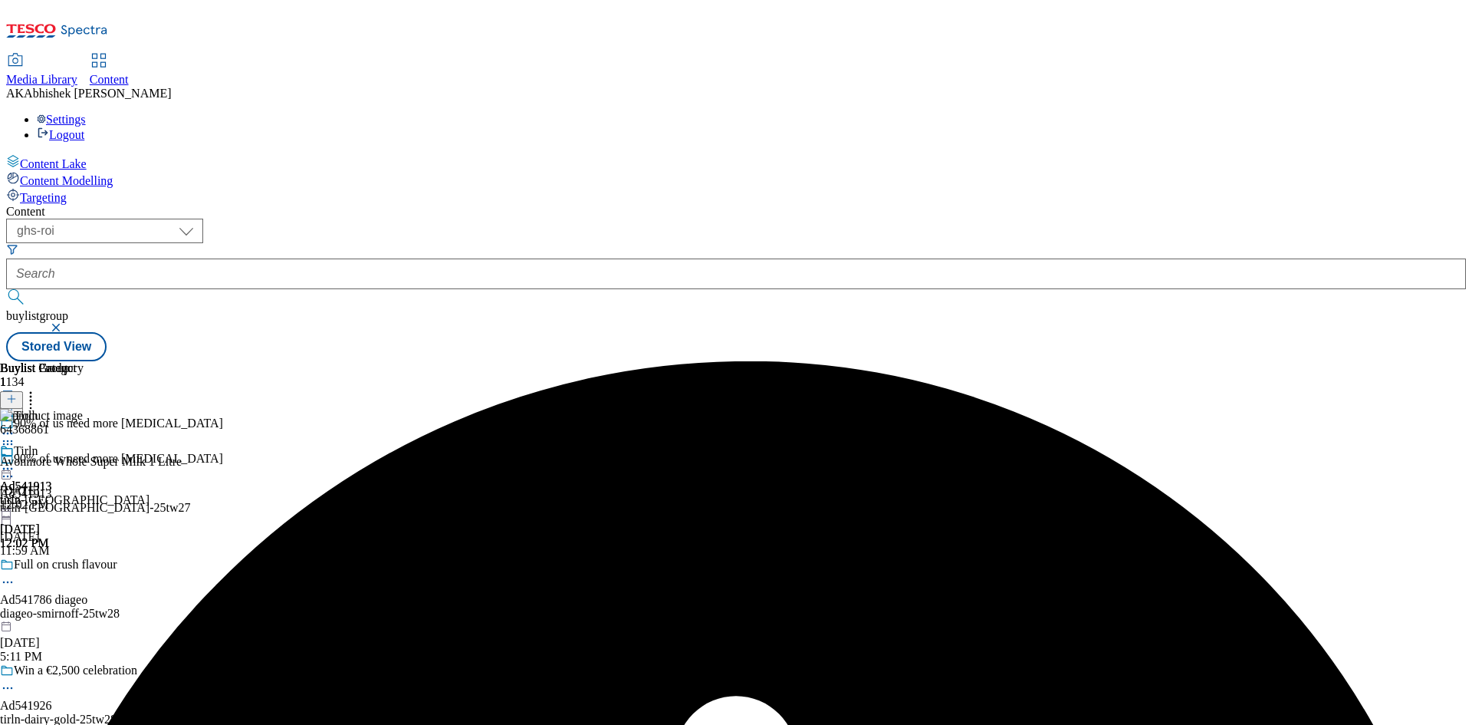
click at [150, 444] on div "Tirln Ad541913 tirln-avonmore Aug 25, 2025 12:02 PM" at bounding box center [75, 497] width 150 height 106
click at [15, 461] on icon at bounding box center [7, 468] width 15 height 15
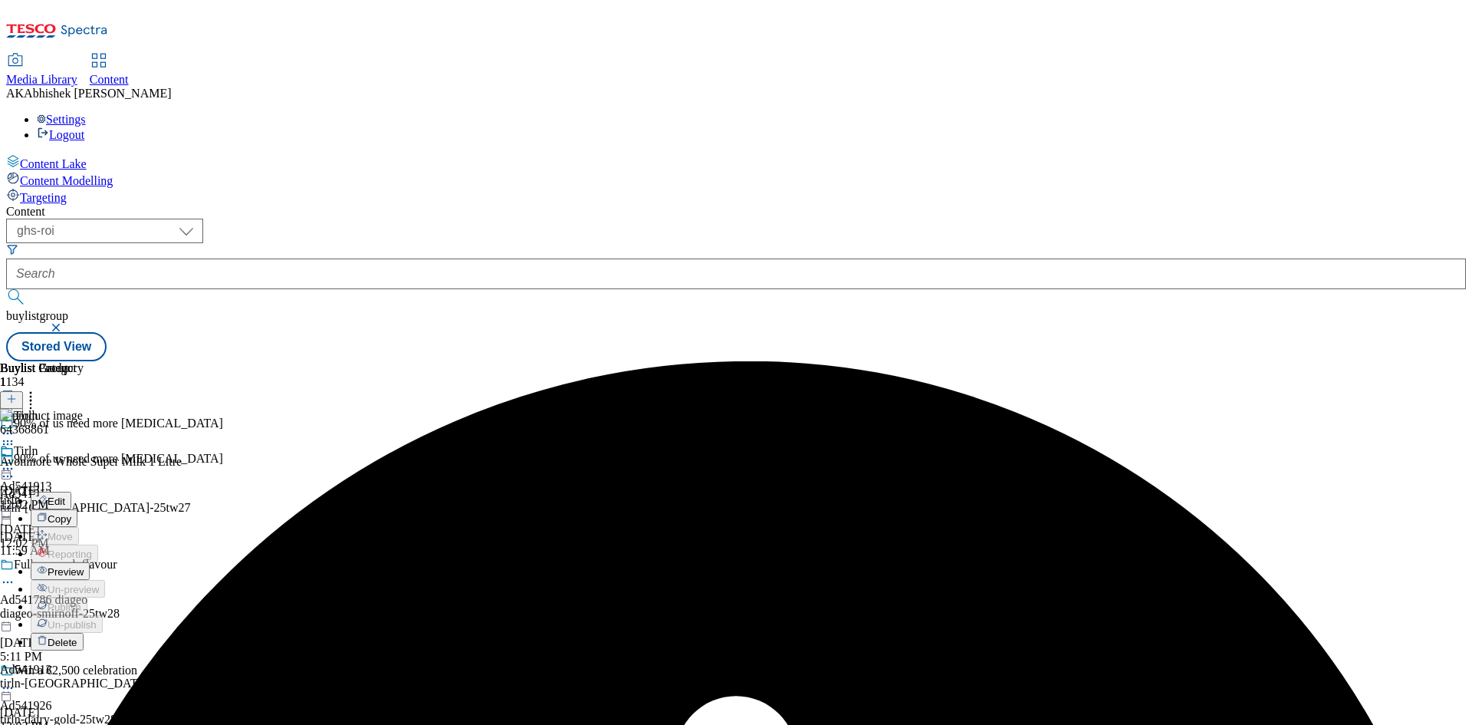
click at [84, 566] on span "Preview" at bounding box center [66, 572] width 36 height 12
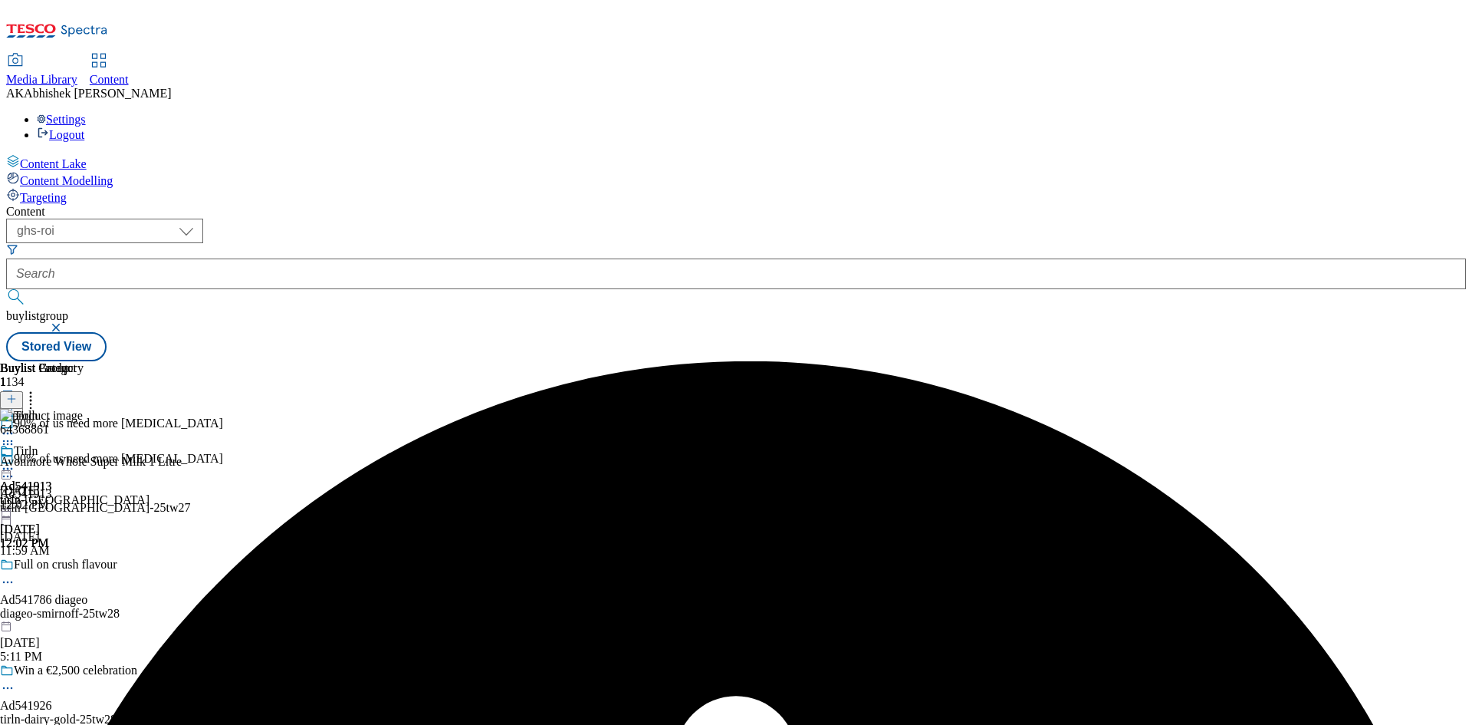
click at [9, 468] on circle at bounding box center [8, 469] width 2 height 2
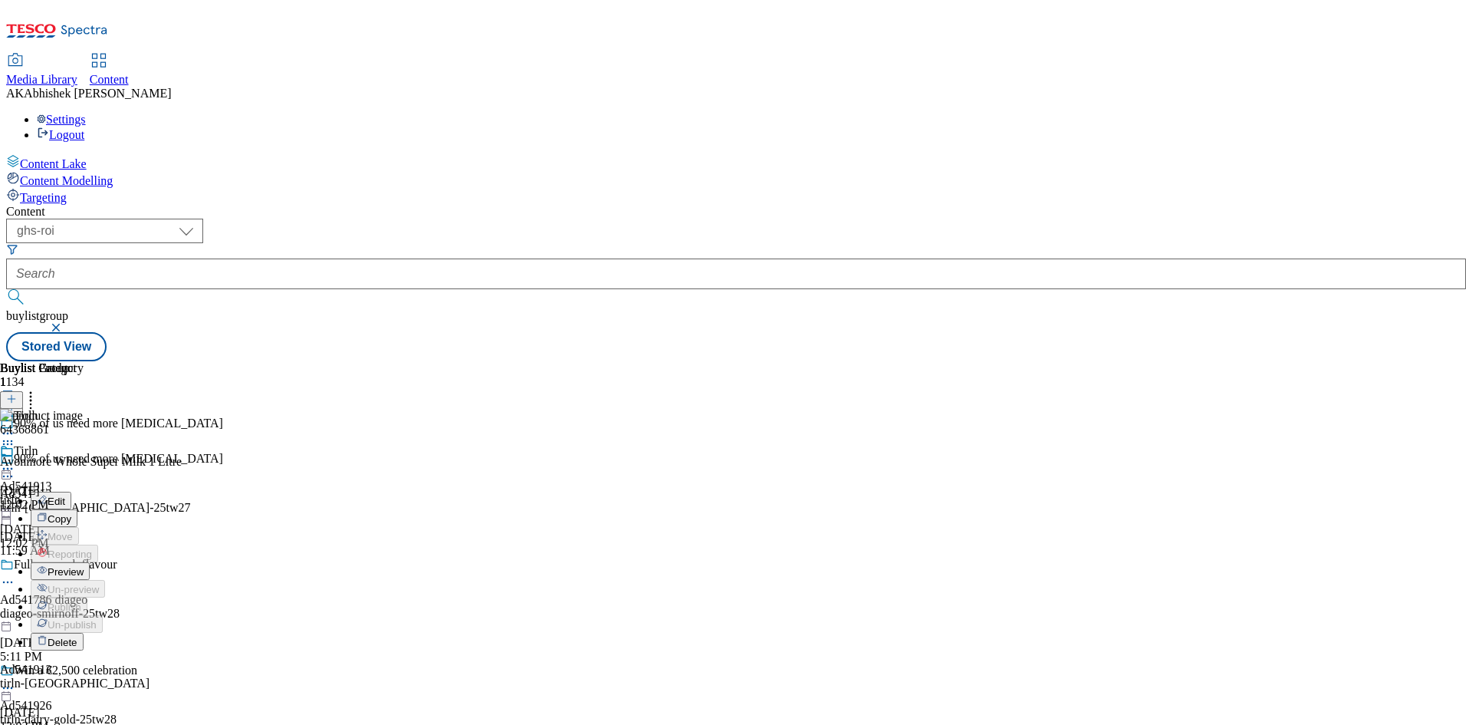
click at [84, 566] on span "Preview" at bounding box center [66, 572] width 36 height 12
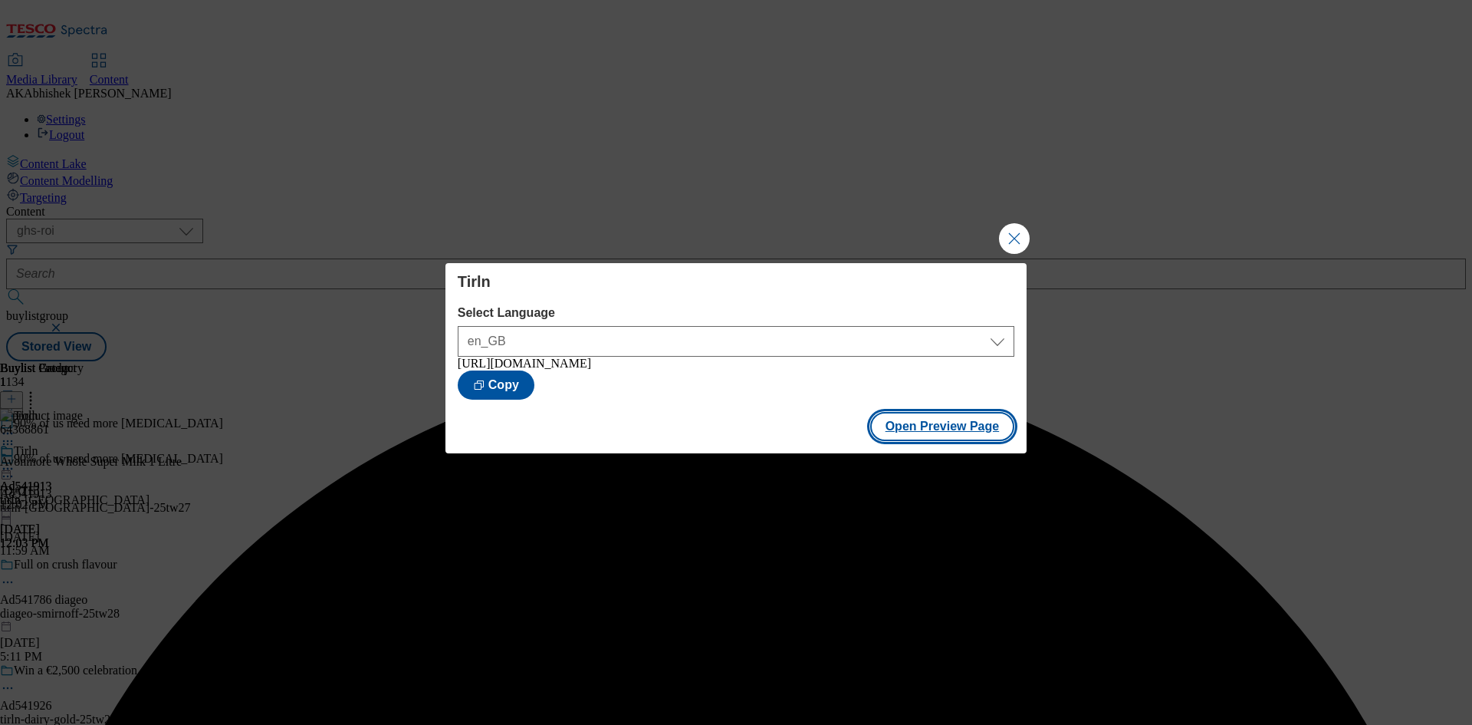
click at [935, 441] on button "Open Preview Page" at bounding box center [942, 426] width 145 height 29
click at [1013, 226] on button "Close Modal" at bounding box center [1014, 238] width 31 height 31
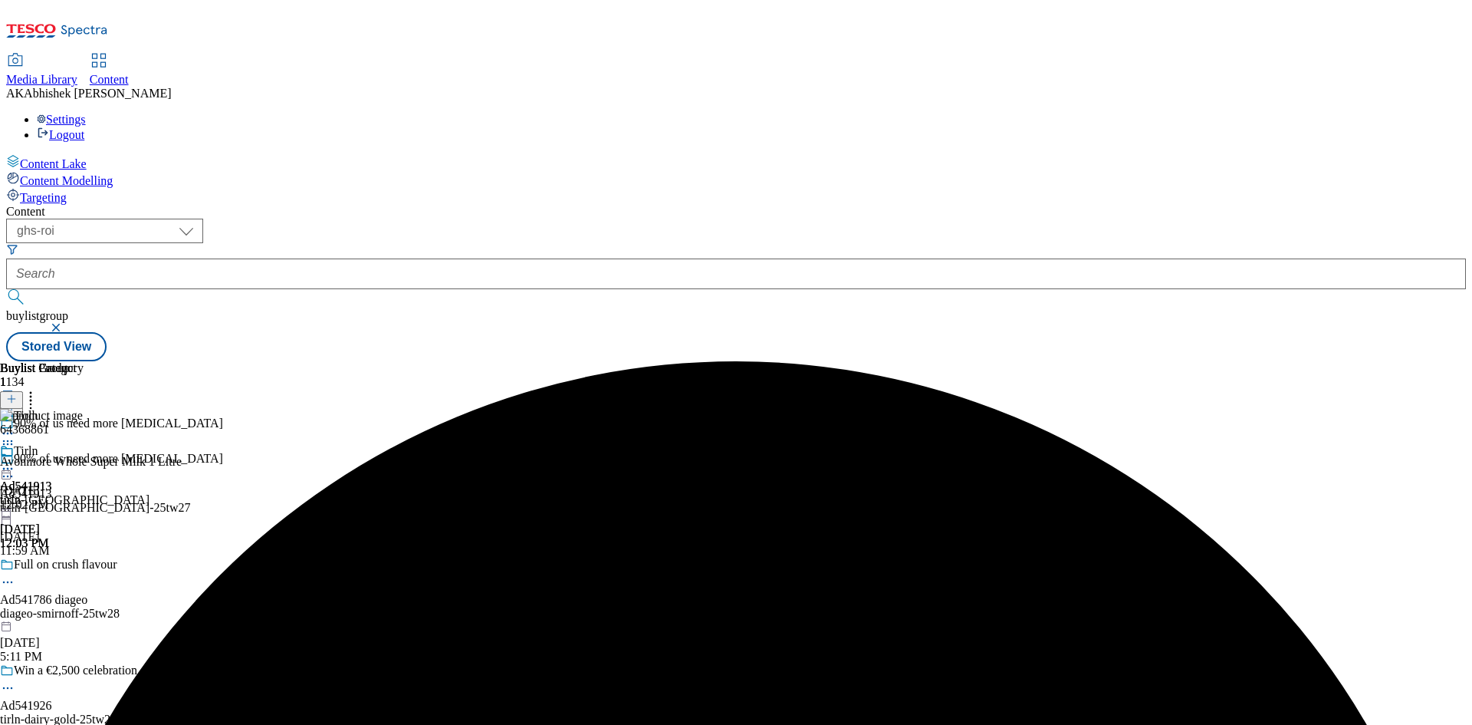
click at [15, 468] on icon at bounding box center [7, 475] width 15 height 15
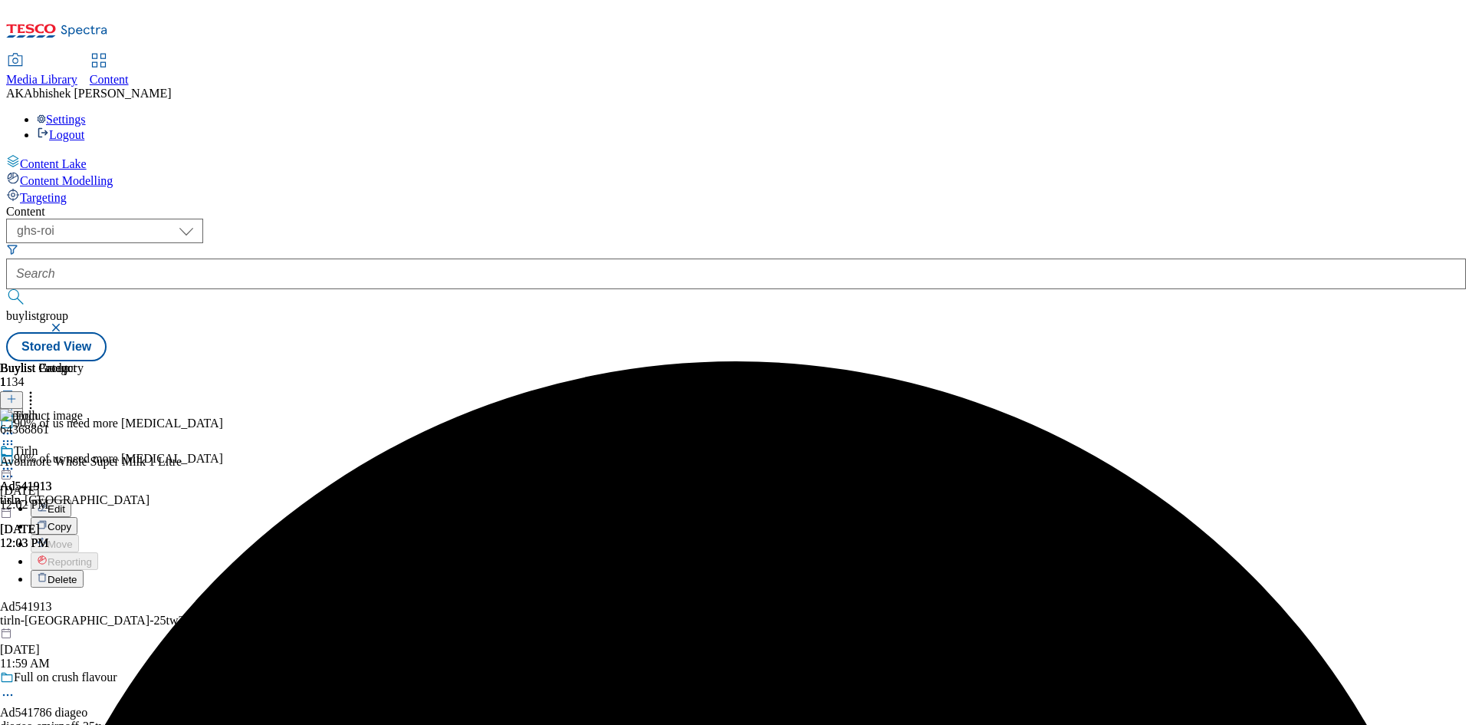
click at [71, 499] on button "Edit" at bounding box center [51, 508] width 41 height 18
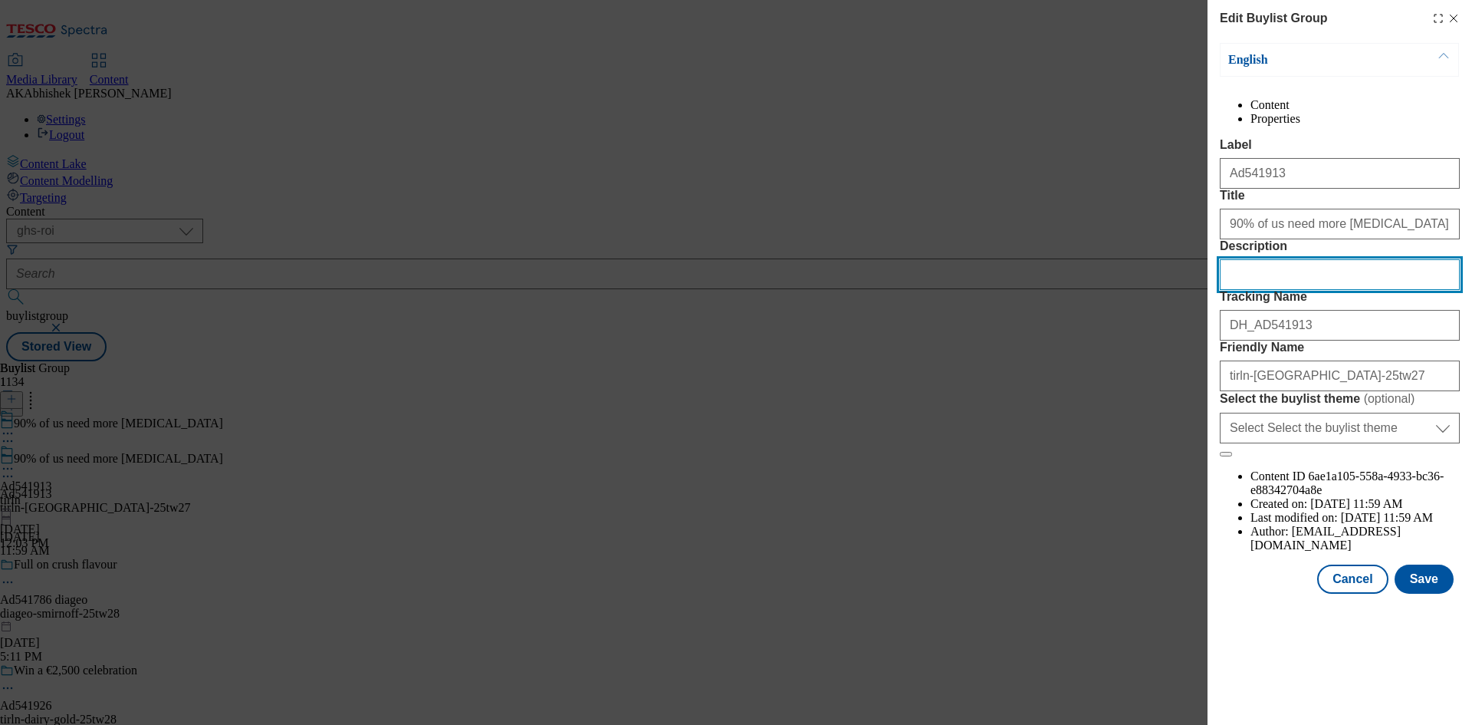
click at [1289, 290] on input "Description" at bounding box center [1340, 274] width 240 height 31
paste input "Avonmore Whole Super Milk 1 Litre"
type input "Avonmore Whole Super Milk 1 Litre"
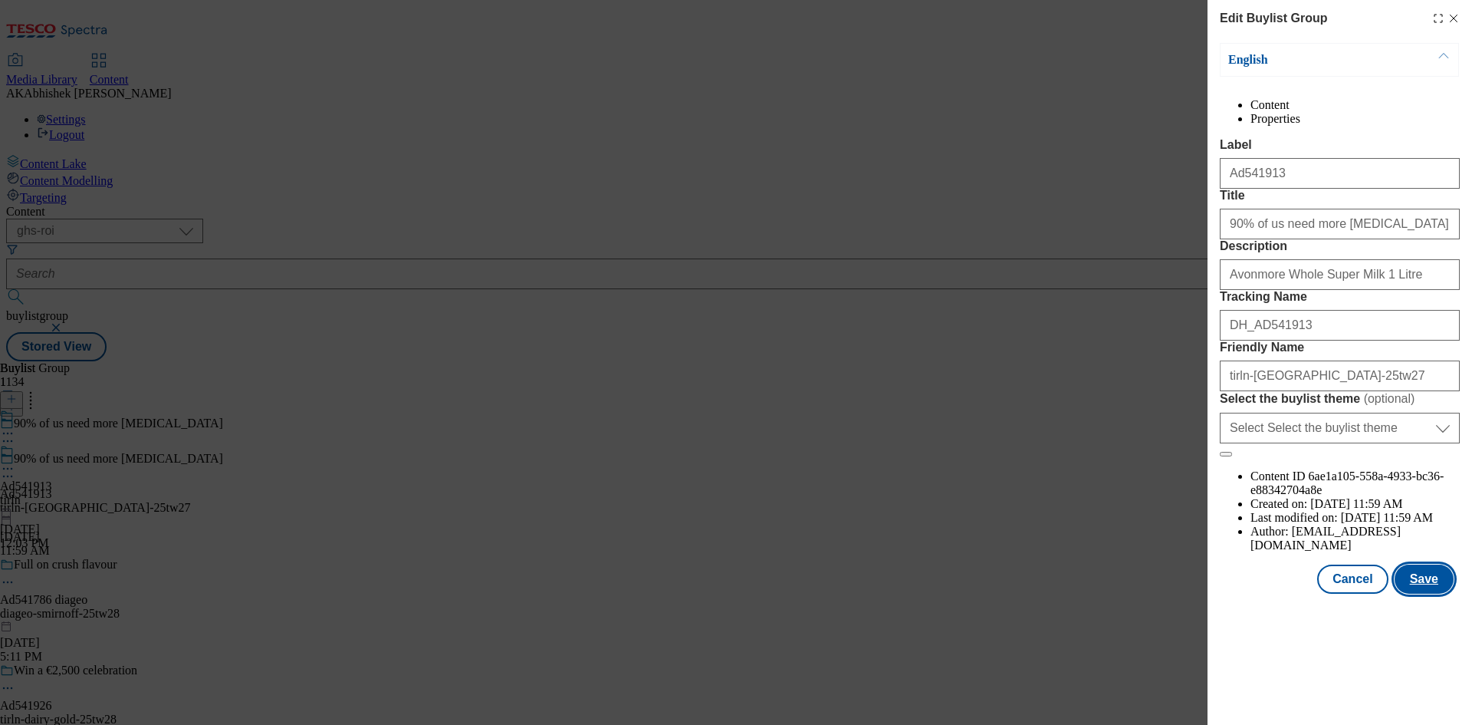
click at [1443, 593] on button "Save" at bounding box center [1424, 578] width 59 height 29
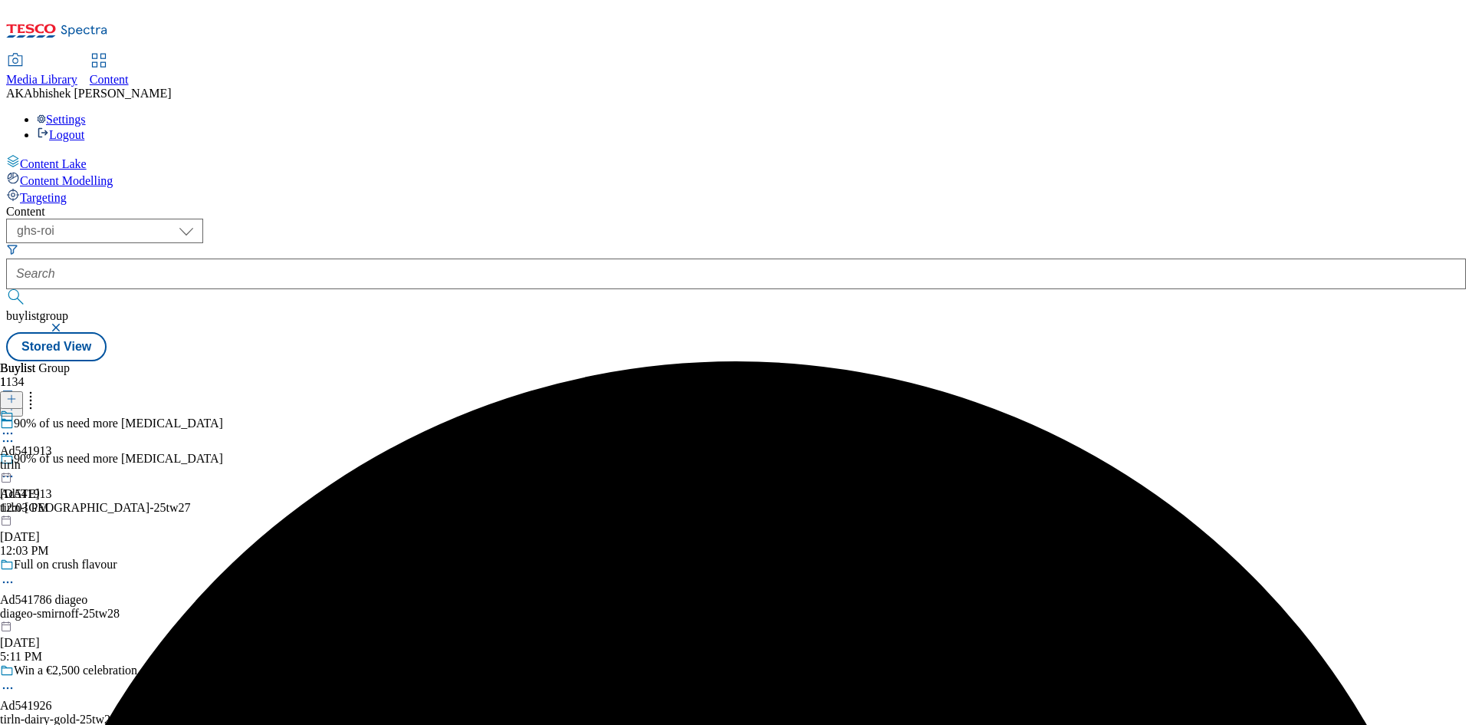
click at [15, 426] on icon at bounding box center [7, 433] width 15 height 15
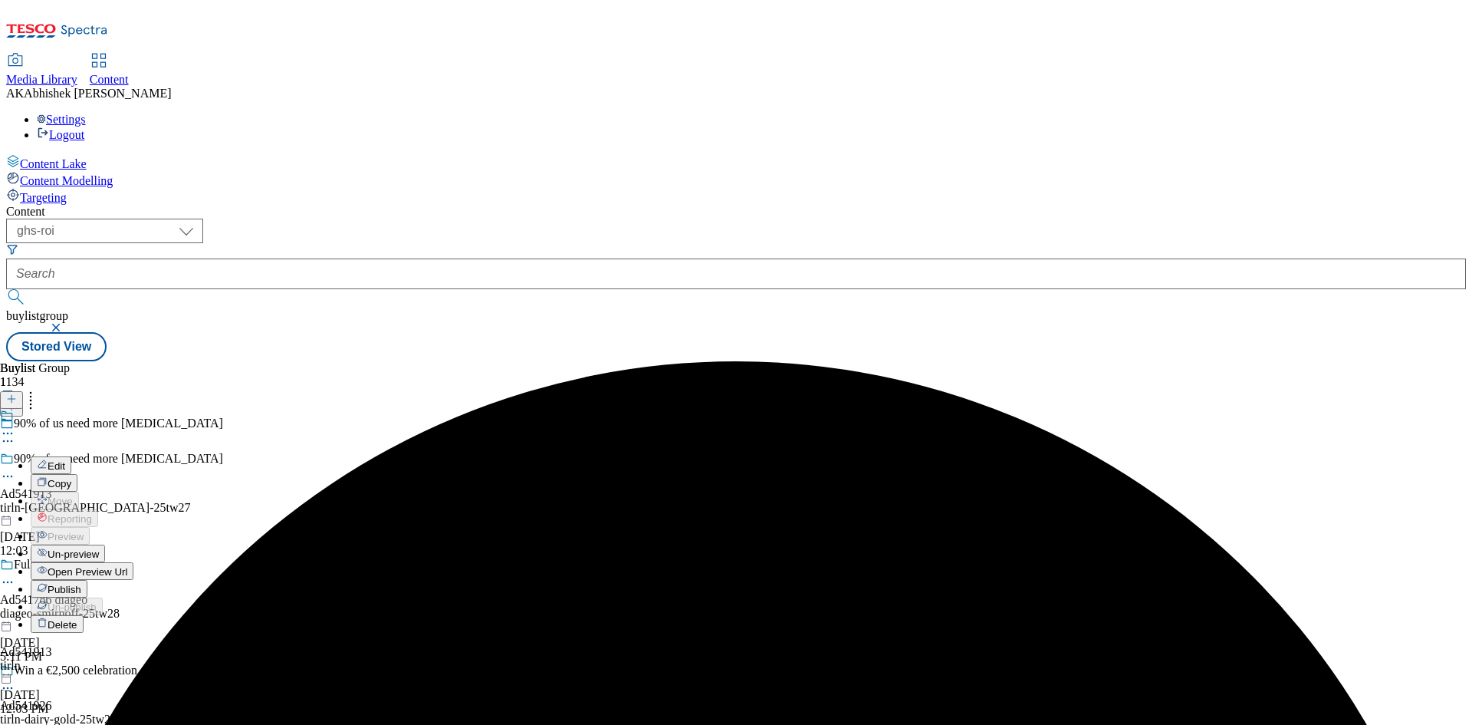
click at [65, 460] on span "Edit" at bounding box center [57, 466] width 18 height 12
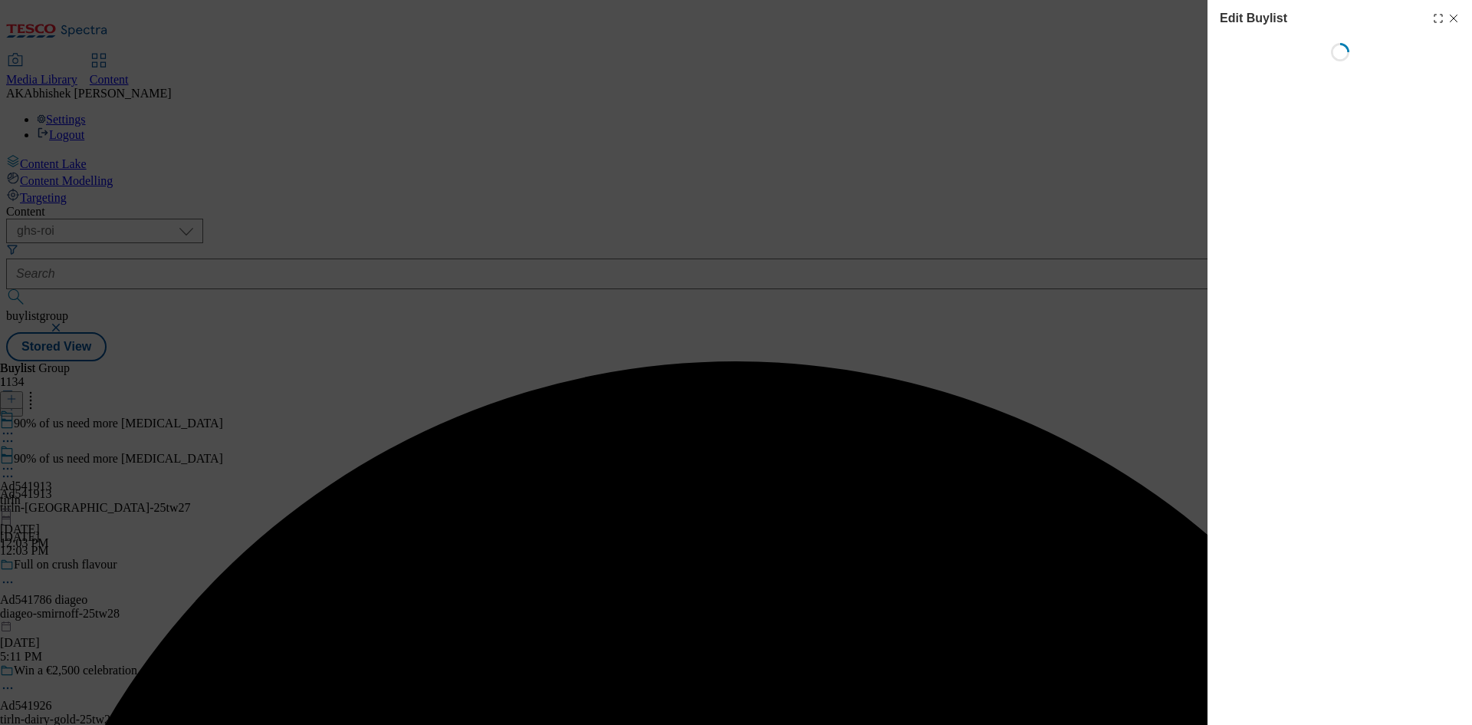
select select "tactical"
select select "supplier funded short term 1-3 weeks"
select select "dunnhumby"
select select "Banner"
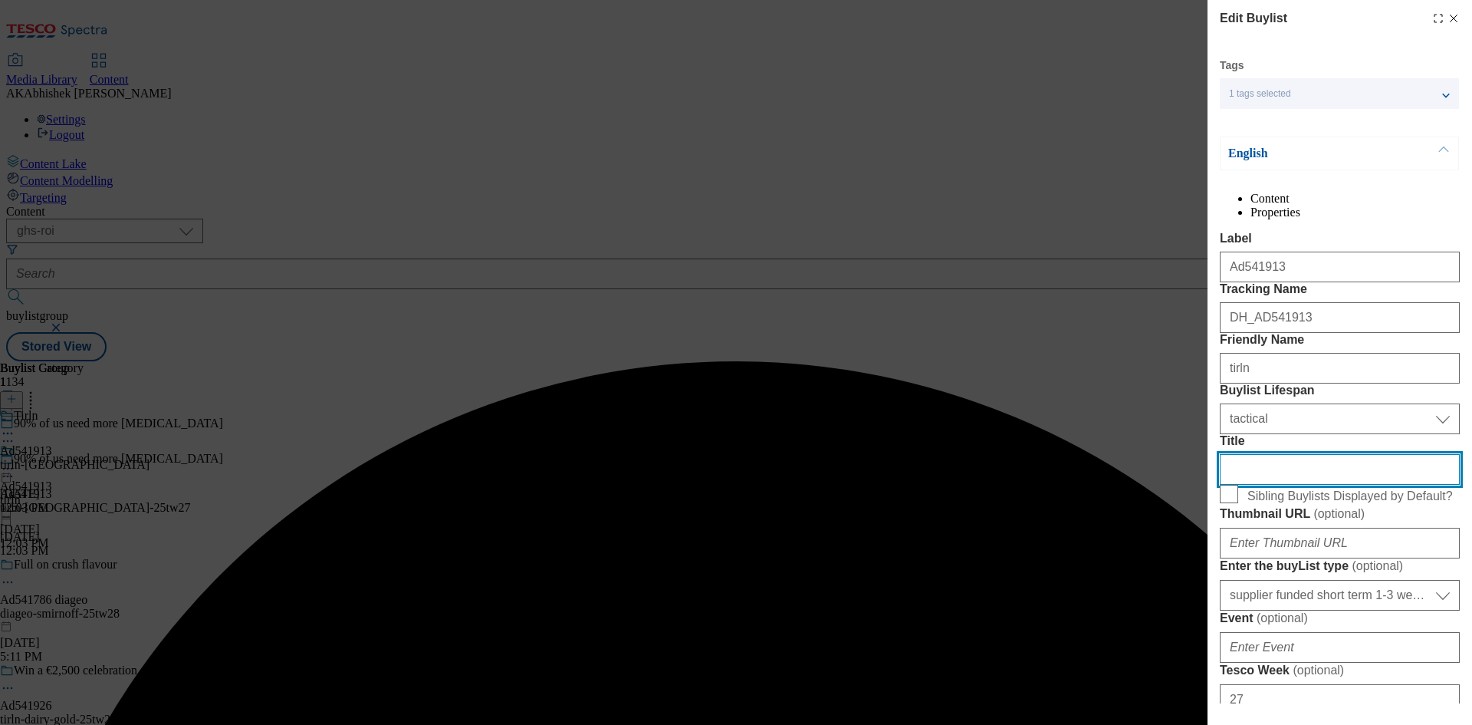
click at [1266, 485] on input "Title" at bounding box center [1340, 469] width 240 height 31
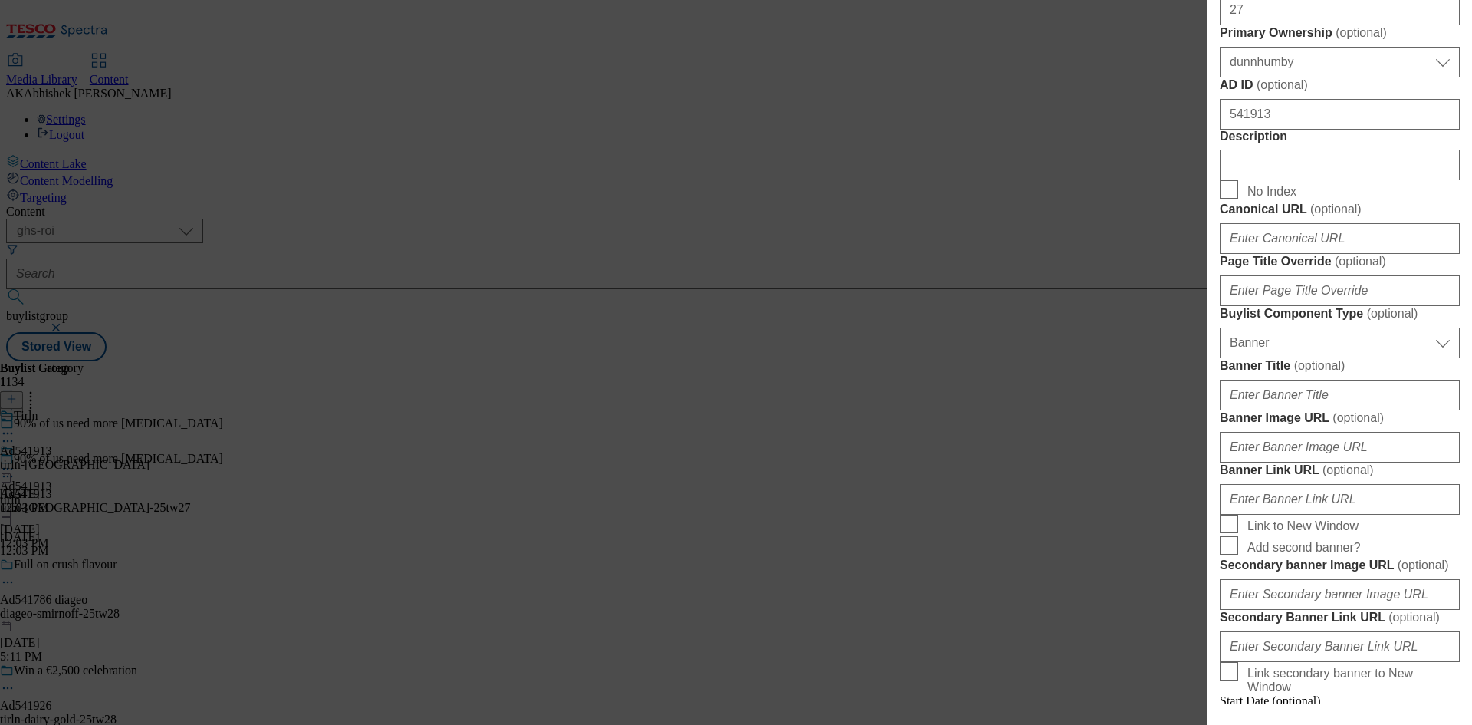
scroll to position [690, 0]
click at [1280, 179] on input "Description" at bounding box center [1340, 164] width 240 height 31
paste input "Avonmore Whole Super Milk 1 Litre"
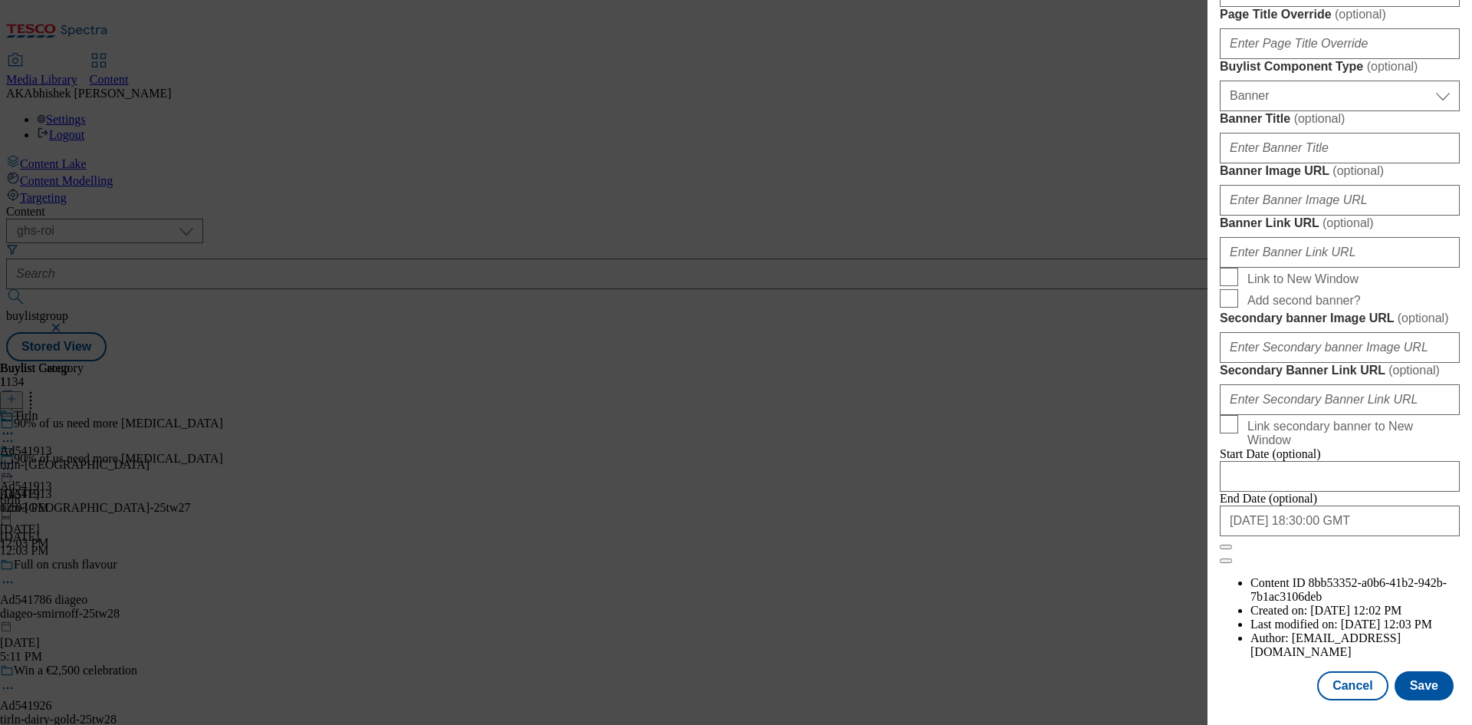
scroll to position [1506, 0]
type input "Avonmore Whole Super Milk 1 Litre"
click at [1422, 679] on button "Save" at bounding box center [1424, 685] width 59 height 29
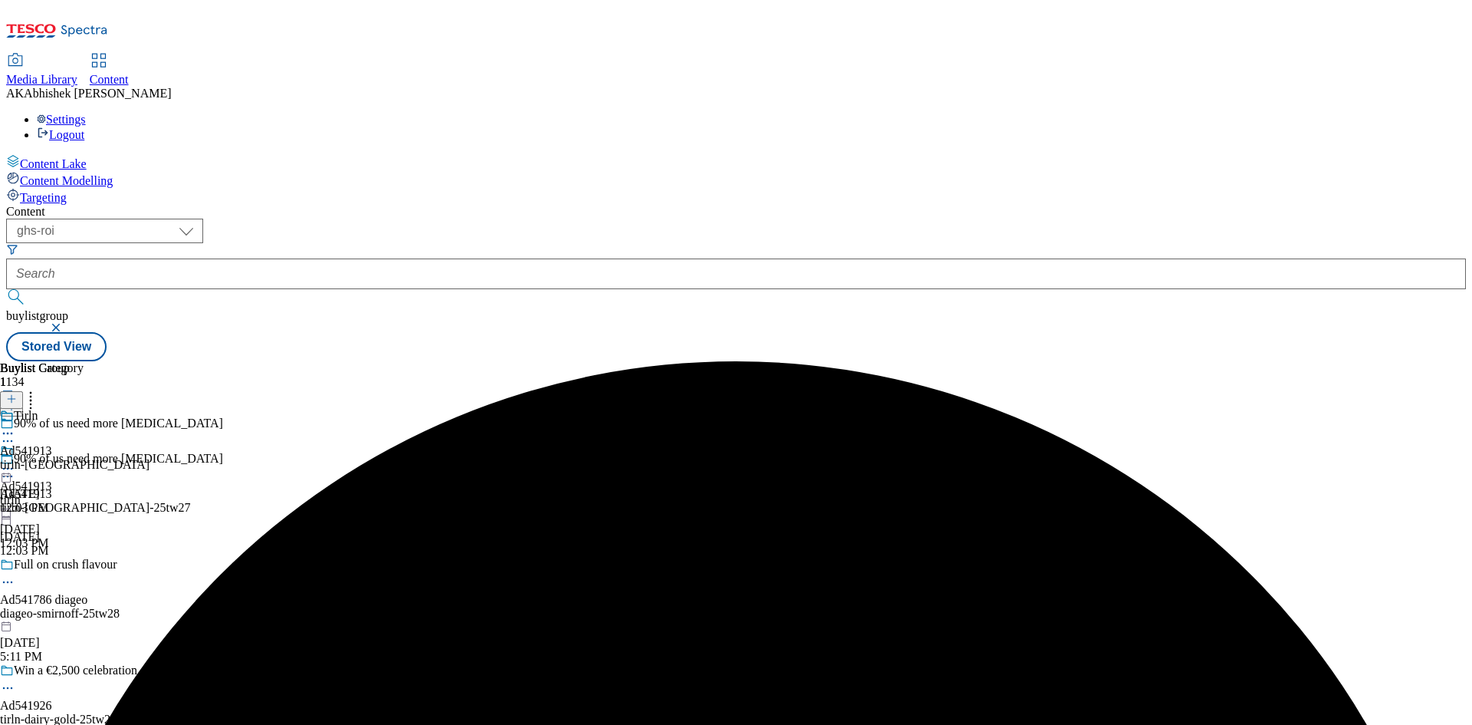
click at [15, 426] on icon at bounding box center [7, 433] width 15 height 15
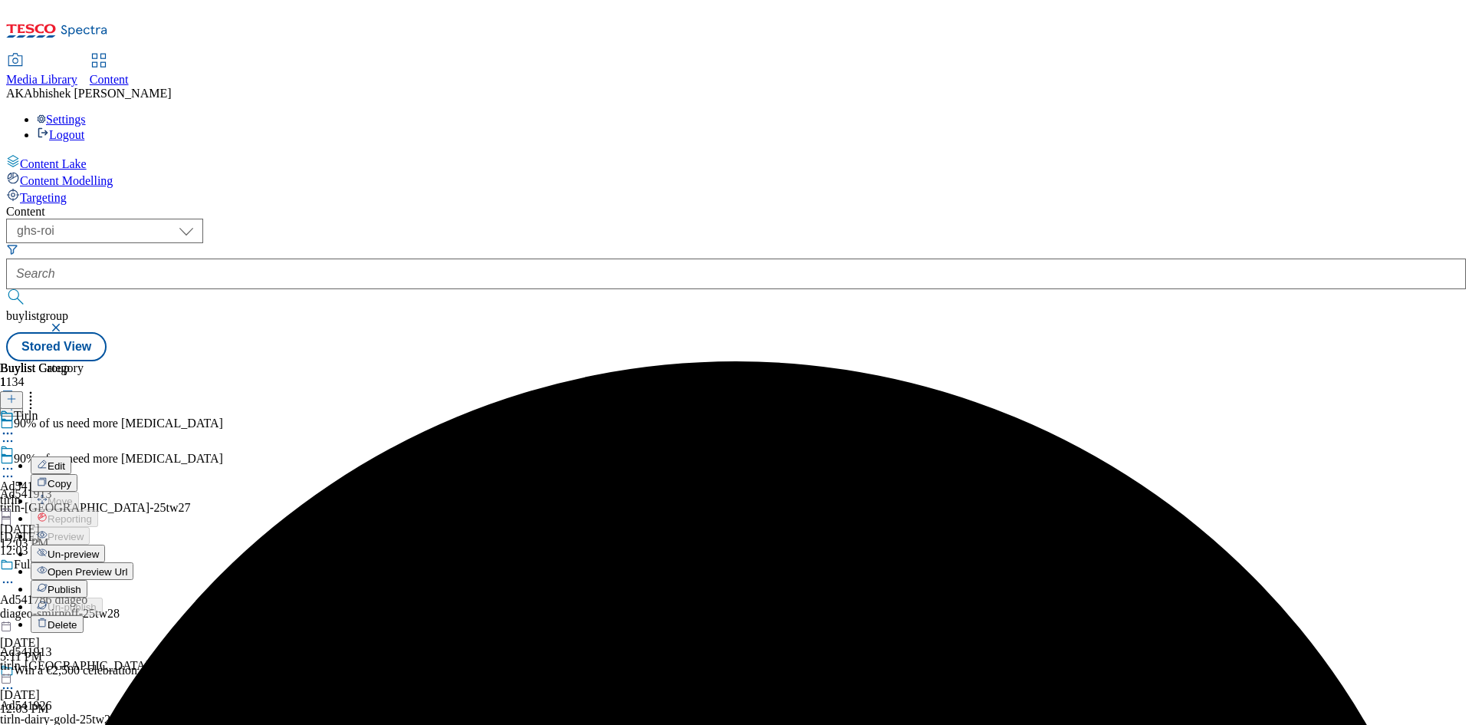
click at [65, 460] on span "Edit" at bounding box center [57, 466] width 18 height 12
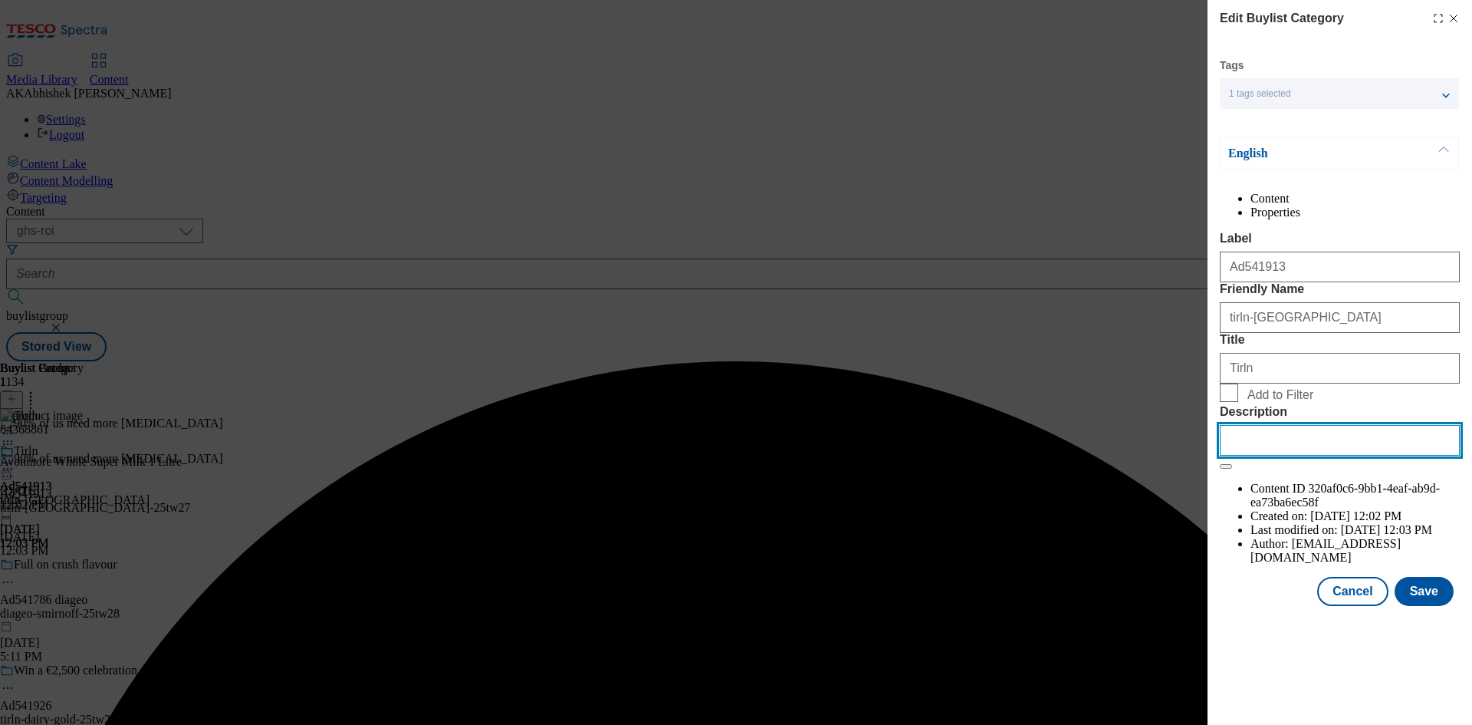
click at [1307, 455] on input "Description" at bounding box center [1340, 440] width 240 height 31
paste input "Avonmore Whole Super Milk 1 Litre"
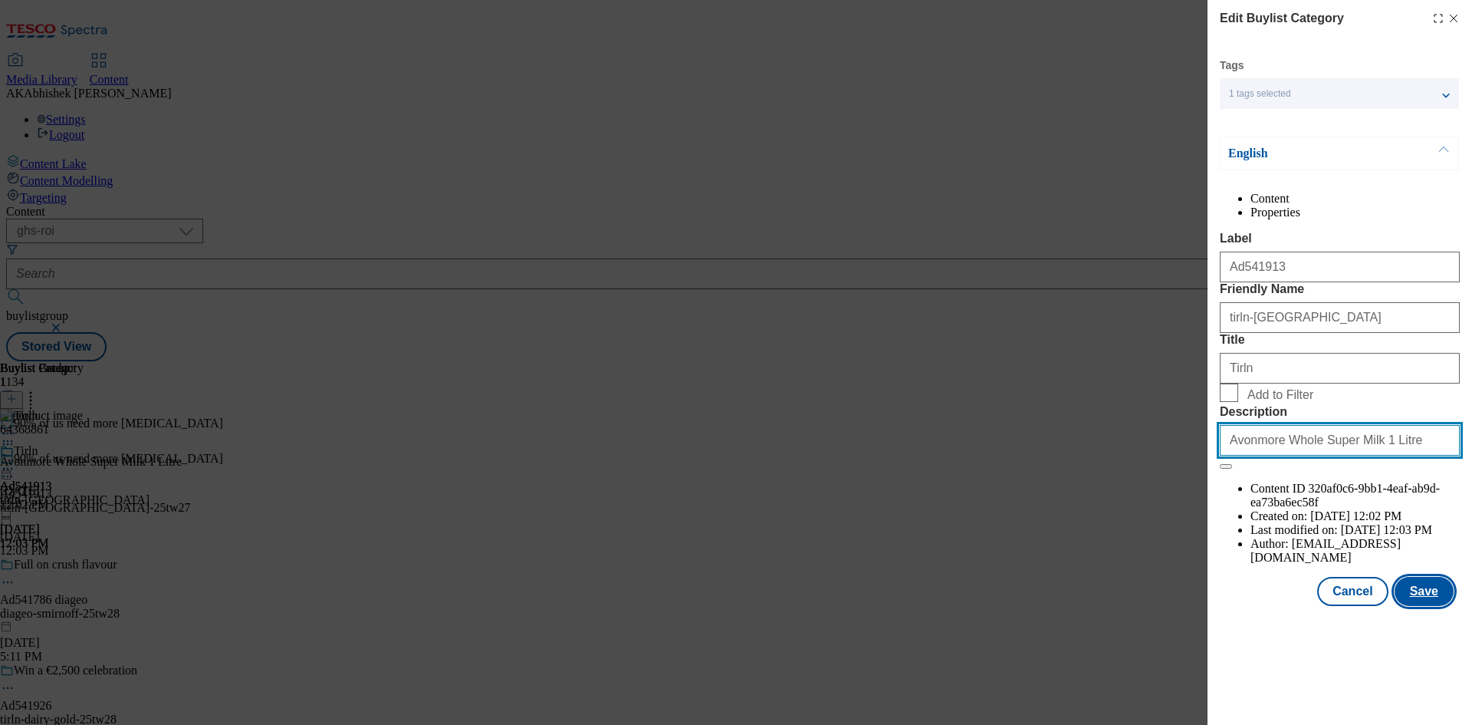
type input "Avonmore Whole Super Milk 1 Litre"
click at [1448, 606] on button "Save" at bounding box center [1424, 591] width 59 height 29
